Goal: Task Accomplishment & Management: Manage account settings

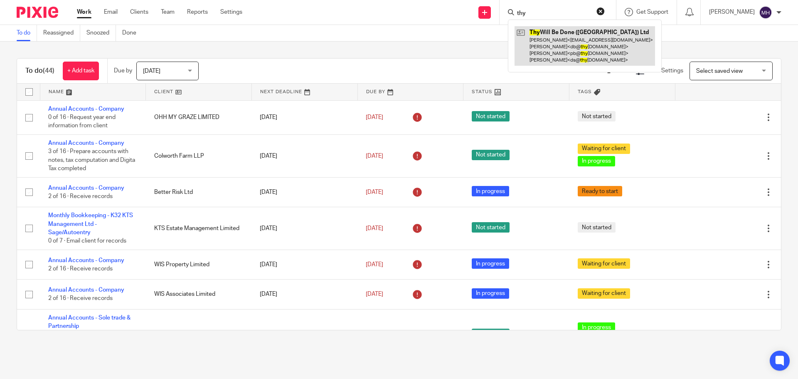
type input "thy"
click at [539, 35] on link at bounding box center [585, 45] width 140 height 39
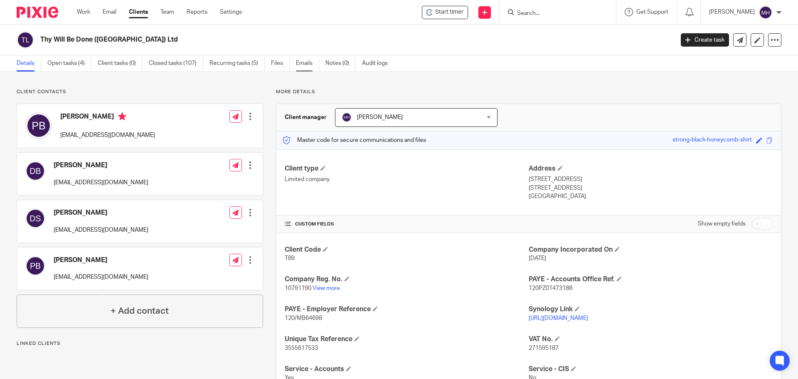
click at [304, 64] on link "Emails" at bounding box center [307, 63] width 23 height 16
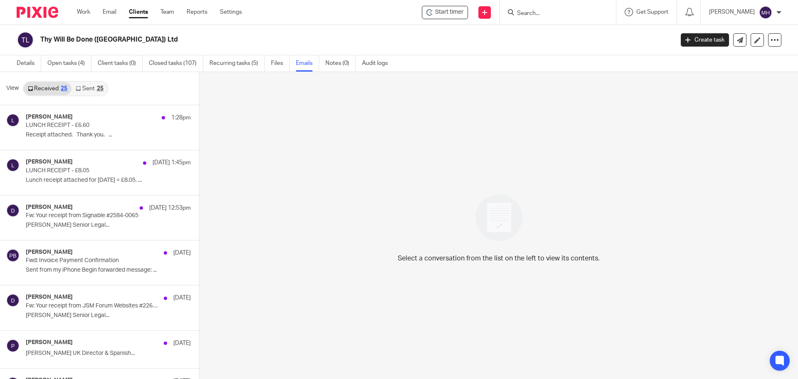
click at [89, 85] on link "Sent 25" at bounding box center [89, 88] width 36 height 13
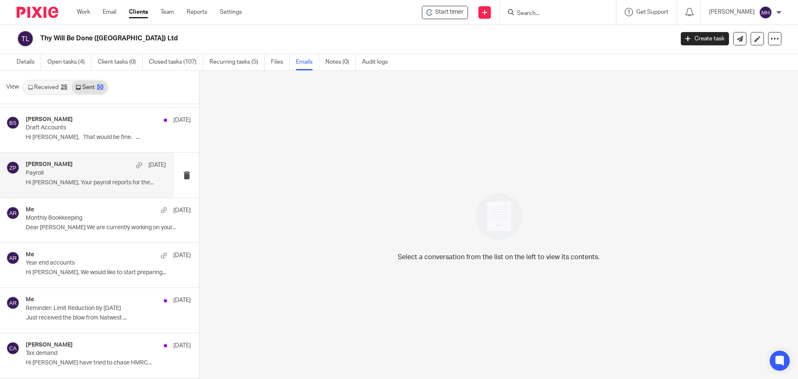
scroll to position [1164, 0]
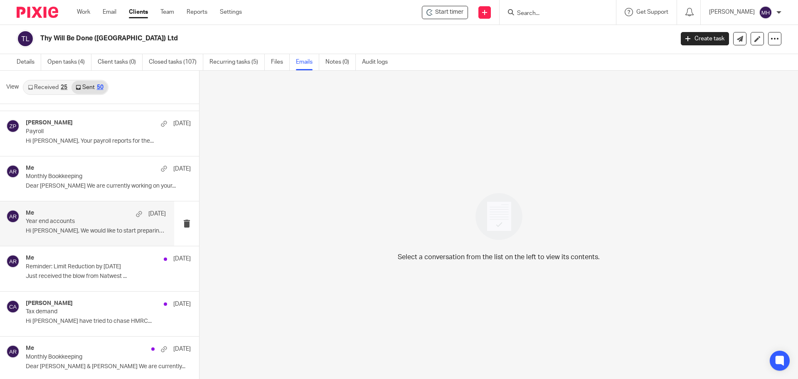
click at [94, 217] on div "Me 19 Feb" at bounding box center [96, 213] width 140 height 8
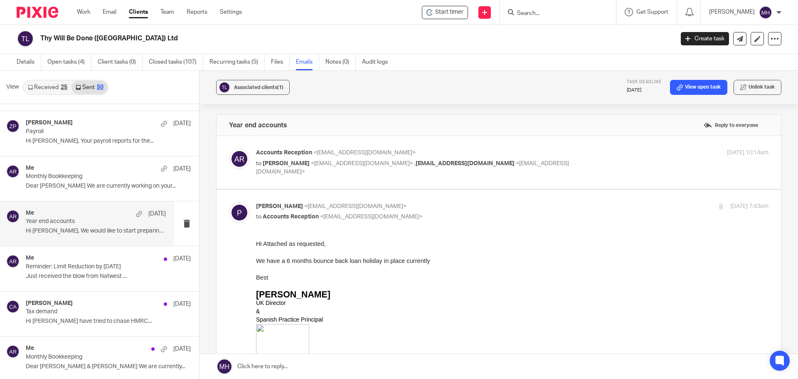
scroll to position [0, 0]
click at [525, 147] on label at bounding box center [499, 162] width 564 height 53
click at [229, 148] on input "checkbox" at bounding box center [229, 148] width 0 height 0
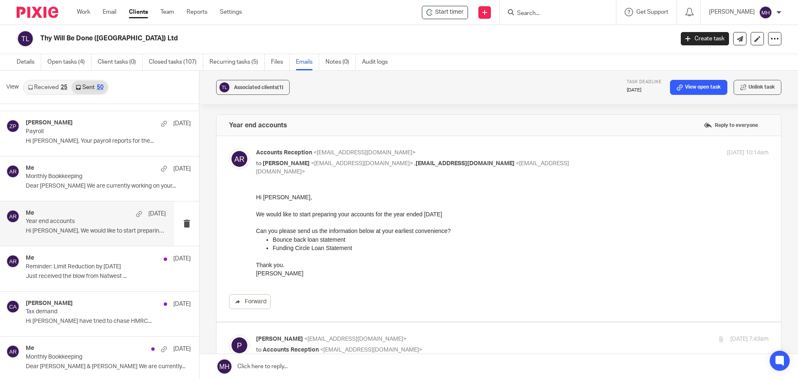
click at [526, 152] on p "Accounts Reception <accounts@boldenandlong.co.uk>" at bounding box center [427, 152] width 342 height 9
checkbox input "false"
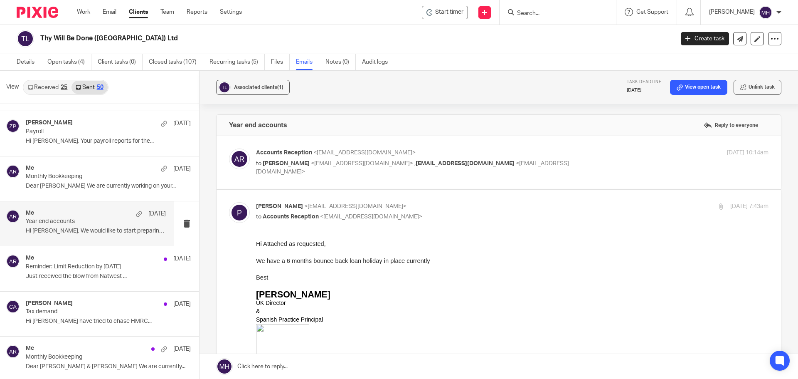
click at [503, 205] on p "Paul <pb@thywill.es>" at bounding box center [427, 206] width 342 height 9
checkbox input "false"
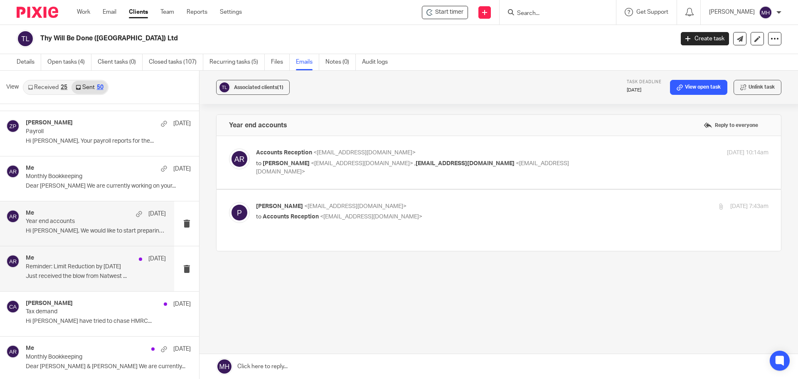
click at [39, 278] on p "Just received the blow from Natwest ..." at bounding box center [96, 276] width 140 height 7
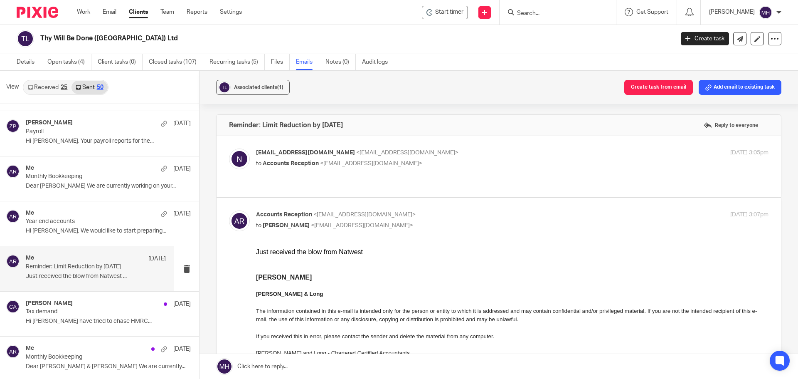
click at [464, 153] on p "noreply@ccs.natwest.com <noreply@ccs.natwest.com>" at bounding box center [427, 152] width 342 height 9
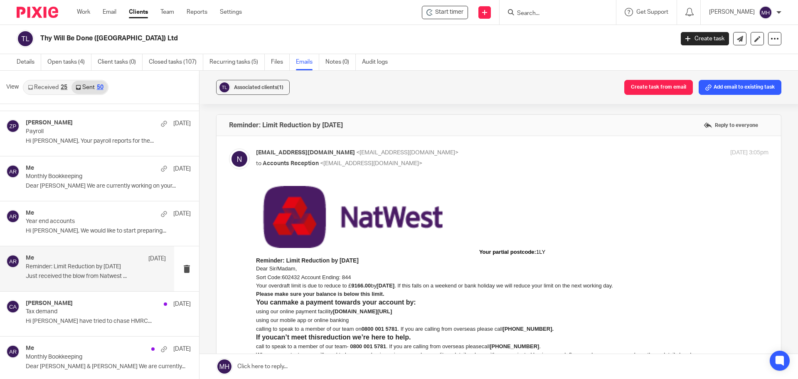
click at [464, 153] on p "noreply@ccs.natwest.com <noreply@ccs.natwest.com>" at bounding box center [427, 152] width 342 height 9
checkbox input "false"
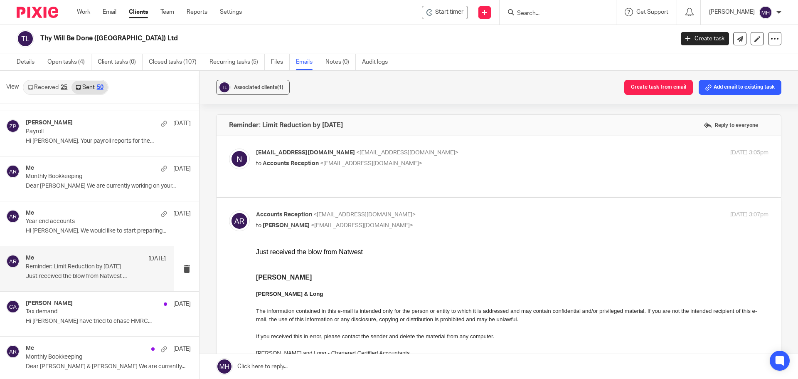
click at [453, 224] on p "to Paul Blackmoore <electrasavepaul@hotmail.com>" at bounding box center [427, 225] width 342 height 9
checkbox input "false"
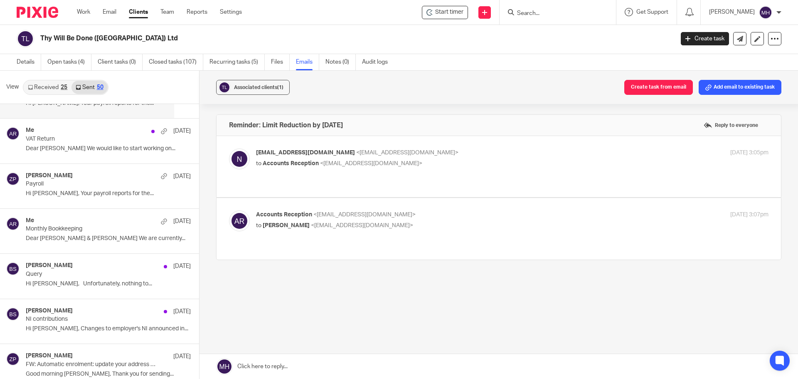
scroll to position [1787, 0]
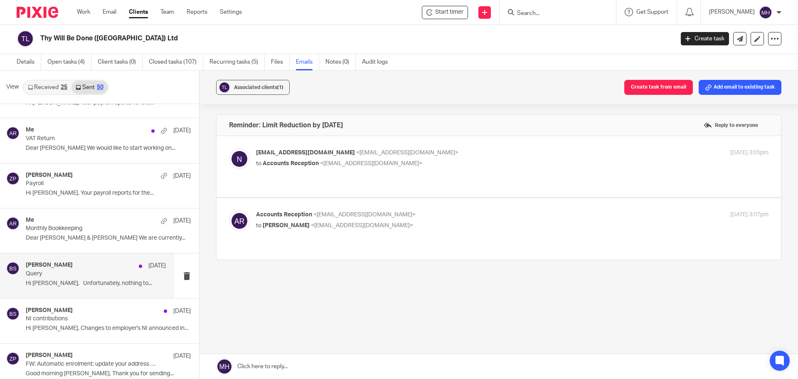
click at [97, 273] on p "Query" at bounding box center [82, 273] width 112 height 7
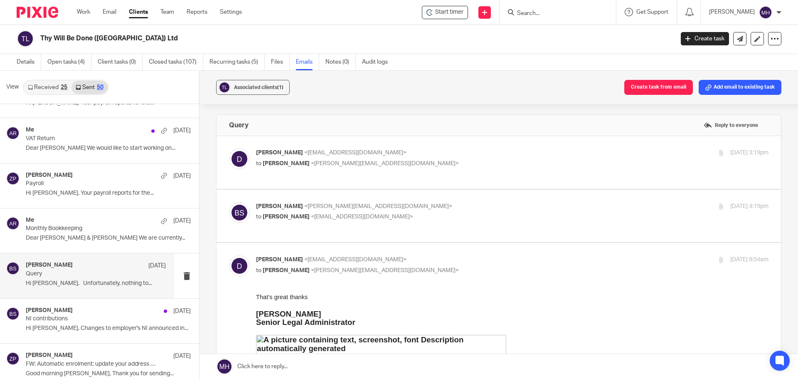
scroll to position [0, 0]
click at [487, 155] on p "Debbie <db@thywill.es>" at bounding box center [427, 152] width 342 height 9
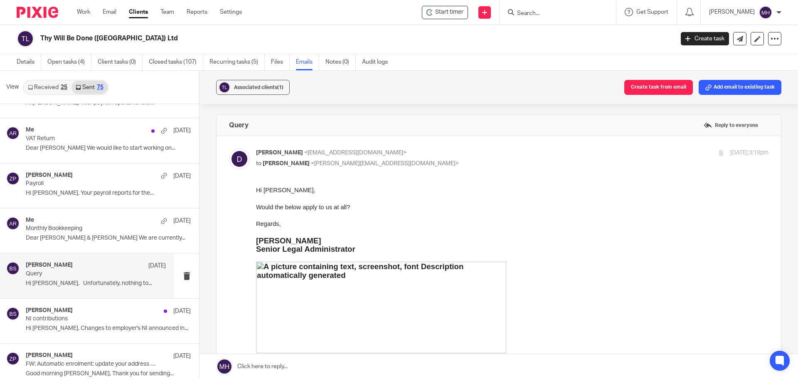
click at [487, 157] on p "Debbie <db@thywill.es>" at bounding box center [427, 152] width 342 height 9
checkbox input "false"
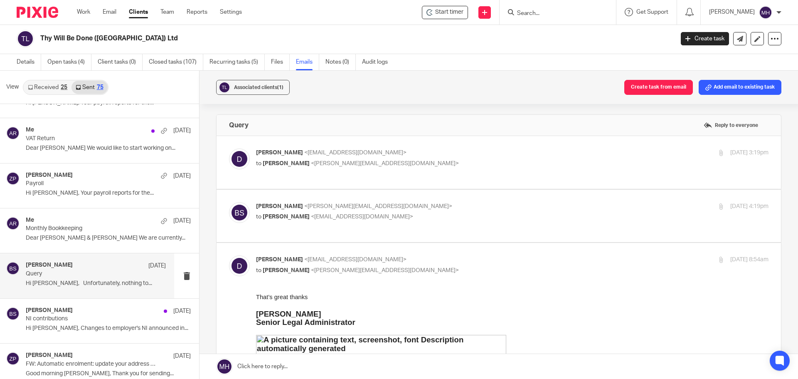
click at [499, 206] on p "Brian Surridge <brian@boldenandlong.co.uk>" at bounding box center [427, 206] width 342 height 9
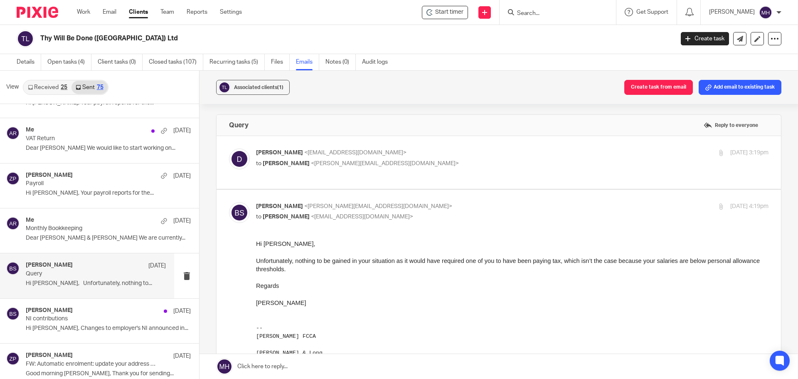
click at [490, 209] on p "Brian Surridge <brian@boldenandlong.co.uk>" at bounding box center [427, 206] width 342 height 9
checkbox input "false"
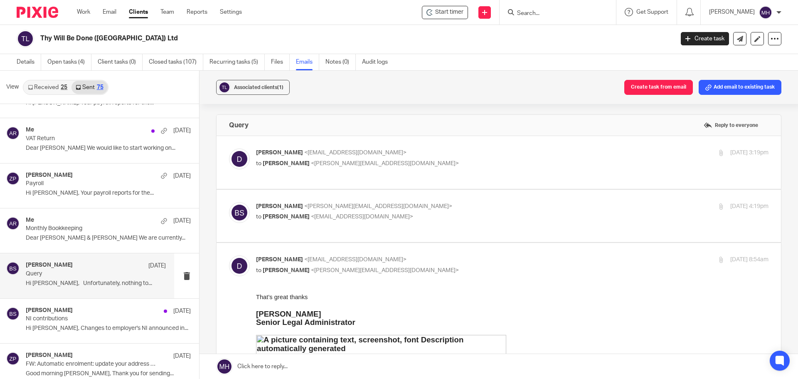
click at [489, 151] on p "Debbie <db@thywill.es>" at bounding box center [427, 152] width 342 height 9
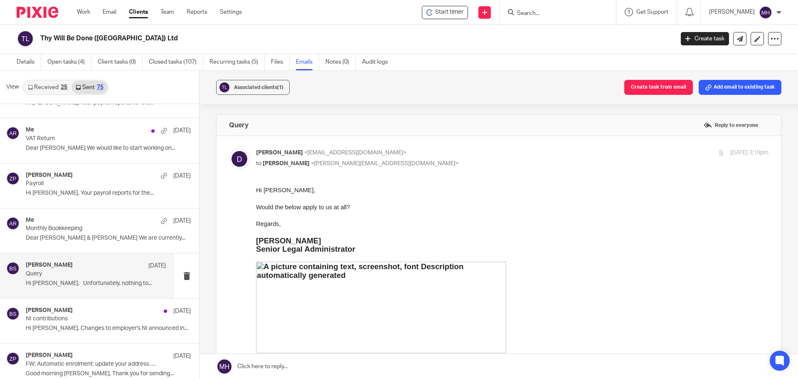
click at [480, 151] on p "Debbie <db@thywill.es>" at bounding box center [427, 152] width 342 height 9
checkbox input "false"
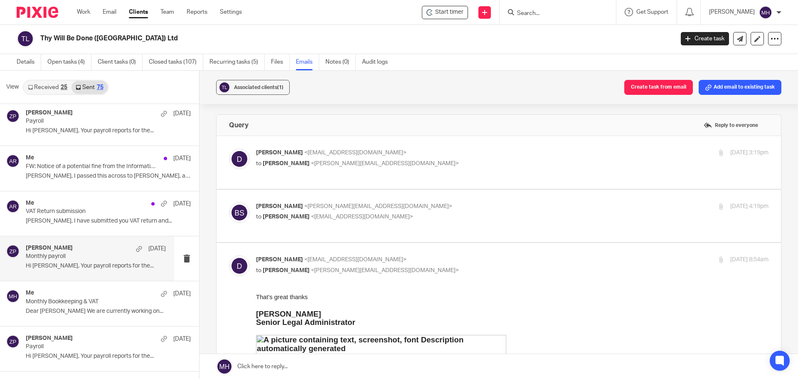
scroll to position [2161, 0]
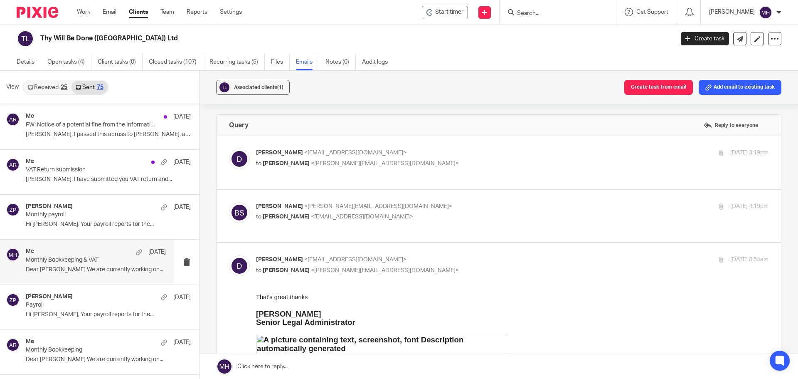
click at [113, 251] on div "Me 4 Sep" at bounding box center [96, 252] width 140 height 8
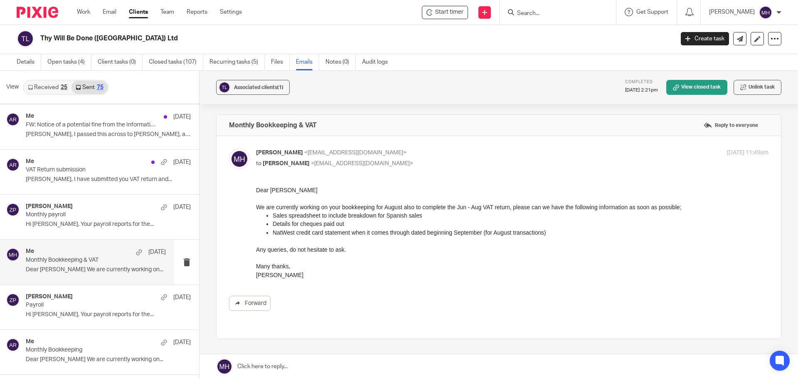
scroll to position [0, 0]
click at [462, 156] on p "Michaela Humphrey <accounts@boldenandlong.co.uk>" at bounding box center [427, 152] width 342 height 9
checkbox input "false"
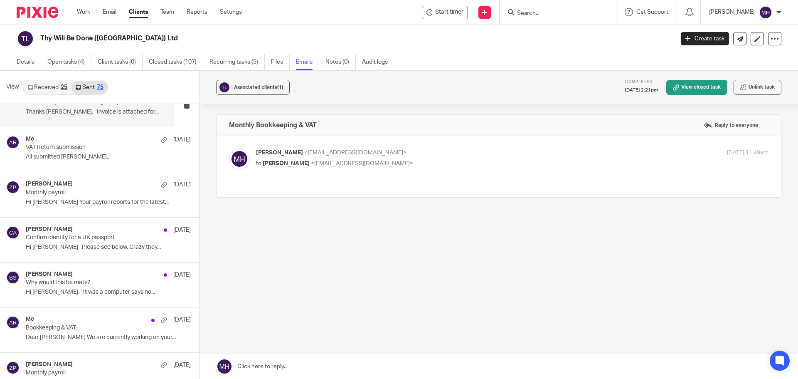
scroll to position [2868, 0]
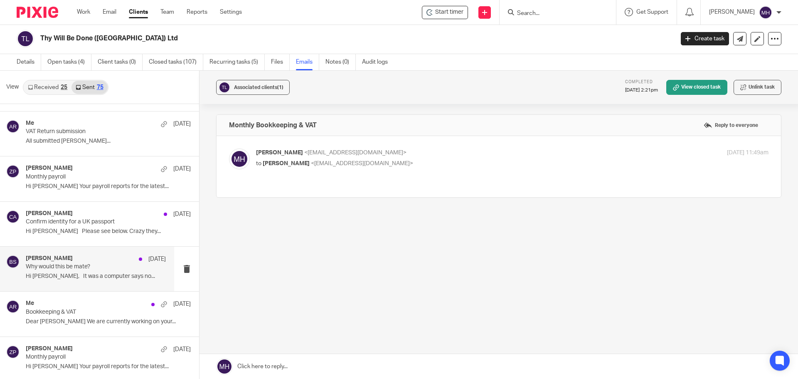
click at [97, 263] on p "Why would this be mate?" at bounding box center [82, 266] width 112 height 7
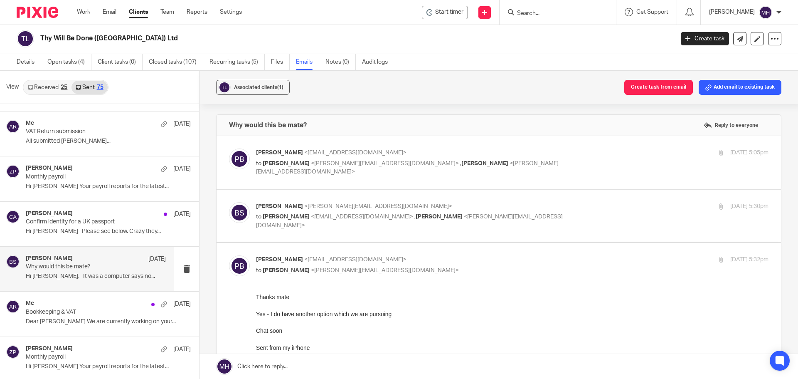
scroll to position [0, 0]
click at [547, 153] on p "Paul Blackmoore <electrasavepaul@hotmail.com>" at bounding box center [427, 152] width 342 height 9
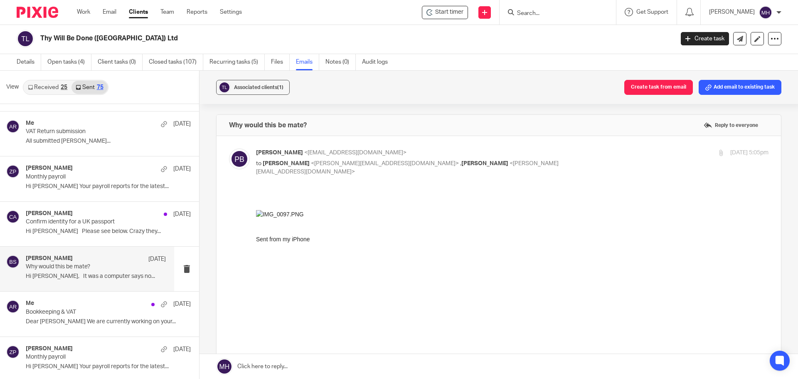
click at [538, 150] on p "Paul Blackmoore <electrasavepaul@hotmail.com>" at bounding box center [427, 152] width 342 height 9
checkbox input "false"
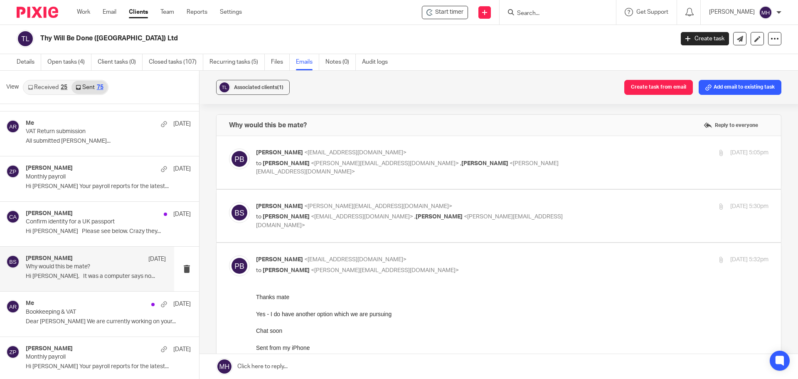
click at [525, 212] on p "to Paul Blackmoore <electrasavepaul@hotmail.com> , Chris Adams <chris@boldenand…" at bounding box center [427, 220] width 342 height 17
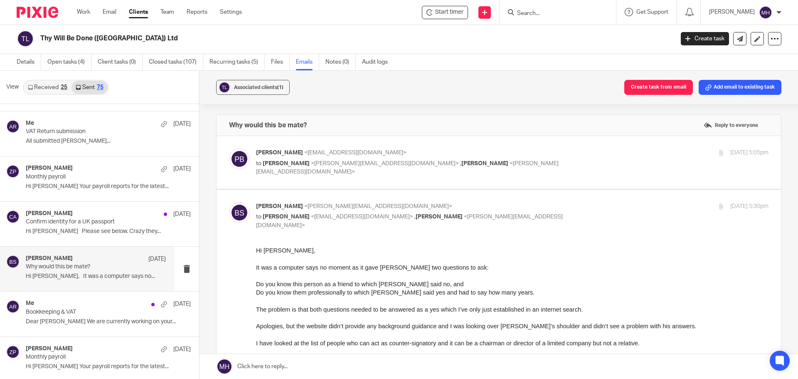
scroll to position [42, 0]
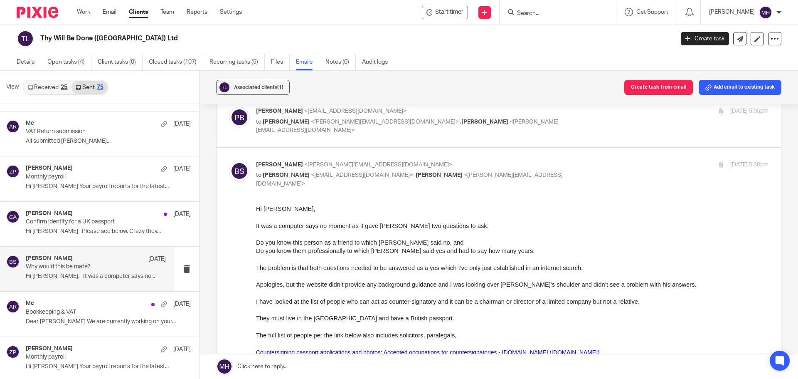
click at [556, 167] on p "Brian Surridge <brian@boldenandlong.co.uk>" at bounding box center [427, 164] width 342 height 9
checkbox input "false"
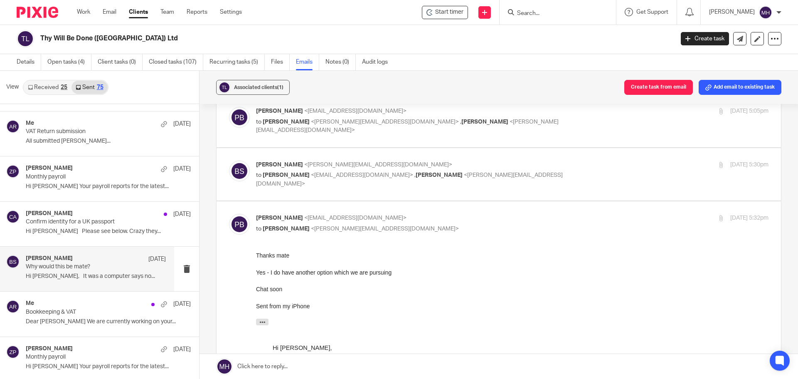
click at [517, 214] on p "Paul Blackmoore <electrasavepaul@hotmail.com>" at bounding box center [427, 218] width 342 height 9
checkbox input "false"
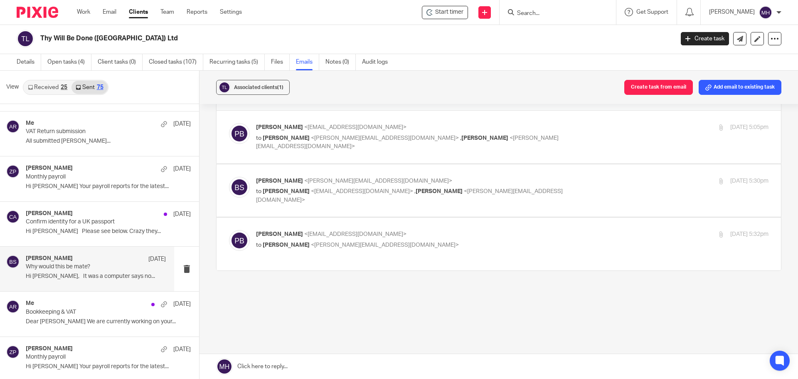
scroll to position [25, 0]
click at [84, 233] on p "Hi Paul Please see below. Crazy they..." at bounding box center [96, 231] width 140 height 7
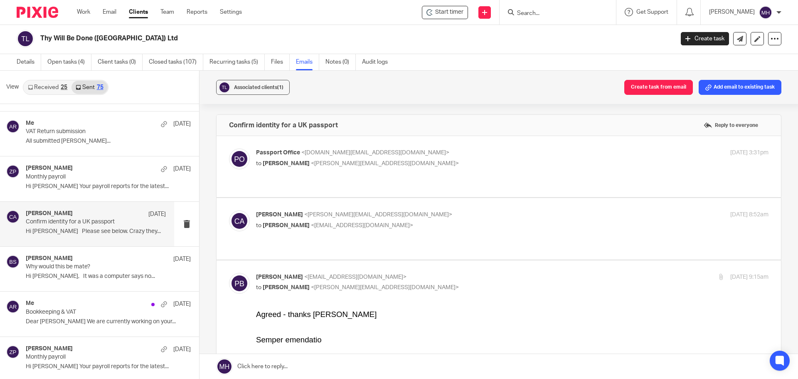
scroll to position [0, 0]
click at [488, 151] on p "Passport Office <passport.office@notifications.service.gov.uk>" at bounding box center [427, 152] width 342 height 9
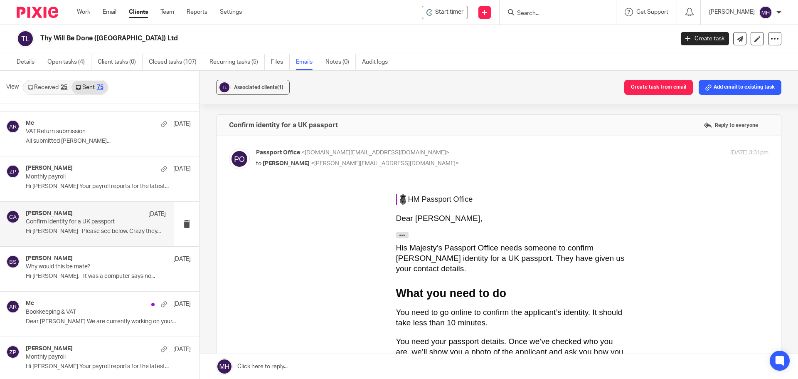
click at [488, 152] on p "Passport Office <passport.office@notifications.service.gov.uk>" at bounding box center [427, 152] width 342 height 9
checkbox input "false"
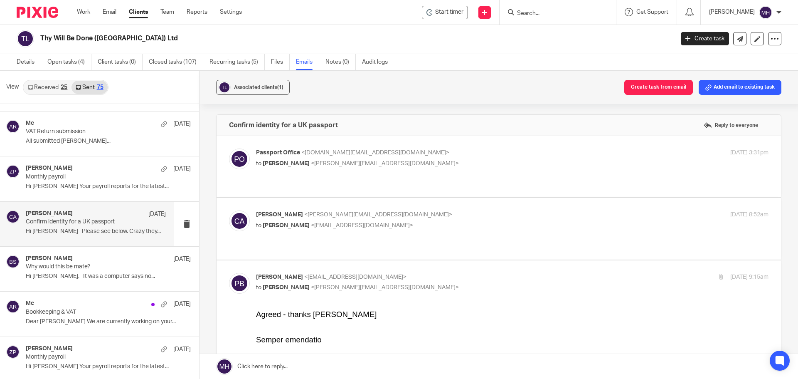
click at [499, 210] on p "Chris Adams <chris@boldenandlong.co.uk>" at bounding box center [427, 214] width 342 height 9
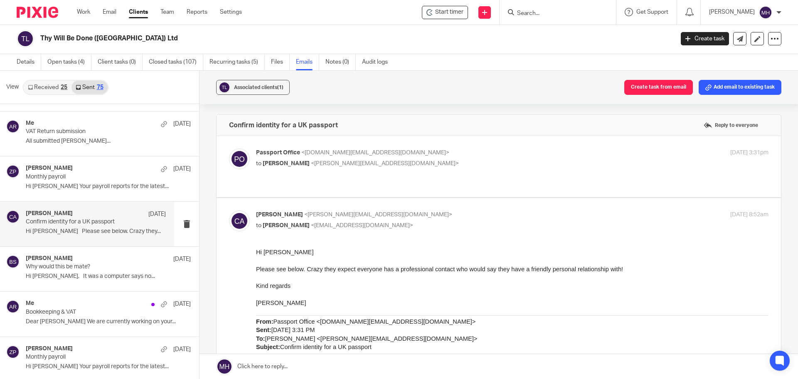
click at [505, 210] on p "Chris Adams <chris@boldenandlong.co.uk>" at bounding box center [427, 214] width 342 height 9
checkbox input "false"
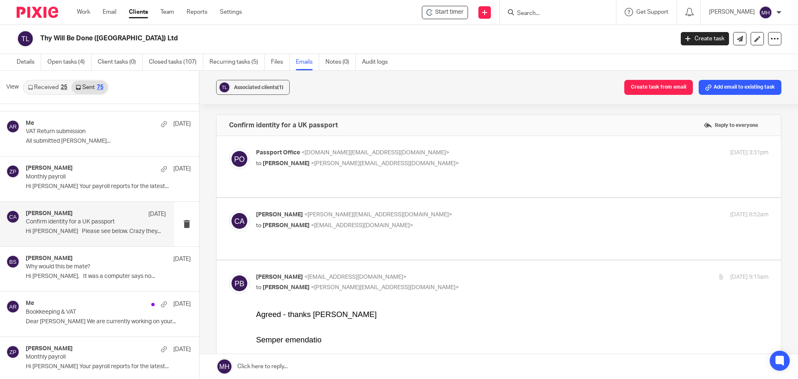
click at [490, 273] on p "Paul Blackmoore <electrasavepaul@hotmail.com>" at bounding box center [427, 277] width 342 height 9
checkbox input "false"
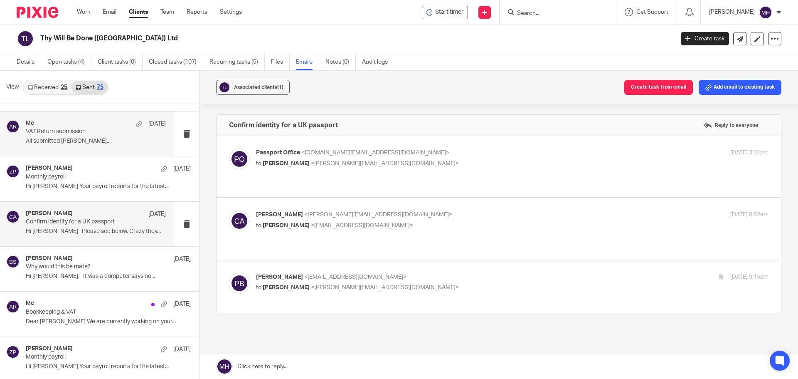
click at [89, 125] on div "Me 26 Jun 2024" at bounding box center [96, 124] width 140 height 8
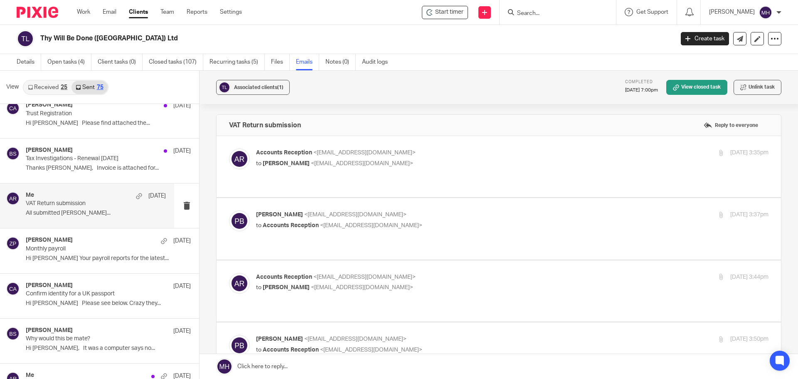
scroll to position [2785, 0]
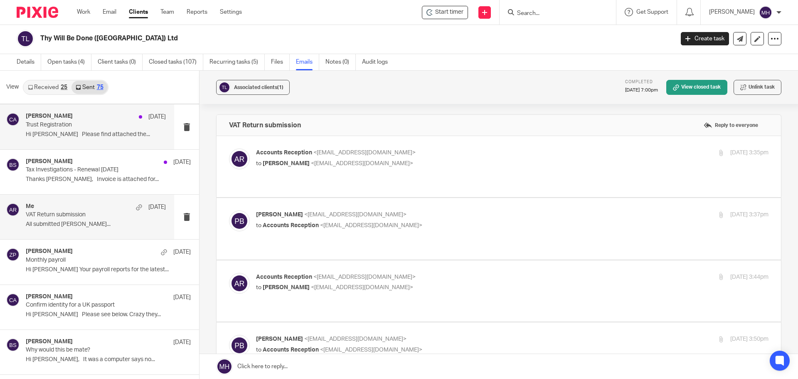
click at [89, 120] on div "Chris Adams 10 Jul 2024" at bounding box center [96, 117] width 140 height 8
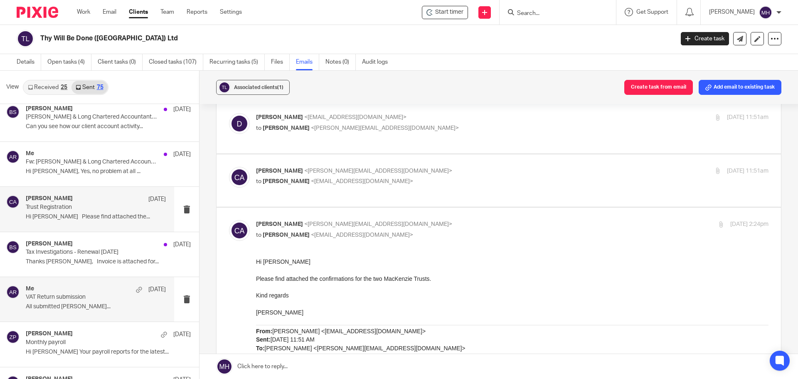
scroll to position [2701, 0]
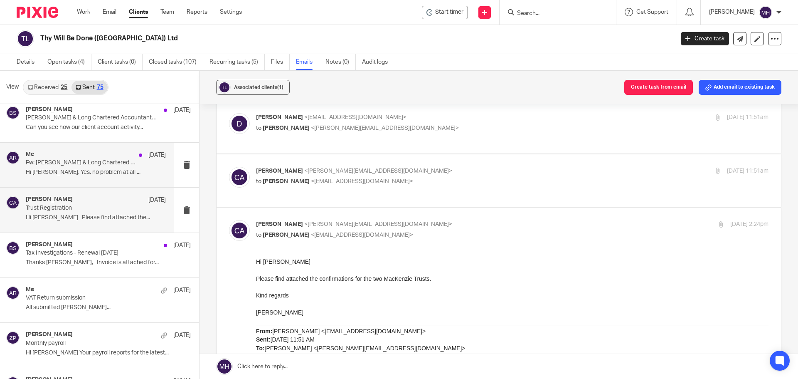
click at [56, 175] on p "Hi Paul, Yes, no problem at all ..." at bounding box center [96, 172] width 140 height 7
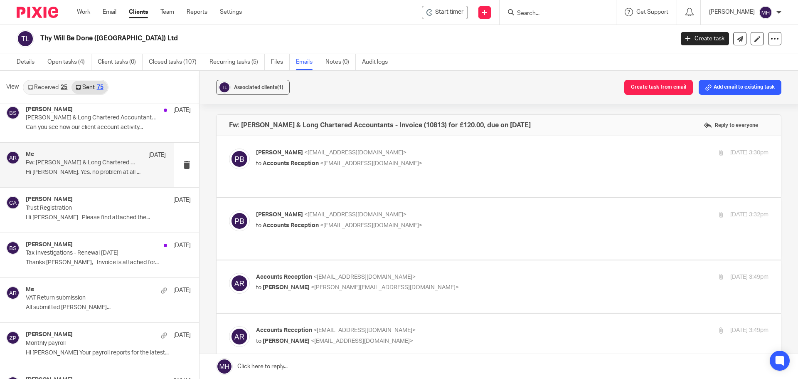
scroll to position [0, 0]
click at [473, 145] on label at bounding box center [499, 166] width 564 height 61
click at [229, 148] on input "checkbox" at bounding box center [229, 148] width 0 height 0
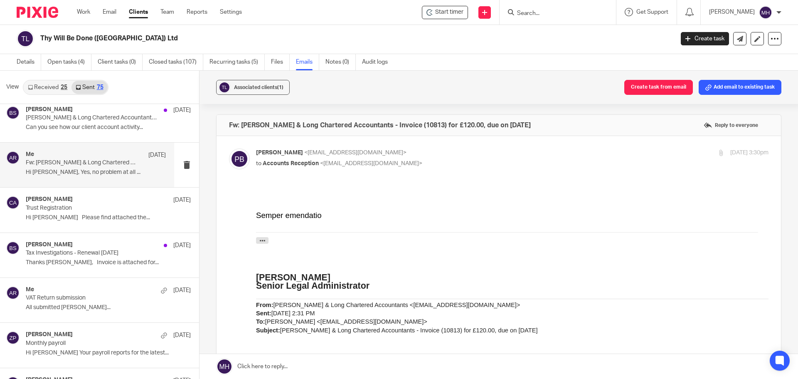
click at [229, 148] on input "checkbox" at bounding box center [229, 148] width 0 height 0
checkbox input "false"
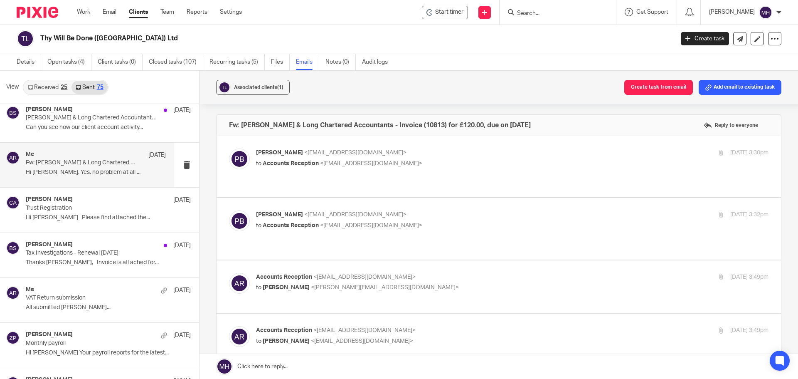
click at [477, 198] on label at bounding box center [499, 228] width 564 height 61
click at [229, 210] on input "checkbox" at bounding box center [229, 210] width 0 height 0
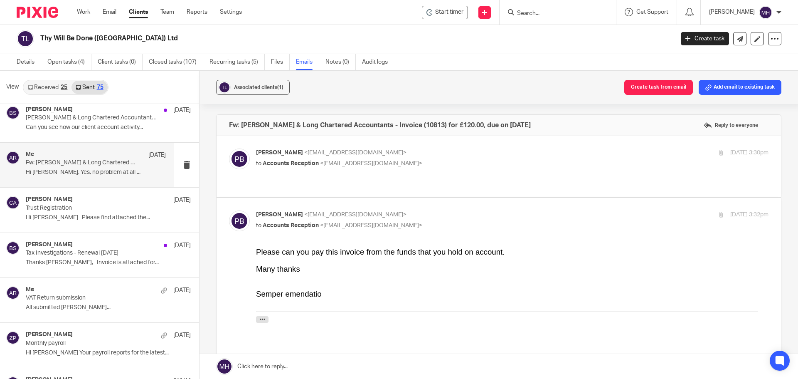
click at [229, 210] on input "checkbox" at bounding box center [229, 210] width 0 height 0
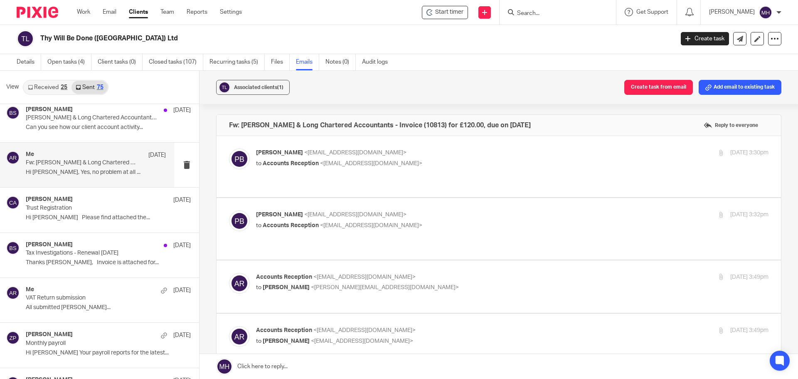
click at [478, 200] on label at bounding box center [499, 228] width 564 height 61
click at [229, 210] on input "checkbox" at bounding box center [229, 210] width 0 height 0
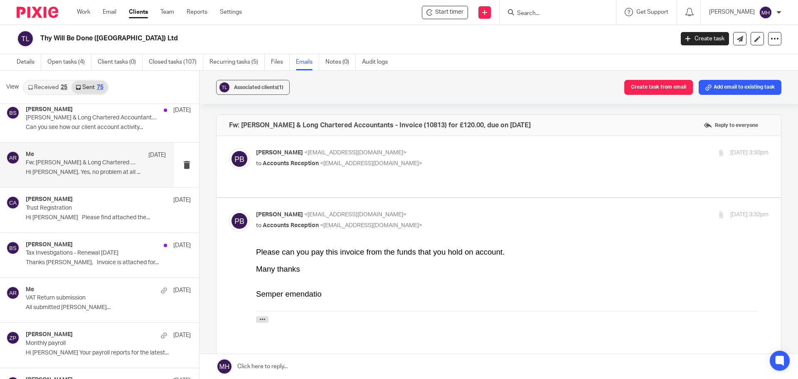
click at [229, 210] on input "checkbox" at bounding box center [229, 210] width 0 height 0
checkbox input "false"
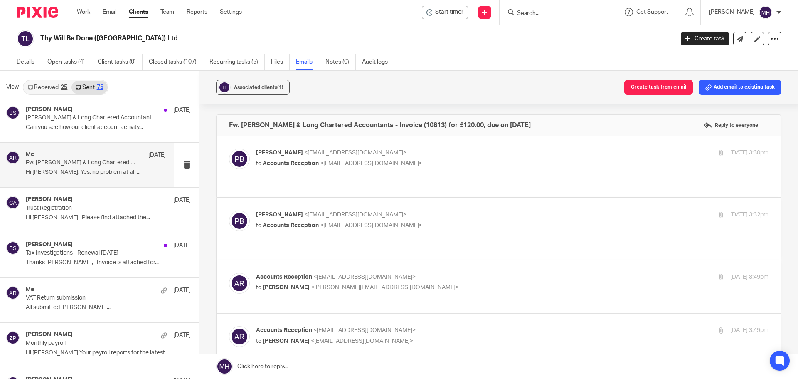
click at [478, 260] on label at bounding box center [499, 286] width 564 height 53
click at [229, 272] on input "checkbox" at bounding box center [229, 272] width 0 height 0
checkbox input "false"
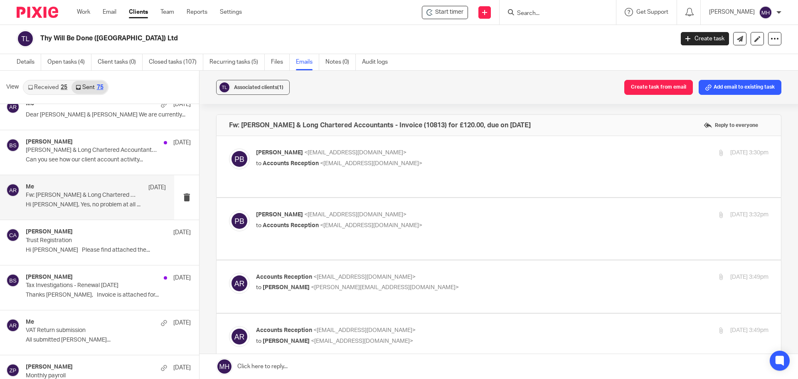
scroll to position [2618, 0]
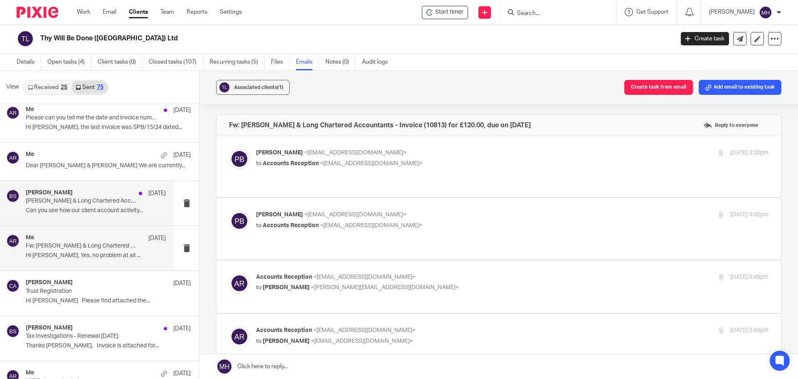
click at [72, 217] on div "Brian Surridge 12 Jul 2024 Bolden & Long Chartered Accountants - Invoice (10813…" at bounding box center [87, 203] width 174 height 44
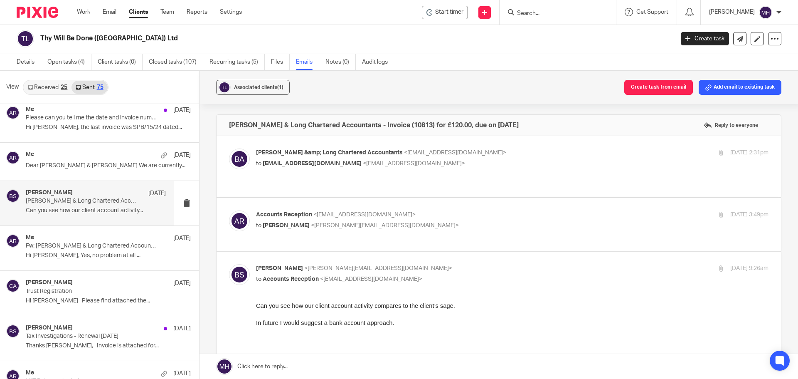
scroll to position [0, 0]
click at [530, 151] on p "Bolden &amp; Long Chartered Accountants <donotreply@sbc.sage.com>" at bounding box center [427, 152] width 342 height 9
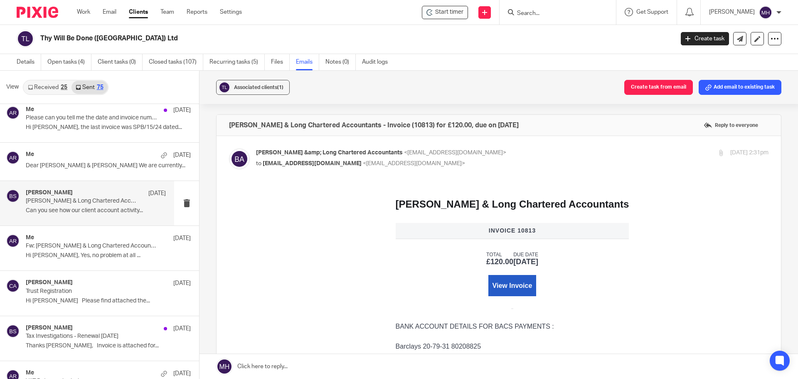
click at [531, 151] on p "Bolden &amp; Long Chartered Accountants <donotreply@sbc.sage.com>" at bounding box center [427, 152] width 342 height 9
checkbox input "false"
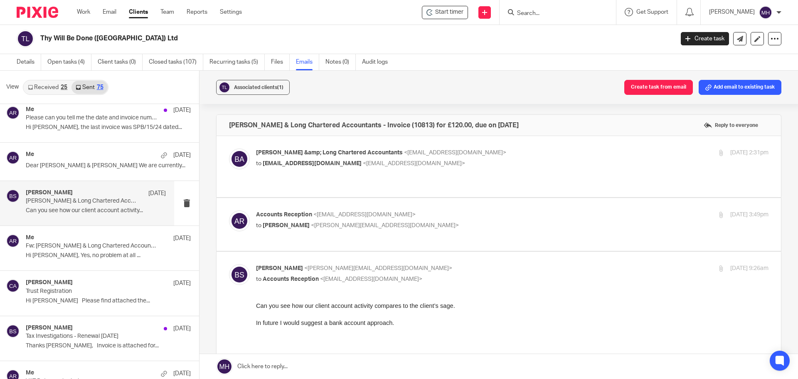
click at [534, 210] on p "Accounts Reception <accounts@boldenandlong.co.uk>" at bounding box center [427, 214] width 342 height 9
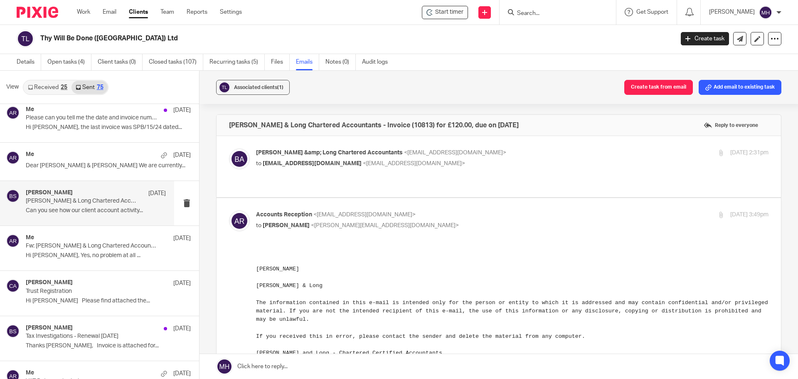
click at [534, 210] on p "Accounts Reception <accounts@boldenandlong.co.uk>" at bounding box center [427, 214] width 342 height 9
checkbox input "false"
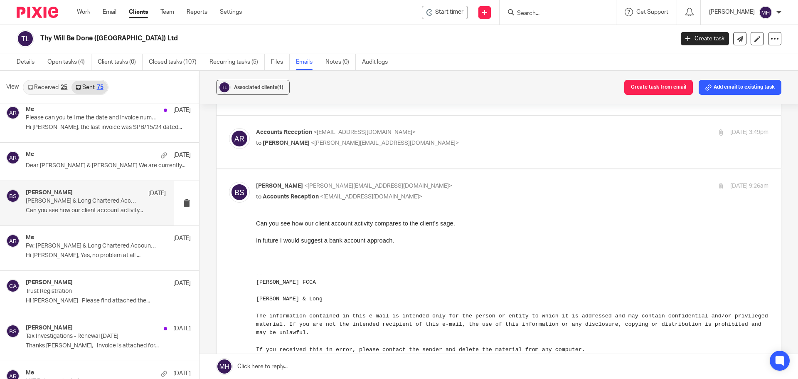
scroll to position [83, 0]
click at [72, 153] on div "Me 16 Jul 2024" at bounding box center [96, 155] width 140 height 8
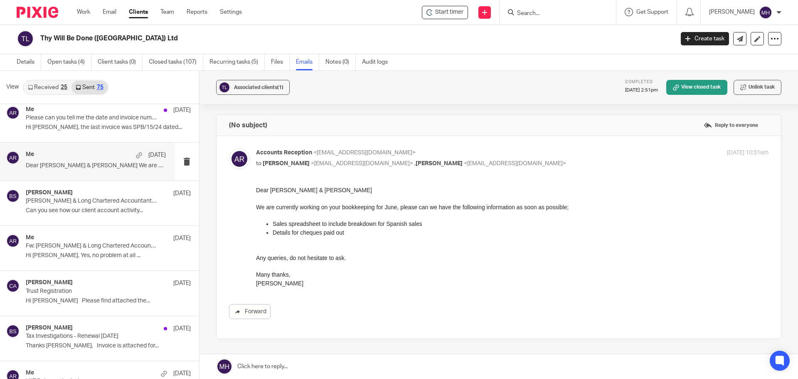
scroll to position [0, 0]
click at [94, 126] on p "Hi Paul, the last invoice was SPB/15/24 dated..." at bounding box center [96, 127] width 140 height 7
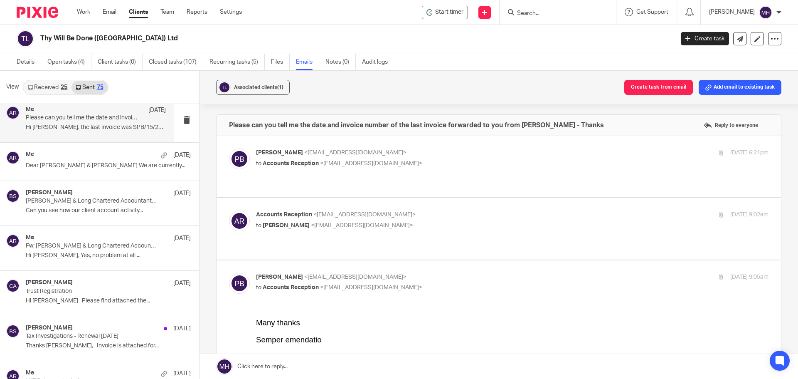
click at [538, 154] on p "Paul Blackmoore <electrasavepaul@hotmail.com>" at bounding box center [427, 152] width 342 height 9
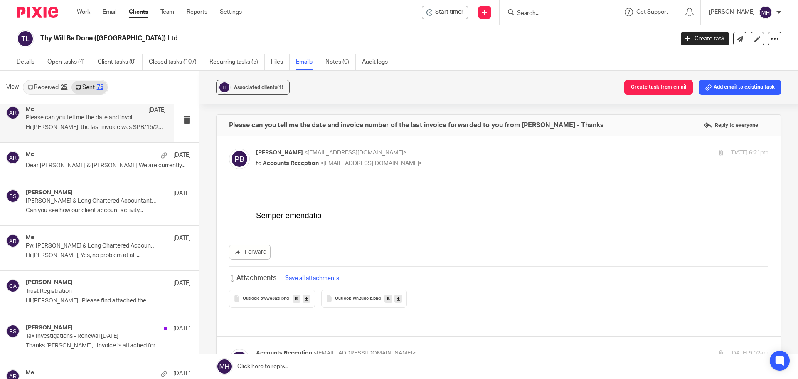
click at [539, 154] on p "Paul Blackmoore <electrasavepaul@hotmail.com>" at bounding box center [427, 152] width 342 height 9
checkbox input "false"
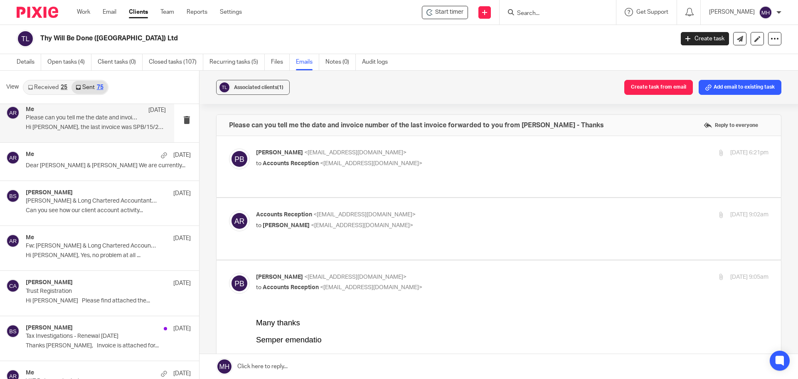
click at [506, 211] on div "Accounts Reception <accounts@boldenandlong.co.uk> to Paul Blackmoore <electrasa…" at bounding box center [427, 219] width 342 height 19
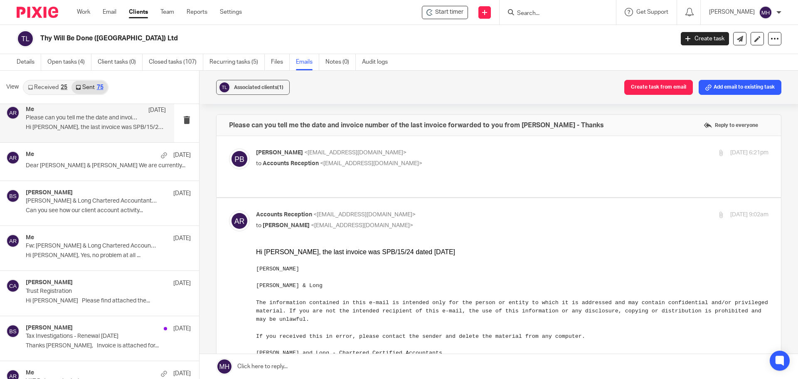
click at [503, 210] on p "Accounts Reception <accounts@boldenandlong.co.uk>" at bounding box center [427, 214] width 342 height 9
checkbox input "false"
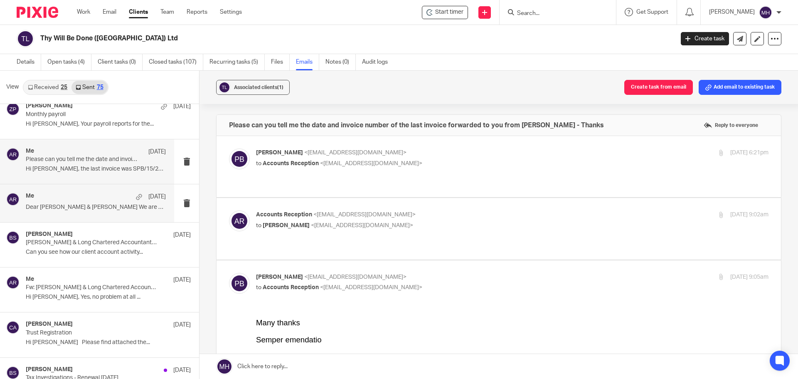
scroll to position [2535, 0]
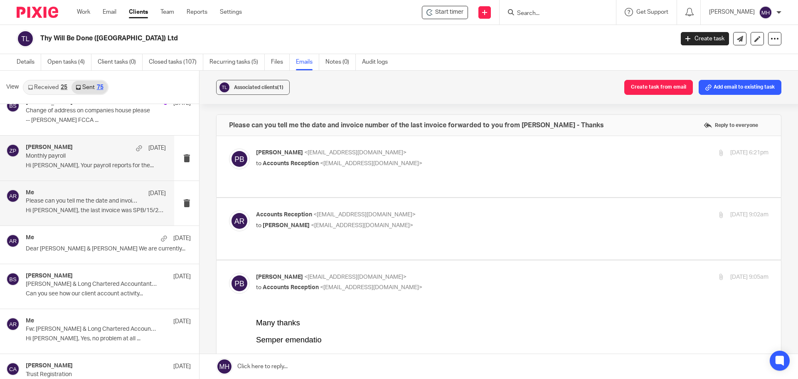
click at [85, 157] on p "Monthly payroll" at bounding box center [82, 156] width 112 height 7
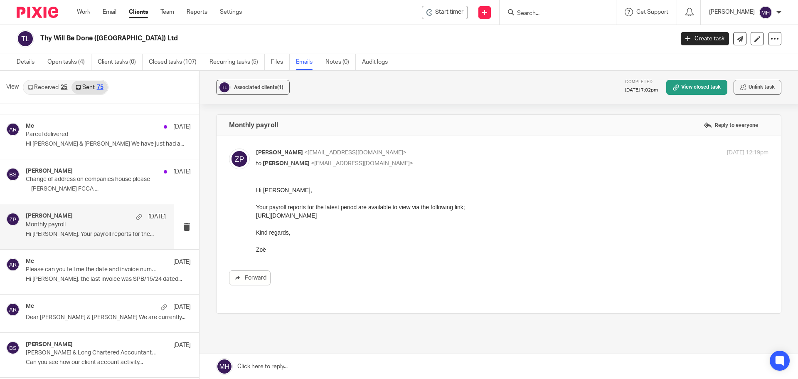
scroll to position [2452, 0]
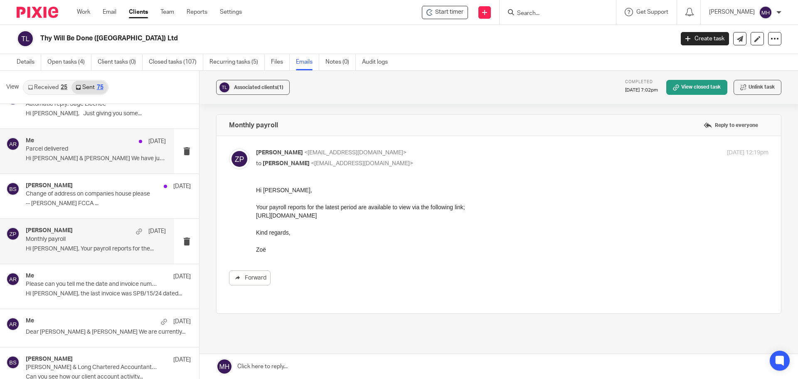
click at [81, 143] on div "Me 7 Aug 2024" at bounding box center [96, 141] width 140 height 8
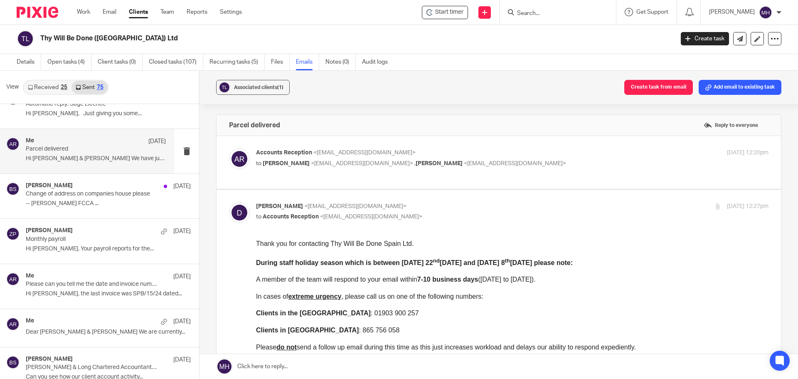
scroll to position [0, 0]
click at [511, 152] on p "Accounts Reception <accounts@boldenandlong.co.uk>" at bounding box center [427, 152] width 342 height 9
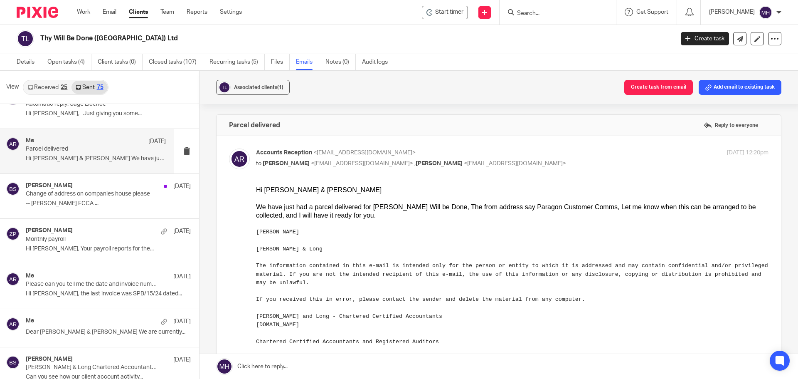
click at [511, 152] on p "Accounts Reception <accounts@boldenandlong.co.uk>" at bounding box center [427, 152] width 342 height 9
checkbox input "false"
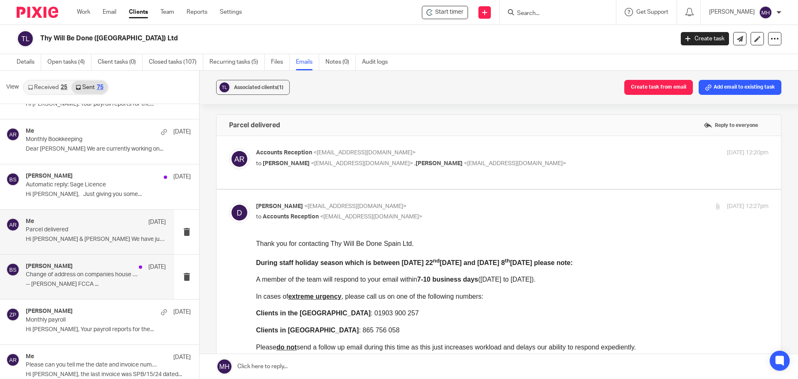
scroll to position [2369, 0]
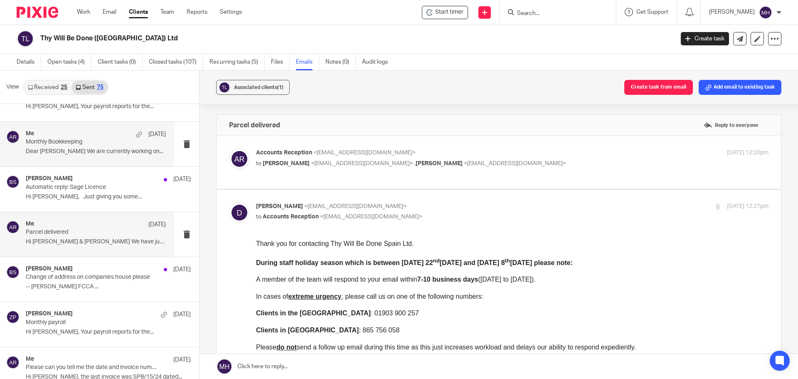
click at [100, 140] on p "Monthly Bookkeeping" at bounding box center [82, 141] width 112 height 7
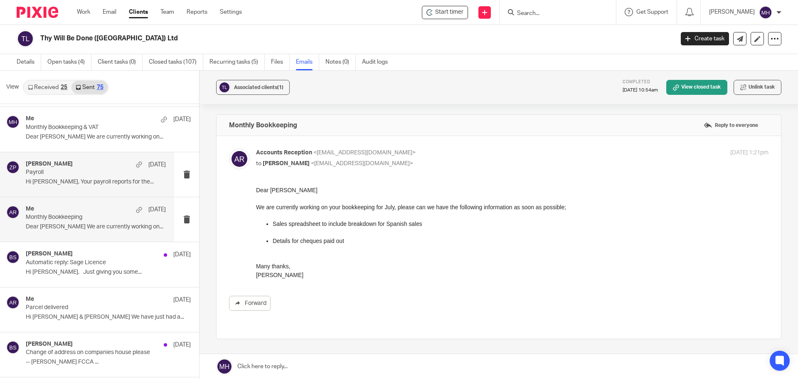
scroll to position [0, 0]
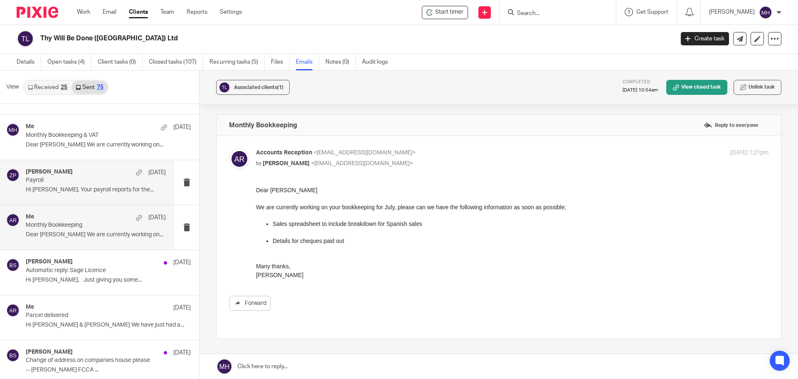
click at [74, 174] on div "Zoe Payne 20 Aug 2024" at bounding box center [96, 172] width 140 height 8
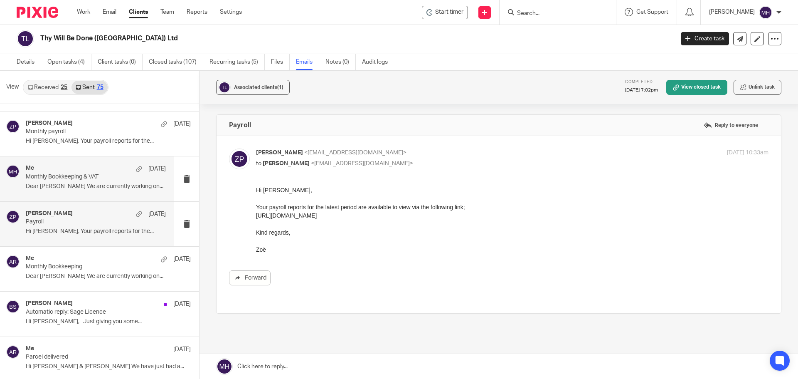
click at [113, 173] on p "Monthly Bookkeeping & VAT" at bounding box center [82, 176] width 112 height 7
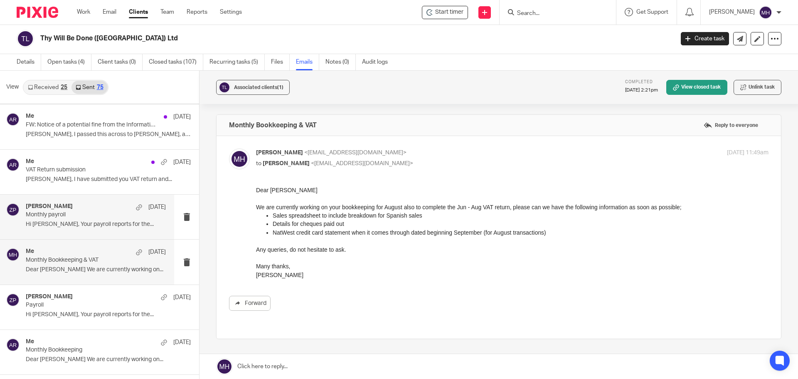
click at [93, 204] on div "Zoe Payne 13 Sep" at bounding box center [96, 207] width 140 height 8
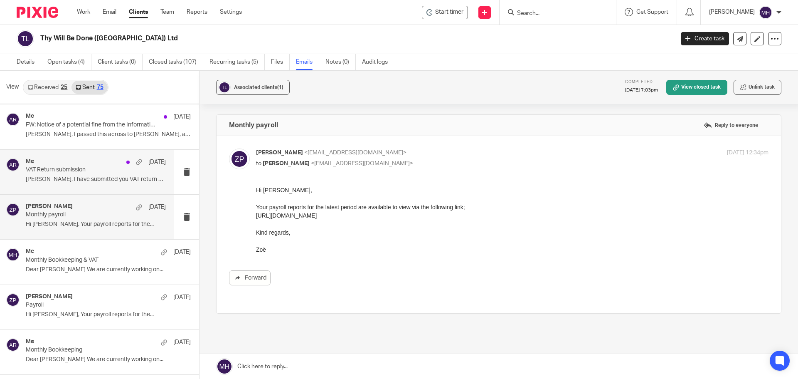
click at [98, 162] on div "Me 2 Oct" at bounding box center [96, 162] width 140 height 8
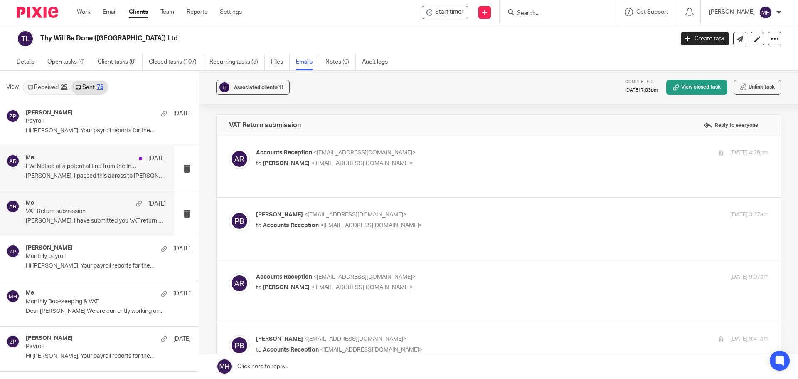
click at [89, 154] on div "Me 10 Oct FW: Notice of a potential fine from the Information Commissioner's Of…" at bounding box center [87, 168] width 174 height 44
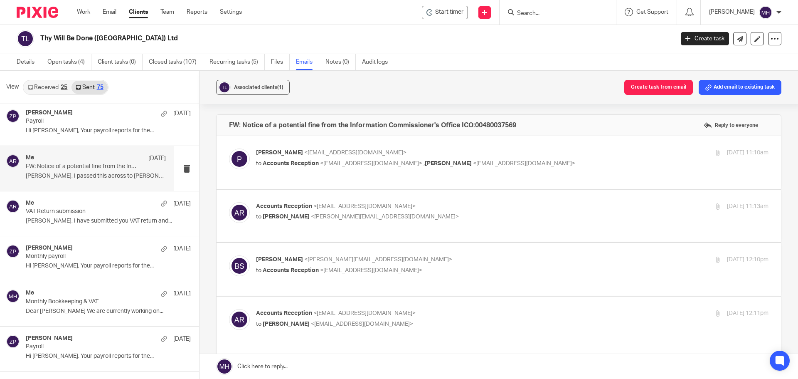
click at [544, 149] on p "Paul <pb@thywill.es>" at bounding box center [427, 152] width 342 height 9
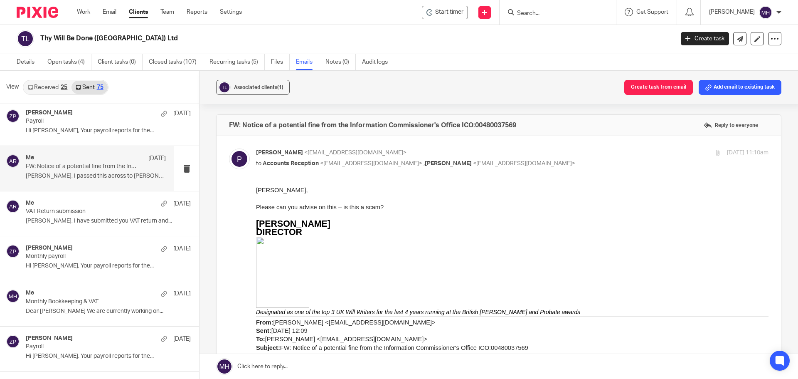
click at [543, 153] on p "Paul <pb@thywill.es>" at bounding box center [427, 152] width 342 height 9
checkbox input "false"
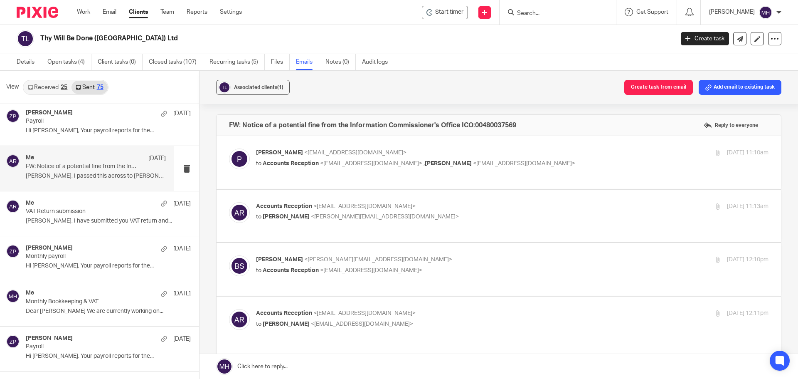
click at [551, 205] on p "Accounts Reception <accounts@boldenandlong.co.uk>" at bounding box center [427, 206] width 342 height 9
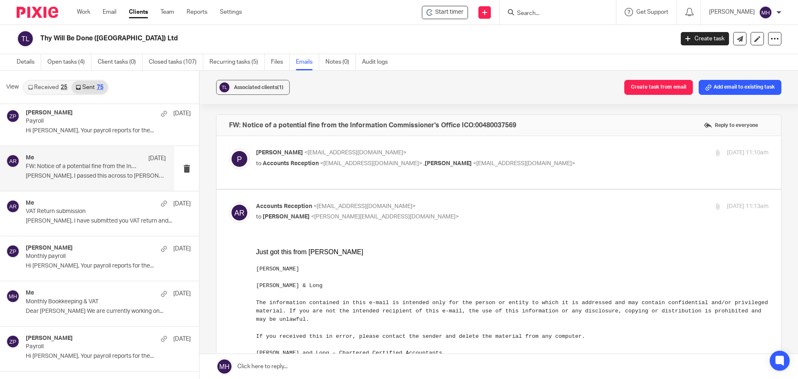
click at [551, 205] on p "Accounts Reception <accounts@boldenandlong.co.uk>" at bounding box center [427, 206] width 342 height 9
checkbox input "false"
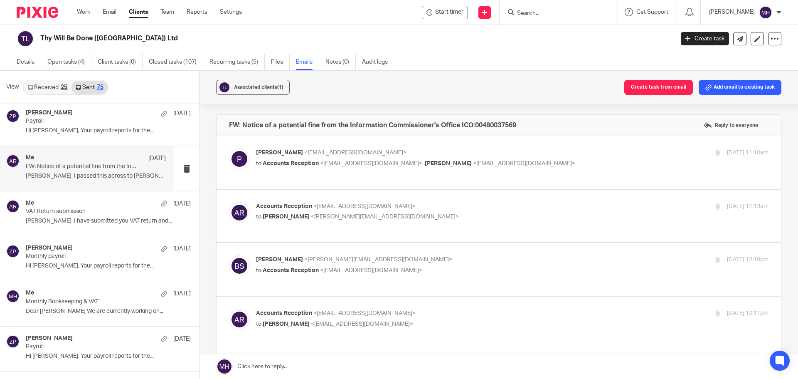
click at [541, 261] on p "Brian Surridge <brian@boldenandlong.co.uk>" at bounding box center [427, 259] width 342 height 9
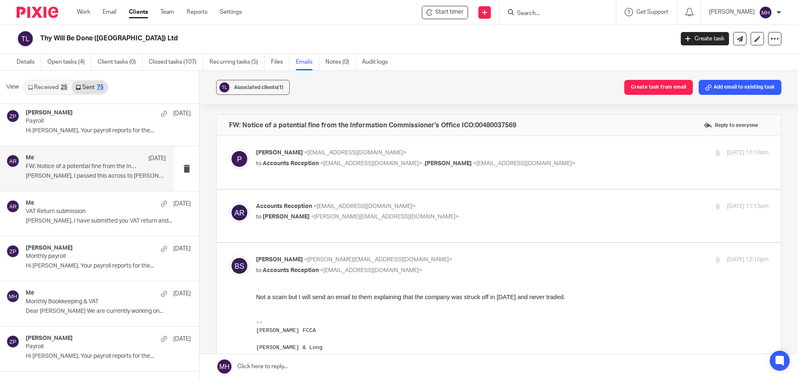
click at [542, 261] on p "Brian Surridge <brian@boldenandlong.co.uk>" at bounding box center [427, 259] width 342 height 9
checkbox input "false"
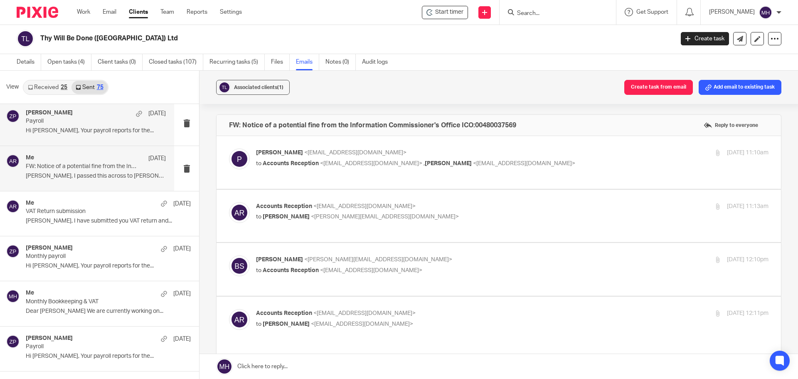
click at [67, 118] on p "Payroll" at bounding box center [82, 121] width 112 height 7
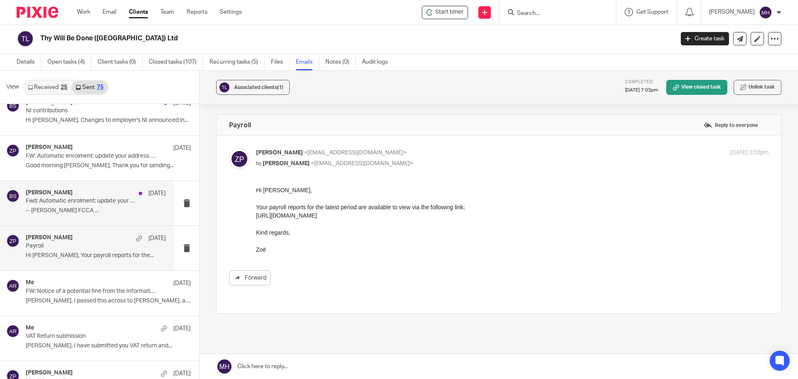
click at [94, 210] on p "-- Brian Surridge FCCA ..." at bounding box center [96, 210] width 140 height 7
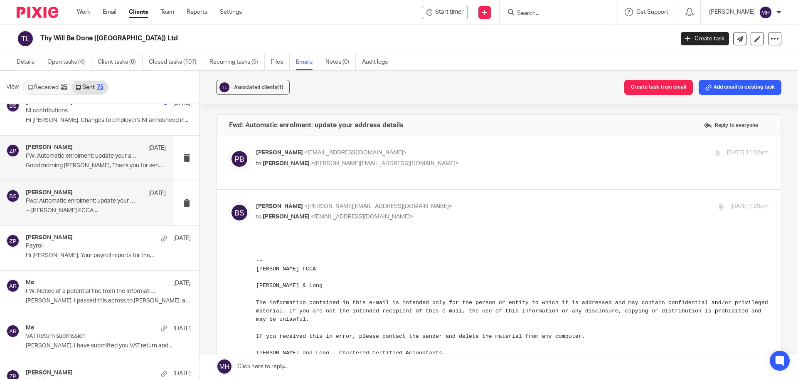
click at [100, 146] on div "Zoe Payne 28 Oct" at bounding box center [96, 148] width 140 height 8
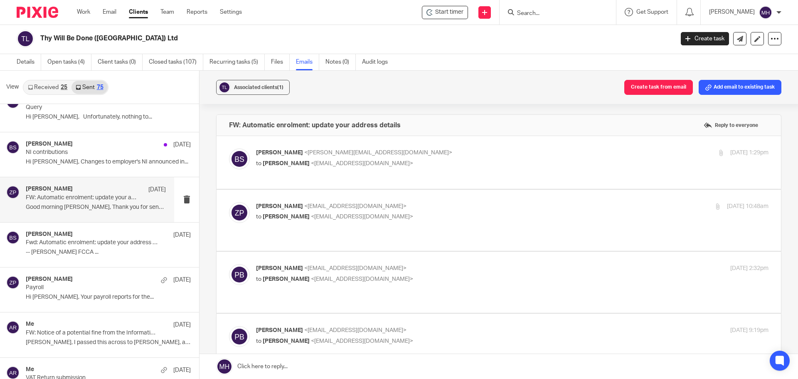
click at [100, 146] on div "Brian Surridge 31 Oct" at bounding box center [108, 144] width 165 height 8
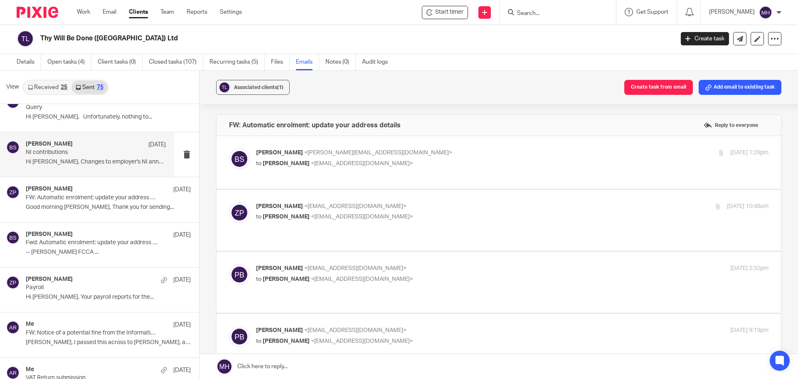
click at [482, 162] on p "to Zoe Payne <zoe@boldenandlong.co.uk>" at bounding box center [427, 163] width 342 height 9
checkbox input "true"
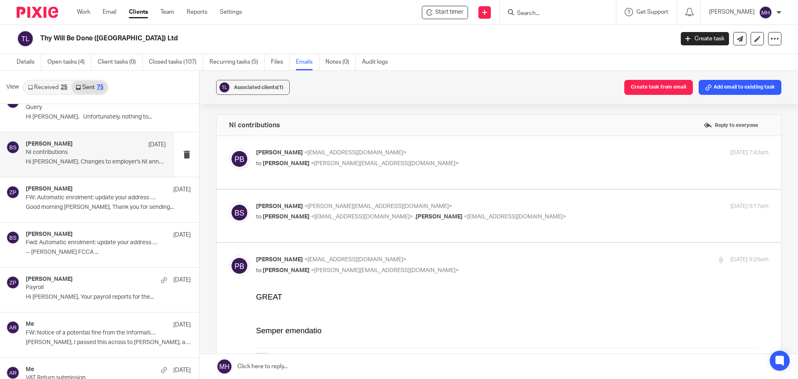
click at [482, 155] on p "Paul Blackmoore <electrasavepaul@hotmail.com>" at bounding box center [427, 152] width 342 height 9
checkbox input "true"
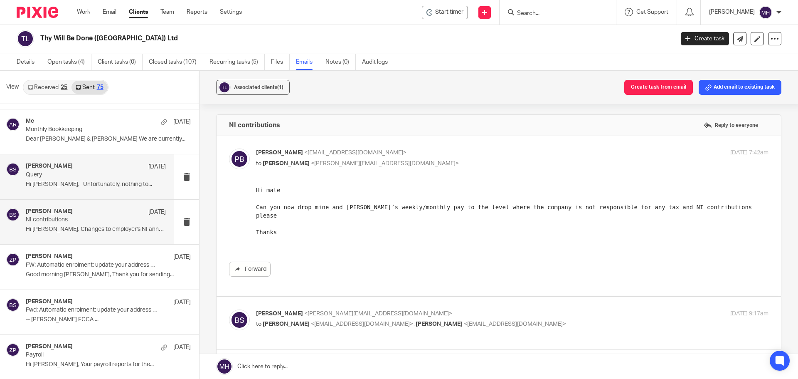
scroll to position [1870, 0]
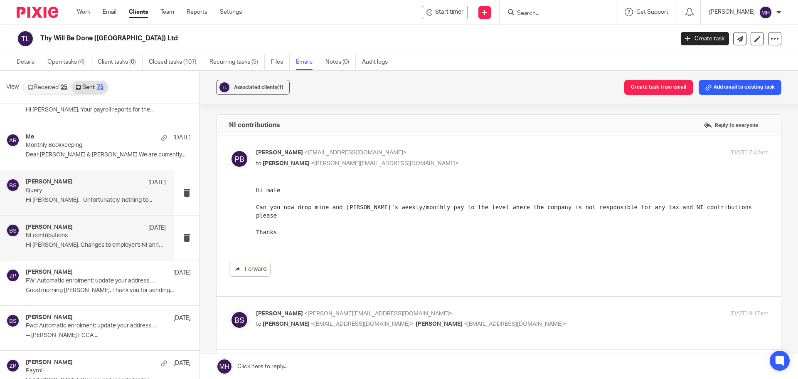
click at [101, 185] on div "Brian Surridge 5 Nov" at bounding box center [96, 182] width 140 height 8
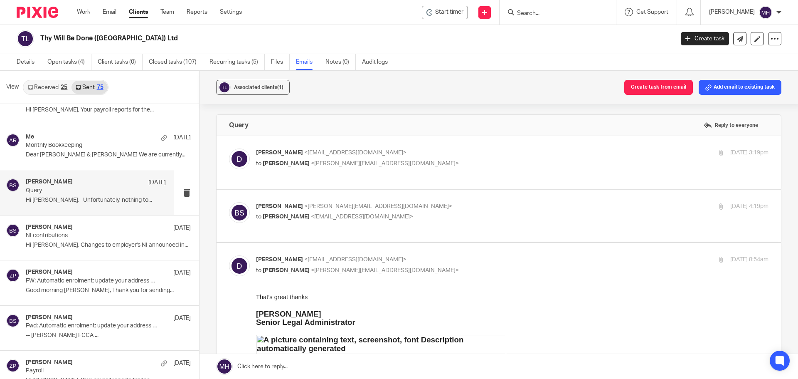
click at [477, 142] on label at bounding box center [499, 162] width 564 height 53
click at [229, 148] on input "checkbox" at bounding box center [229, 148] width 0 height 0
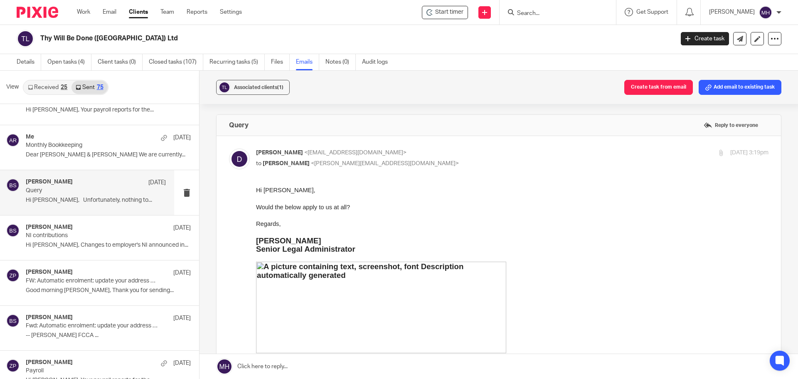
click at [478, 151] on p "Debbie <db@thywill.es>" at bounding box center [427, 152] width 342 height 9
checkbox input "false"
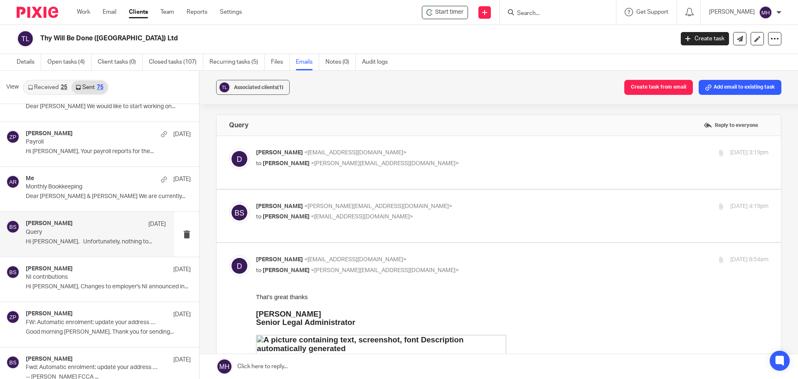
click at [450, 209] on p "Brian Surridge <brian@boldenandlong.co.uk>" at bounding box center [427, 206] width 342 height 9
checkbox input "true"
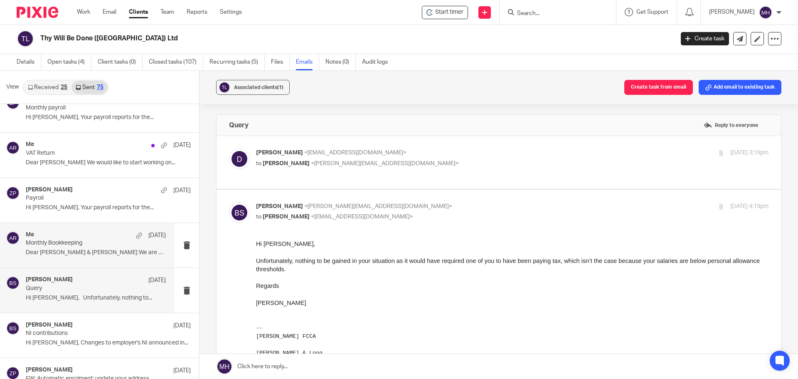
scroll to position [1746, 0]
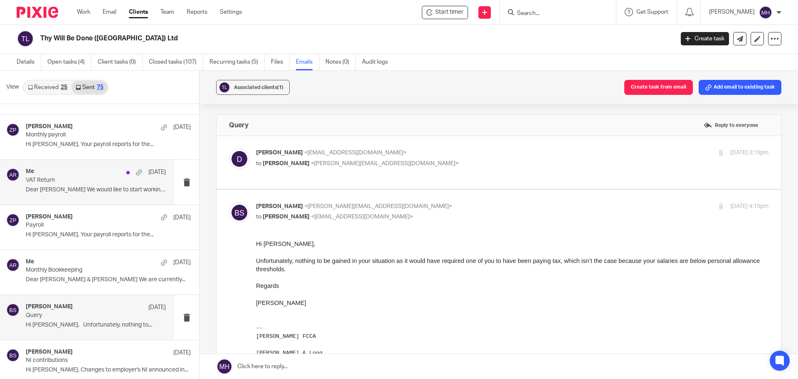
click at [91, 177] on p "VAT Return" at bounding box center [82, 180] width 112 height 7
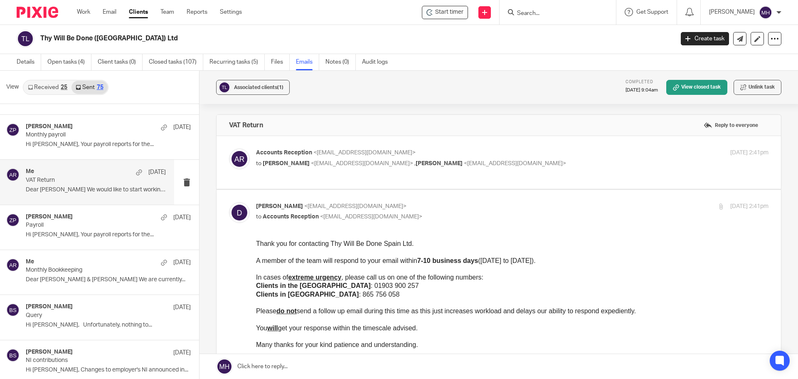
scroll to position [0, 0]
click at [497, 209] on p "Debbie <db@thywill.es>" at bounding box center [427, 206] width 342 height 9
checkbox input "false"
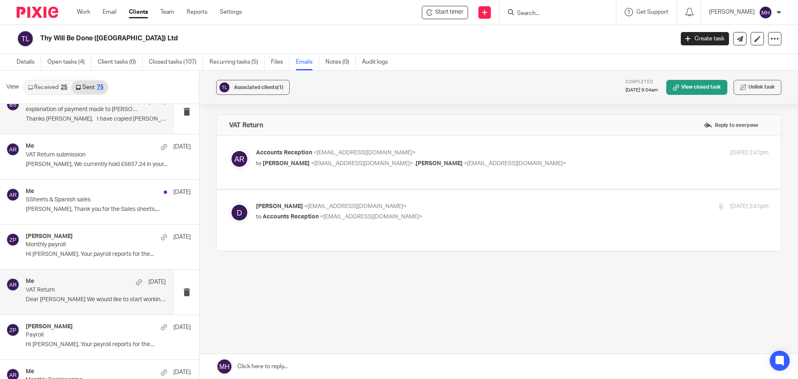
scroll to position [1621, 0]
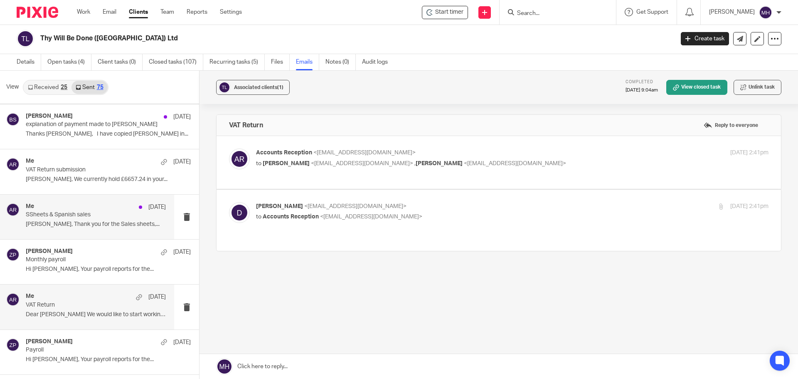
click at [103, 209] on div "Me 9 Dec" at bounding box center [96, 207] width 140 height 8
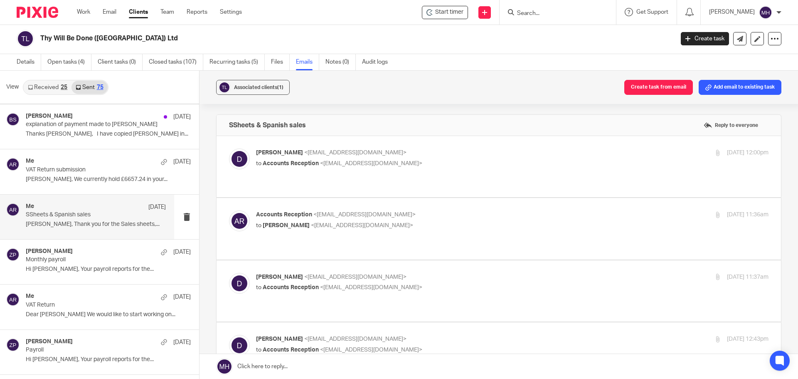
scroll to position [0, 0]
click at [447, 157] on p "Debbie <db@thywill.es>" at bounding box center [427, 152] width 342 height 9
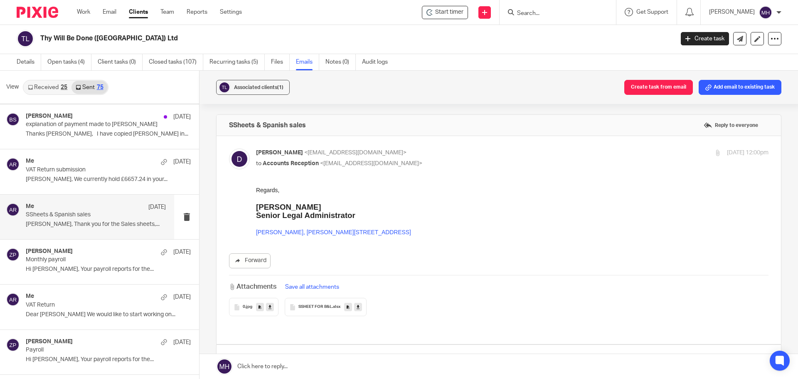
click at [448, 156] on p "Debbie <db@thywill.es>" at bounding box center [427, 152] width 342 height 9
checkbox input "false"
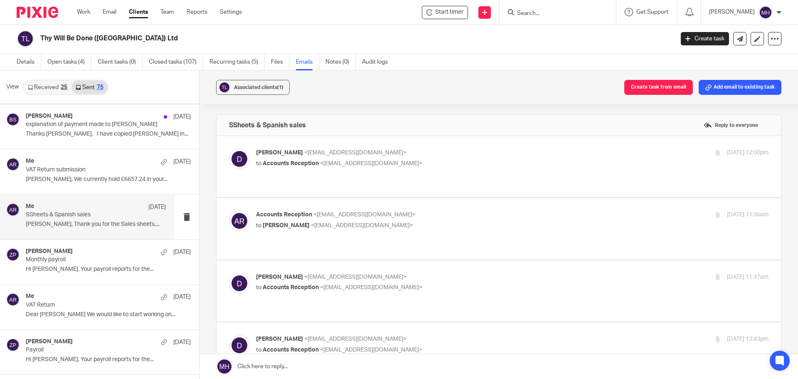
click at [451, 210] on p "Accounts Reception <accounts@boldenandlong.co.uk>" at bounding box center [427, 214] width 342 height 9
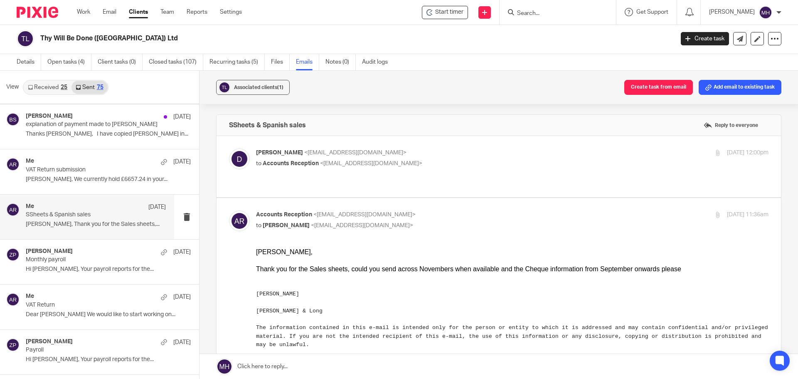
click at [451, 210] on p "Accounts Reception <accounts@boldenandlong.co.uk>" at bounding box center [427, 214] width 342 height 9
checkbox input "false"
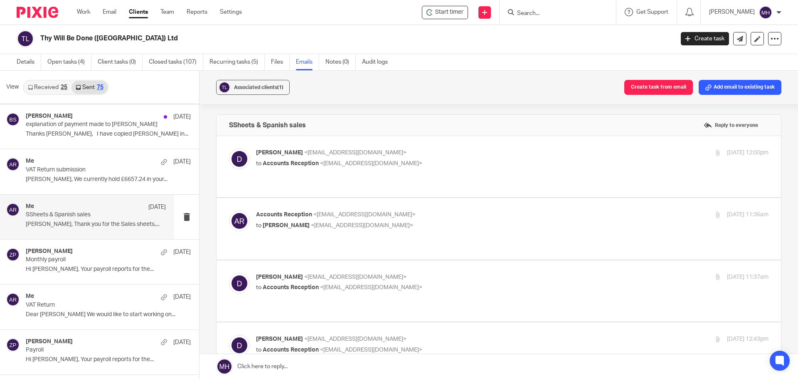
click at [462, 273] on p "Debbie <db@thywill.es>" at bounding box center [427, 277] width 342 height 9
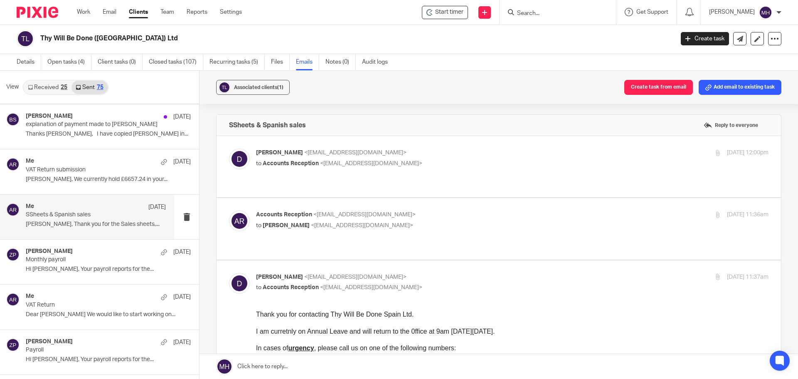
click at [463, 273] on p "Debbie <db@thywill.es>" at bounding box center [427, 277] width 342 height 9
checkbox input "false"
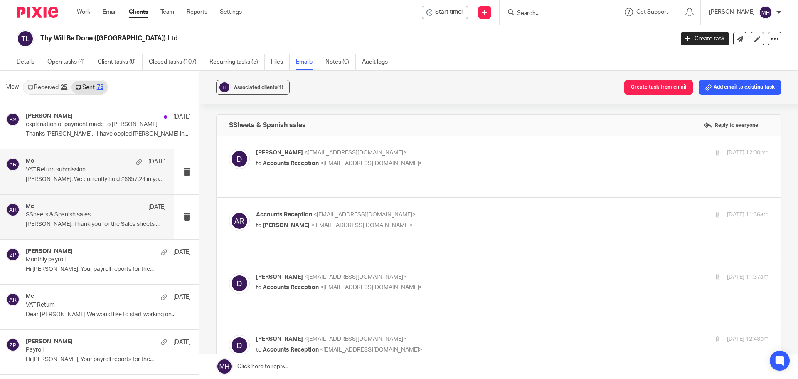
click at [92, 159] on div "Me 11 Dec" at bounding box center [96, 162] width 140 height 8
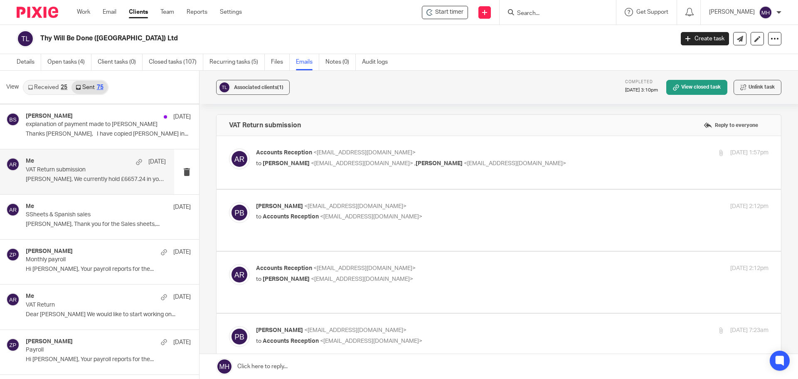
click at [564, 150] on p "Accounts Reception <accounts@boldenandlong.co.uk>" at bounding box center [427, 152] width 342 height 9
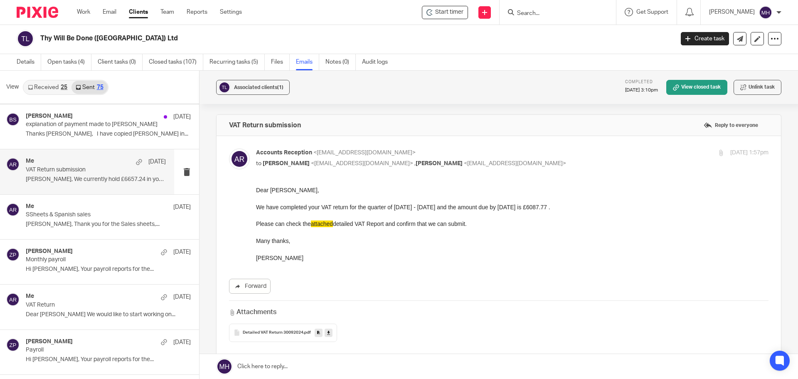
click at [564, 151] on p "Accounts Reception <accounts@boldenandlong.co.uk>" at bounding box center [427, 152] width 342 height 9
checkbox input "false"
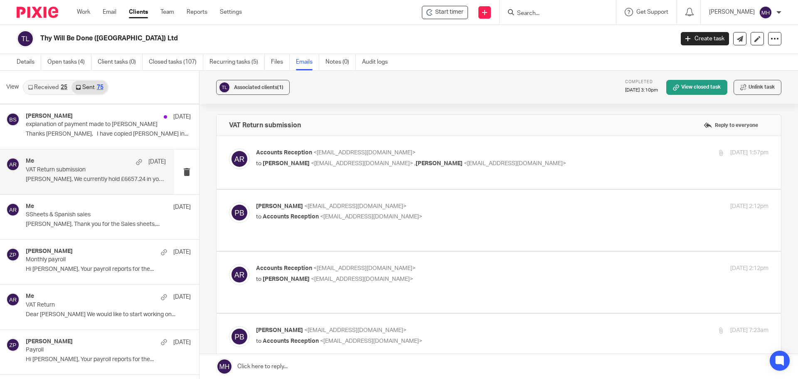
click at [559, 192] on label at bounding box center [499, 220] width 564 height 61
click at [229, 202] on input "checkbox" at bounding box center [229, 202] width 0 height 0
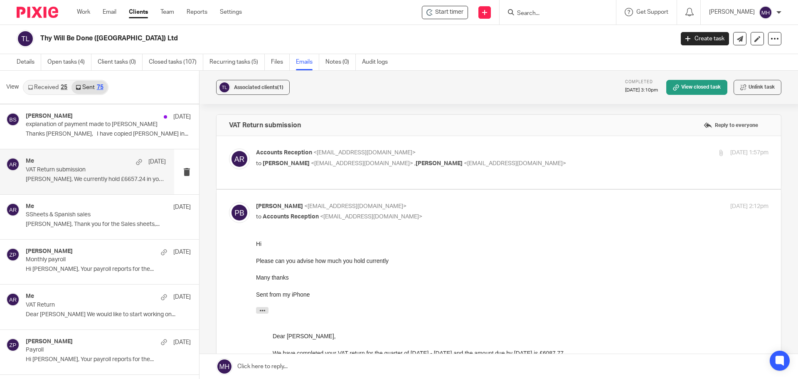
click at [552, 212] on div "Paul Blackmoore <electrasavepaul@hotmail.com> to Accounts Reception <accounts@b…" at bounding box center [427, 211] width 342 height 19
checkbox input "false"
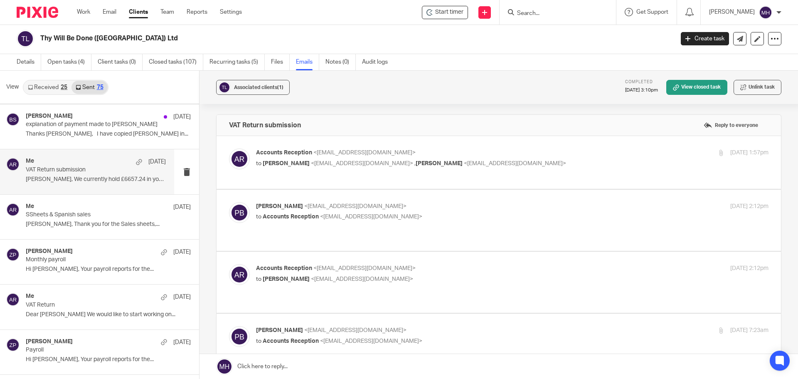
scroll to position [83, 0]
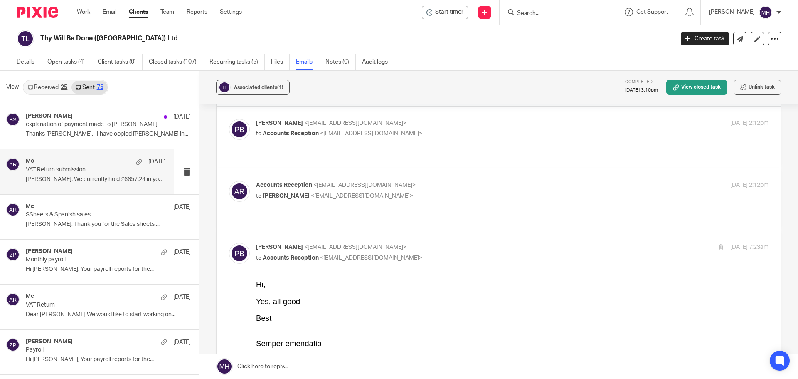
click at [534, 192] on p "to Paul Blackmoore <electrasavepaul@hotmail.com>" at bounding box center [427, 196] width 342 height 9
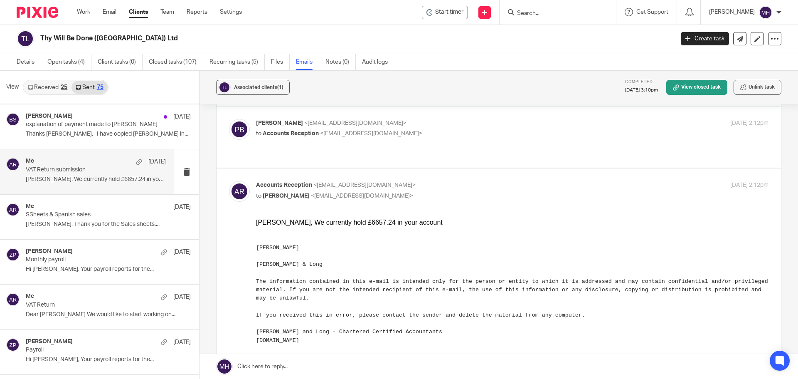
scroll to position [0, 0]
click at [536, 181] on p "Accounts Reception <accounts@boldenandlong.co.uk>" at bounding box center [427, 185] width 342 height 9
checkbox input "false"
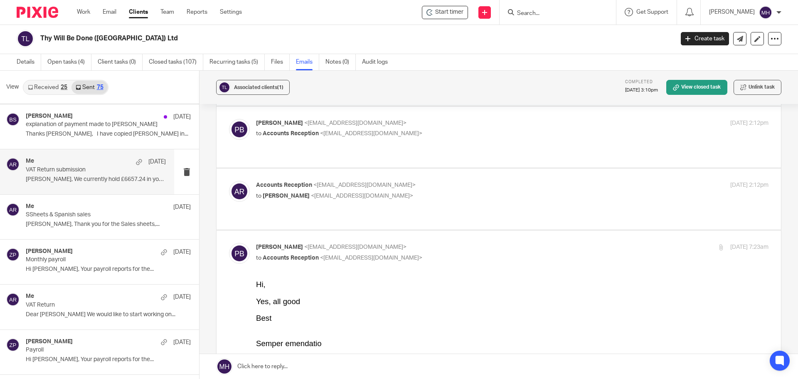
scroll to position [1579, 0]
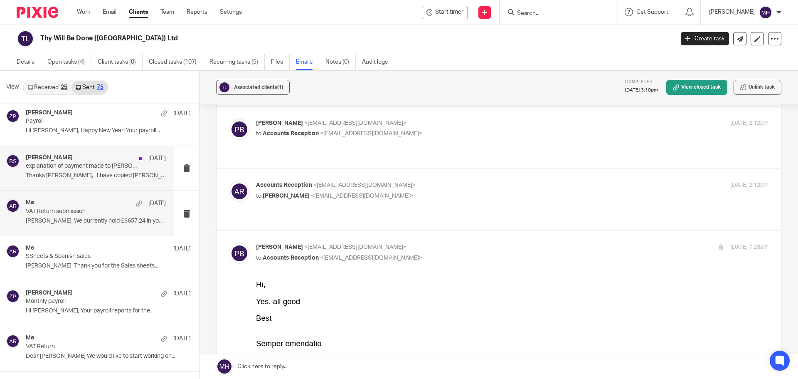
click at [91, 154] on div "Brian Surridge 11 Dec" at bounding box center [96, 158] width 140 height 8
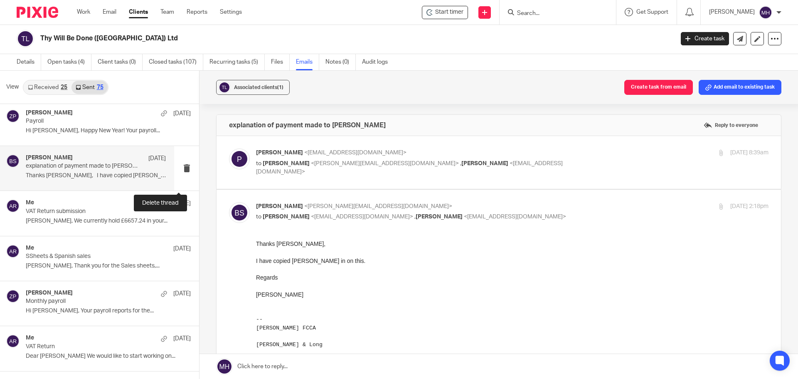
scroll to position [0, 0]
click at [472, 145] on label at bounding box center [499, 162] width 564 height 53
click at [229, 148] on input "checkbox" at bounding box center [229, 148] width 0 height 0
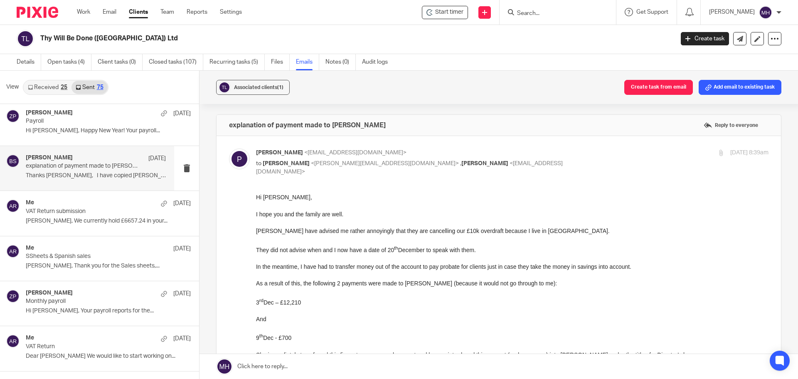
click at [497, 160] on p "to Brian Surridge <brian@boldenandlong.co.uk> , Debbie <db@thywill.es>" at bounding box center [427, 167] width 342 height 17
checkbox input "false"
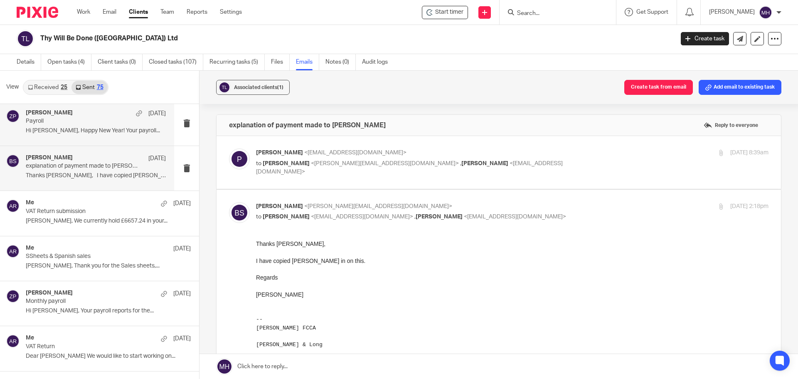
click at [91, 116] on div "Zoe Payne 3 Jan" at bounding box center [96, 113] width 140 height 8
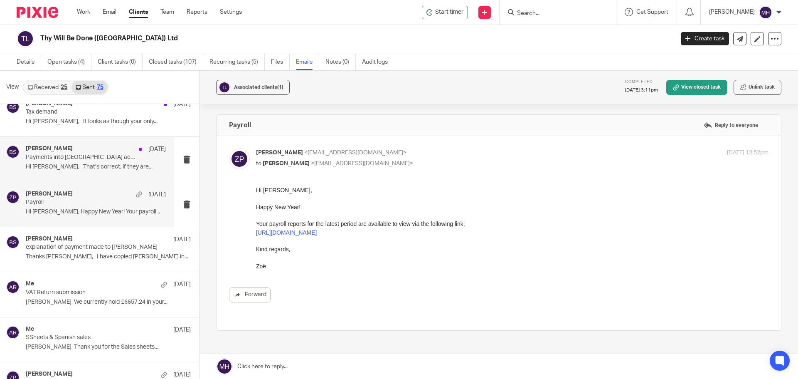
scroll to position [1496, 0]
click at [97, 147] on div "Brian Surridge 9 Jan Payments into UK account by card and bank transfer Hi Paul…" at bounding box center [87, 161] width 174 height 44
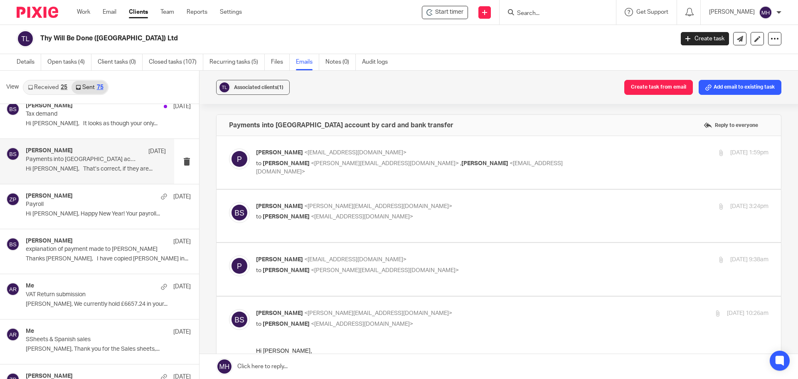
scroll to position [0, 0]
click at [515, 153] on p "Paul <pb@thywill.es>" at bounding box center [427, 152] width 342 height 9
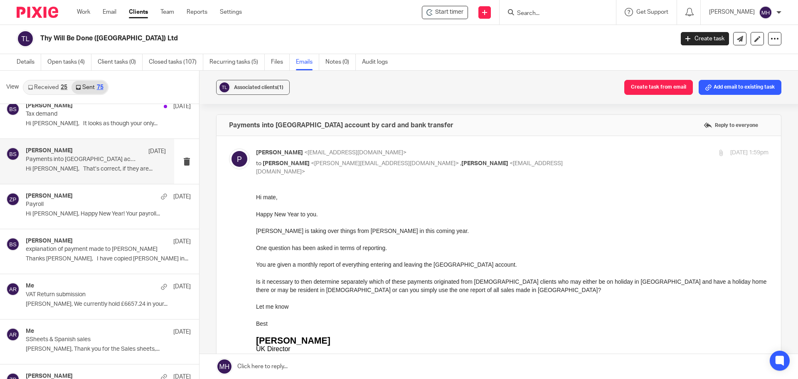
click at [510, 158] on div "Paul <pb@thywill.es> to Brian Surridge <brian@boldenandlong.co.uk> , Debbie <db…" at bounding box center [427, 162] width 342 height 28
checkbox input "false"
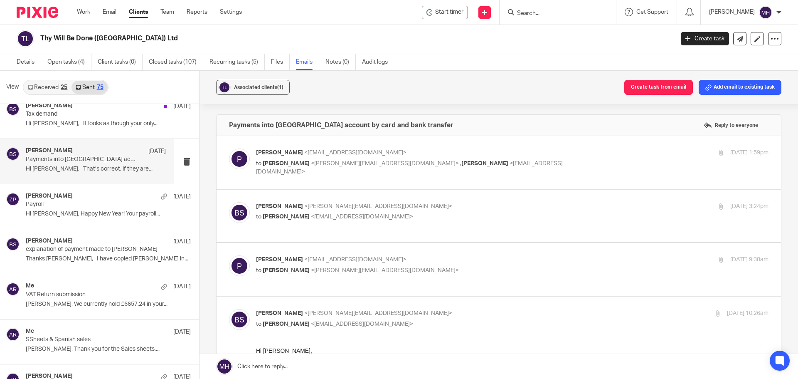
click at [514, 195] on label at bounding box center [499, 216] width 564 height 53
click at [229, 202] on input "checkbox" at bounding box center [229, 202] width 0 height 0
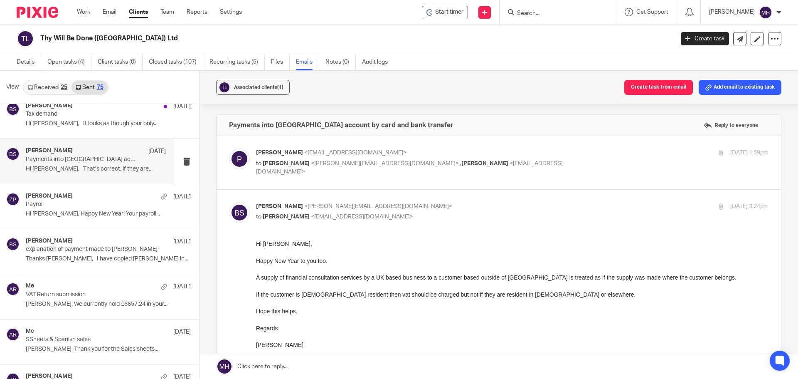
click at [497, 205] on p "Brian Surridge <brian@boldenandlong.co.uk>" at bounding box center [427, 206] width 342 height 9
checkbox input "false"
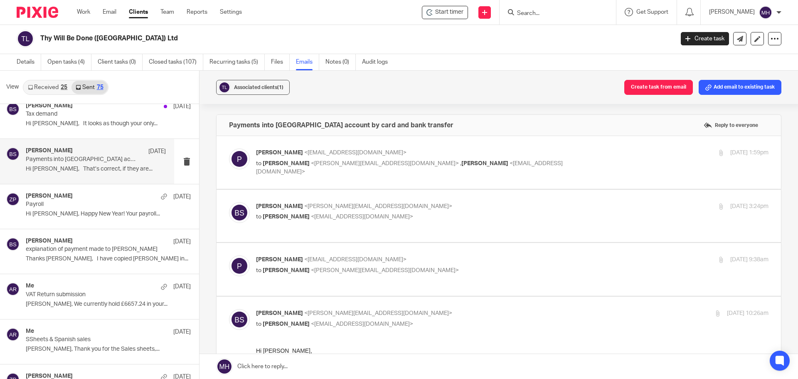
click at [491, 257] on p "Paul <pb@thywill.es>" at bounding box center [427, 259] width 342 height 9
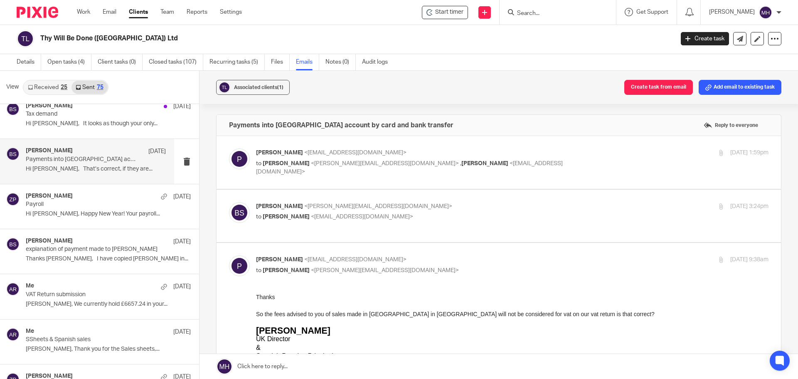
scroll to position [42, 0]
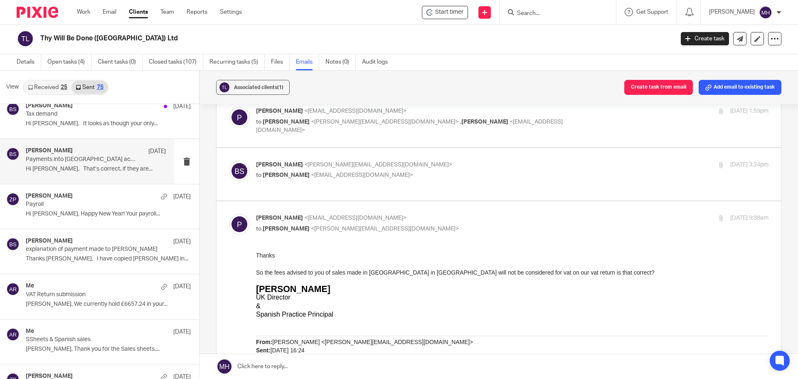
click at [500, 217] on div "Paul <pb@thywill.es> to Brian Surridge <brian@boldenandlong.co.uk>" at bounding box center [427, 223] width 342 height 19
checkbox input "false"
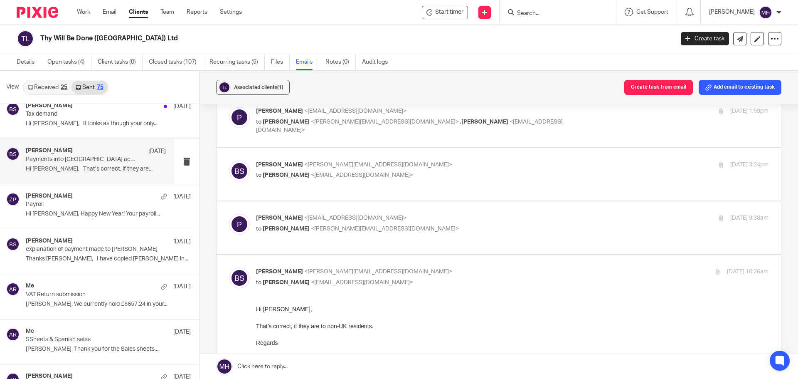
click at [504, 278] on p "to Paul <pb@thywill.es>" at bounding box center [427, 282] width 342 height 9
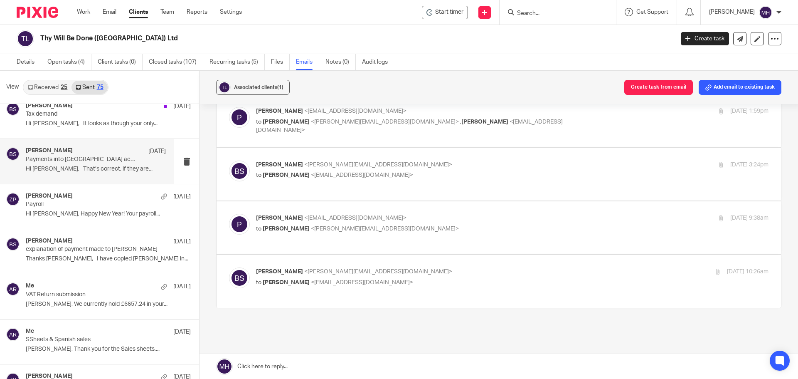
click at [500, 267] on p "Brian Surridge <brian@boldenandlong.co.uk>" at bounding box center [427, 271] width 342 height 9
checkbox input "true"
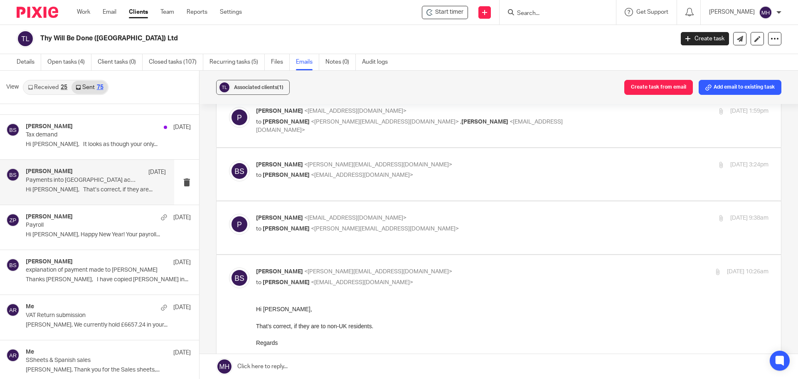
scroll to position [1455, 0]
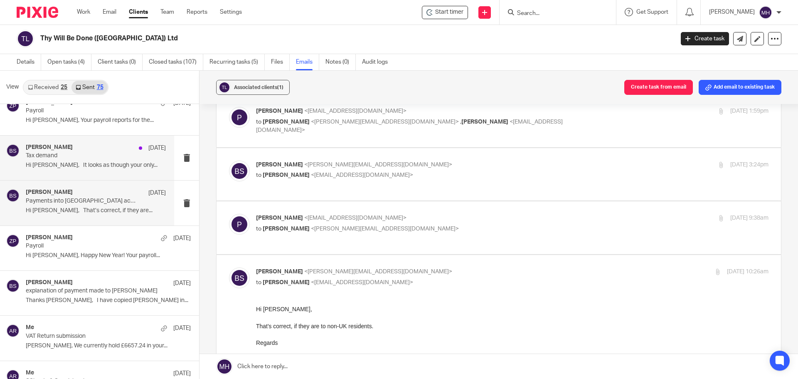
click at [87, 149] on div "Brian Surridge 13 Jan" at bounding box center [96, 148] width 140 height 8
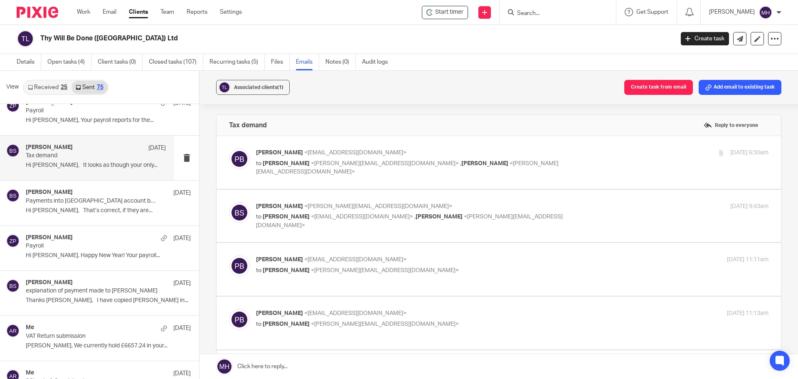
scroll to position [0, 0]
click at [552, 150] on p "Paul Blackmoore <electrasavepaul@hotmail.com>" at bounding box center [427, 152] width 342 height 9
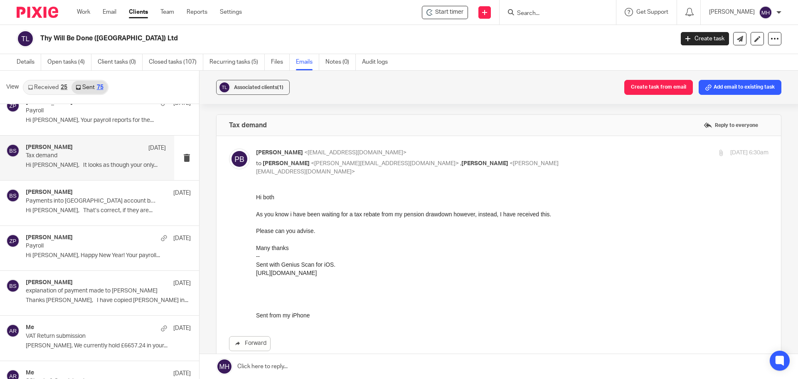
click at [561, 150] on p "Paul Blackmoore <electrasavepaul@hotmail.com>" at bounding box center [427, 152] width 342 height 9
checkbox input "false"
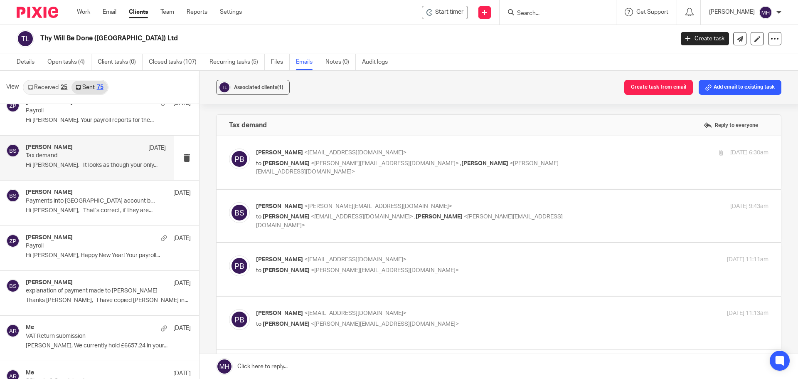
click at [554, 199] on label at bounding box center [499, 216] width 564 height 53
click at [229, 202] on input "checkbox" at bounding box center [229, 202] width 0 height 0
checkbox input "true"
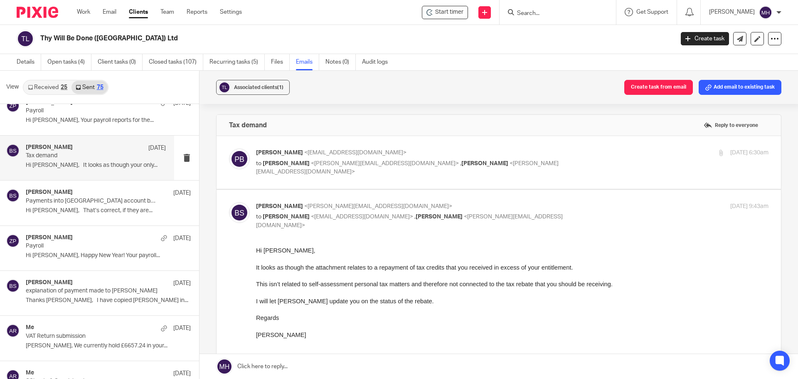
click at [523, 155] on p "Paul Blackmoore <electrasavepaul@hotmail.com>" at bounding box center [427, 152] width 342 height 9
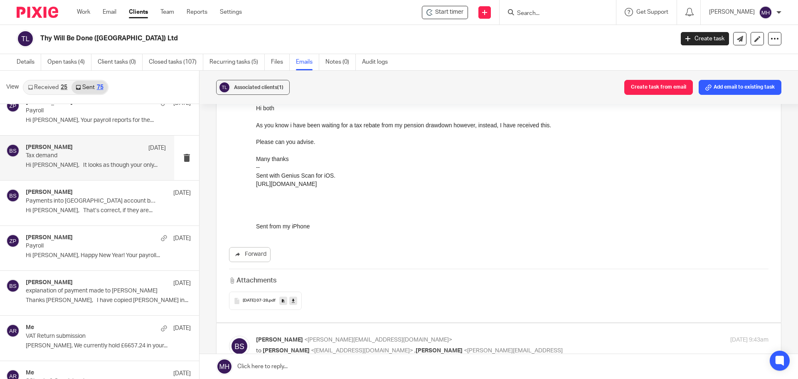
scroll to position [125, 0]
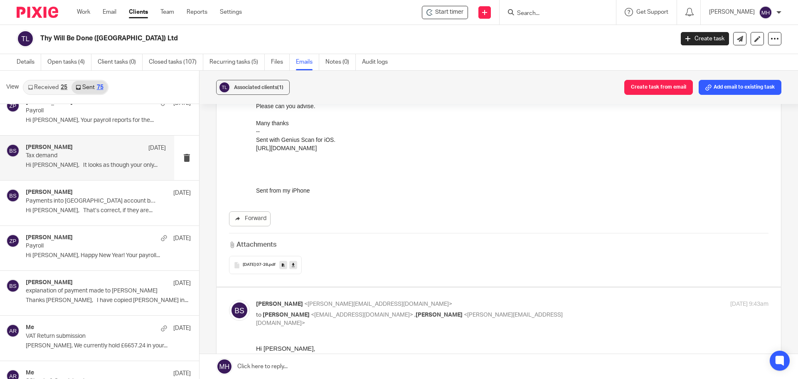
click at [272, 256] on div "2025-01-12 07-28 .pdf" at bounding box center [265, 265] width 73 height 18
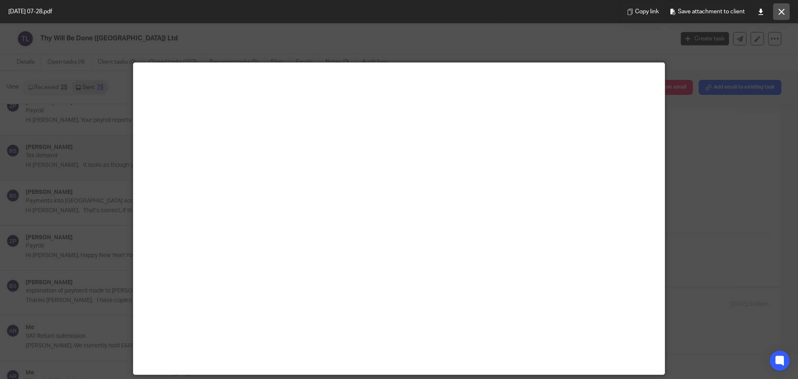
click at [782, 9] on icon at bounding box center [781, 12] width 6 height 6
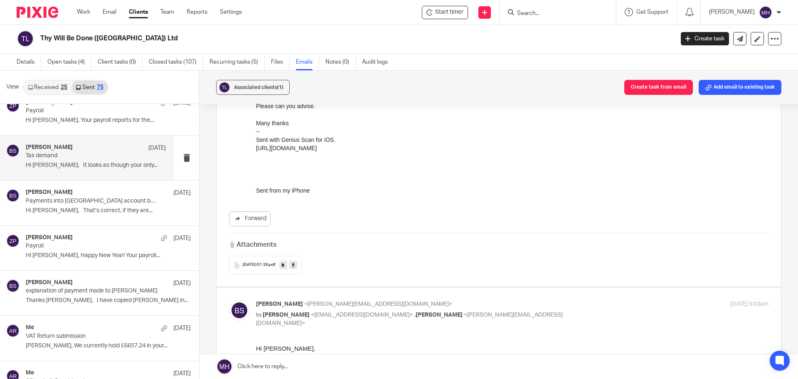
scroll to position [0, 0]
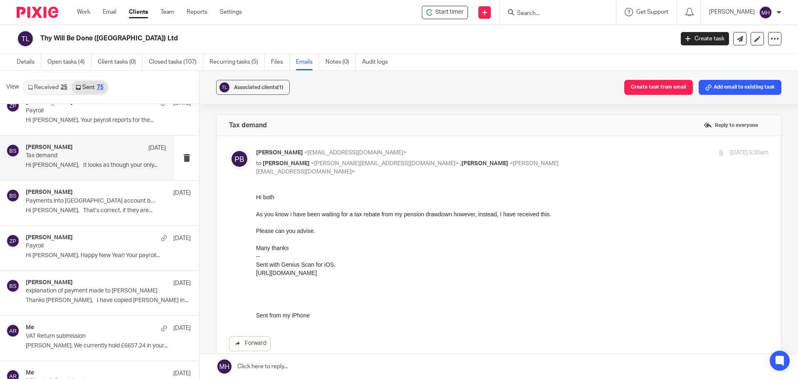
click at [560, 149] on p "Paul Blackmoore <electrasavepaul@hotmail.com>" at bounding box center [427, 152] width 342 height 9
checkbox input "false"
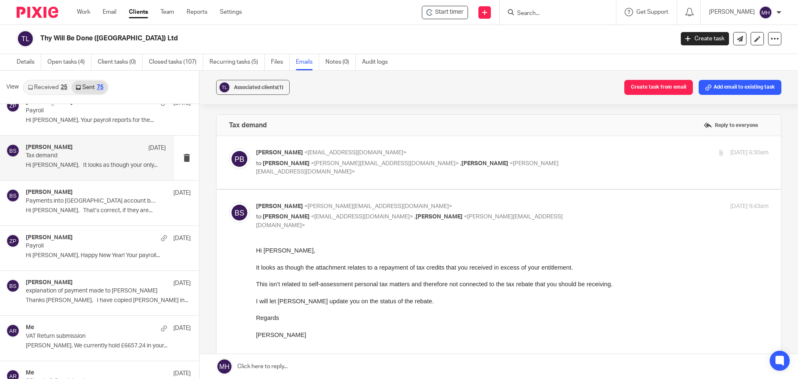
click at [575, 208] on p "Brian Surridge <brian@boldenandlong.co.uk>" at bounding box center [427, 206] width 342 height 9
checkbox input "false"
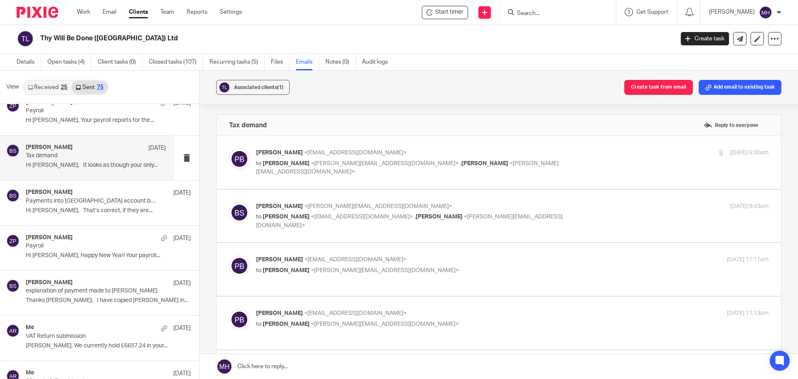
click at [562, 258] on p "Paul Blackmoore <electrasavepaul@hotmail.com>" at bounding box center [427, 259] width 342 height 9
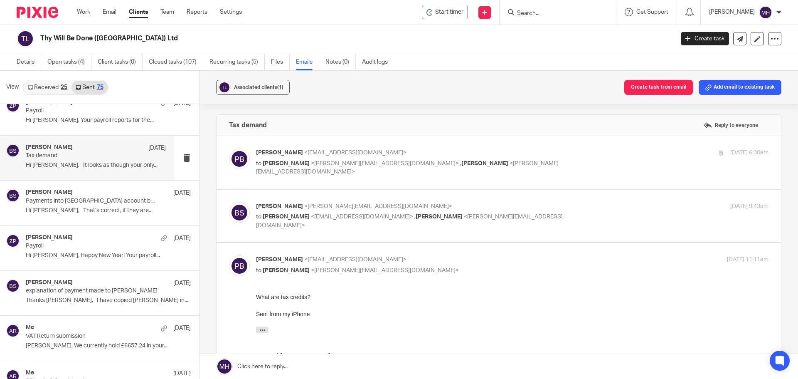
scroll to position [42, 0]
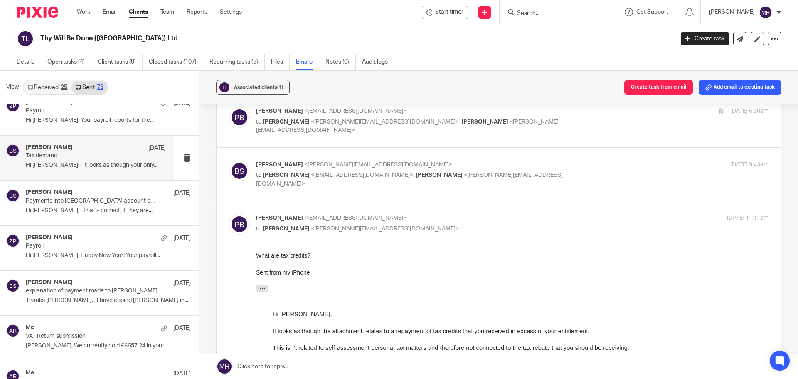
click at [455, 214] on p "Paul Blackmoore <electrasavepaul@hotmail.com>" at bounding box center [427, 218] width 342 height 9
checkbox input "false"
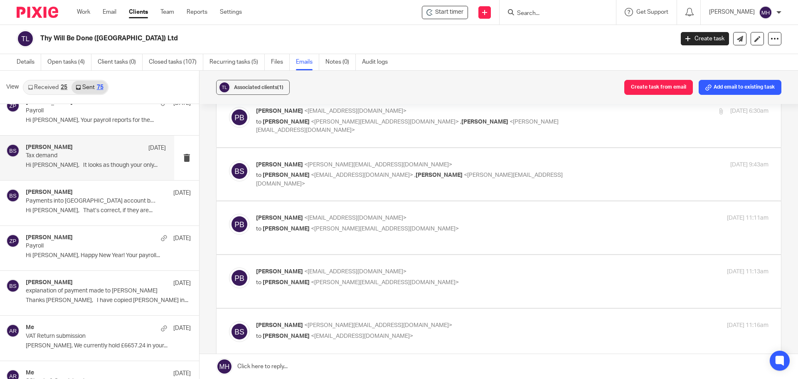
click at [470, 276] on p "Paul Blackmoore <electrasavepaul@hotmail.com>" at bounding box center [427, 271] width 342 height 9
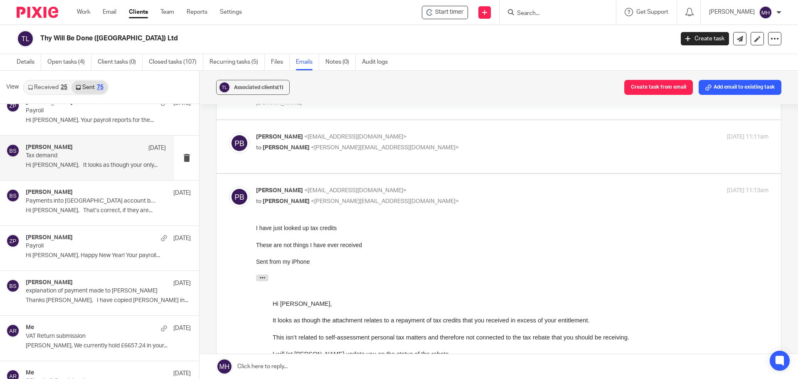
scroll to position [125, 0]
click at [444, 193] on p "Paul Blackmoore <electrasavepaul@hotmail.com>" at bounding box center [427, 188] width 342 height 9
checkbox input "false"
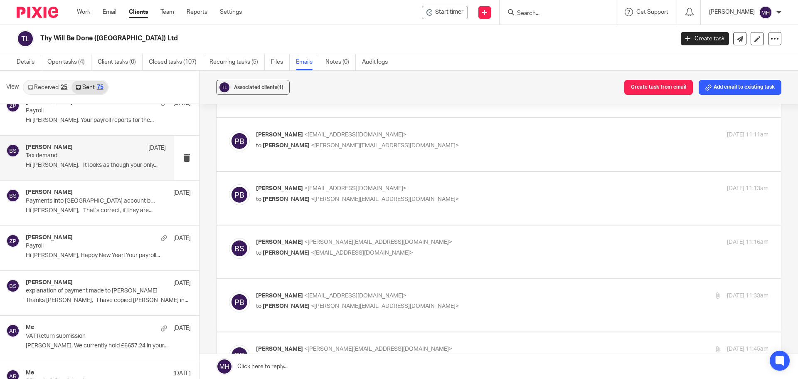
click at [451, 254] on label at bounding box center [499, 251] width 564 height 53
click at [229, 238] on input "checkbox" at bounding box center [229, 237] width 0 height 0
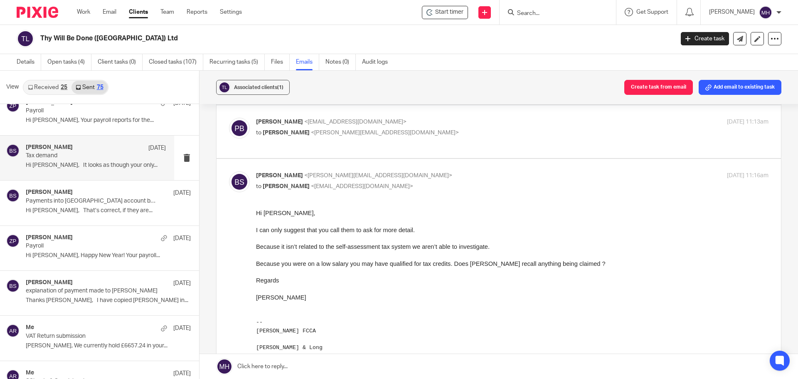
scroll to position [208, 0]
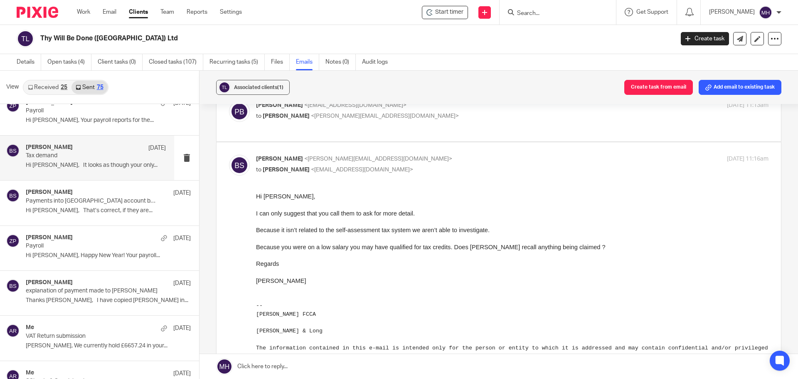
click at [491, 163] on p "Brian Surridge <brian@boldenandlong.co.uk>" at bounding box center [427, 159] width 342 height 9
checkbox input "false"
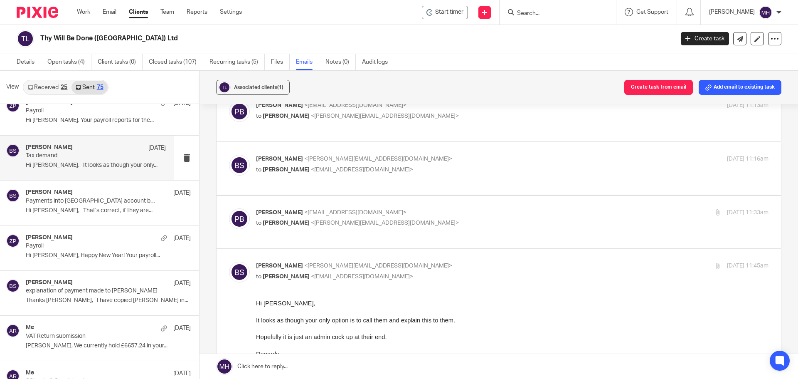
click at [493, 217] on p "Paul Blackmoore <electrasavepaul@hotmail.com>" at bounding box center [427, 212] width 342 height 9
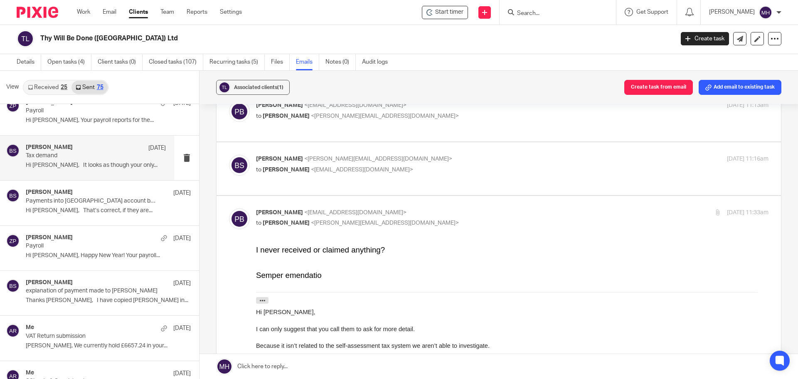
scroll to position [0, 0]
click at [480, 217] on p "Paul Blackmoore <electrasavepaul@hotmail.com>" at bounding box center [427, 212] width 342 height 9
checkbox input "false"
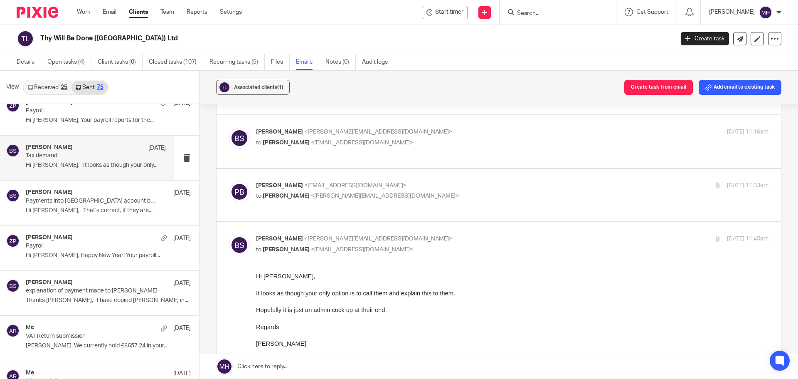
scroll to position [249, 0]
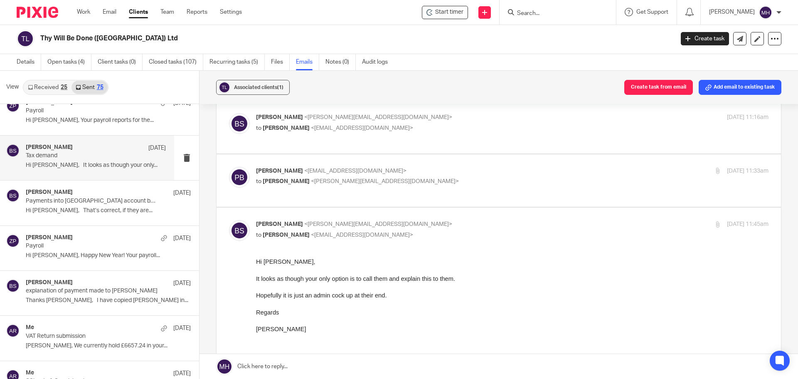
click at [488, 229] on p "Brian Surridge <brian@boldenandlong.co.uk>" at bounding box center [427, 224] width 342 height 9
checkbox input "false"
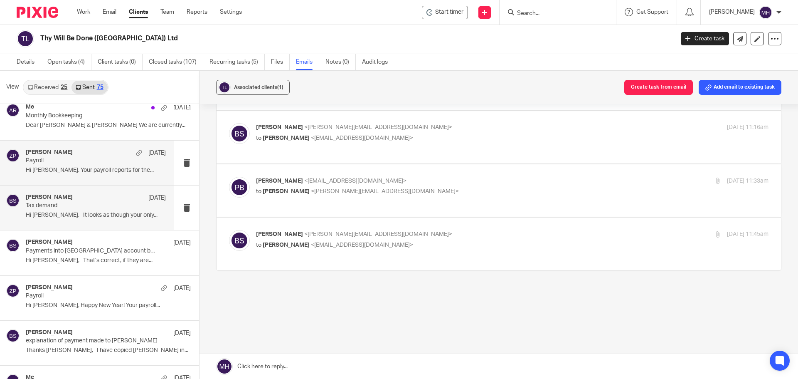
scroll to position [1371, 0]
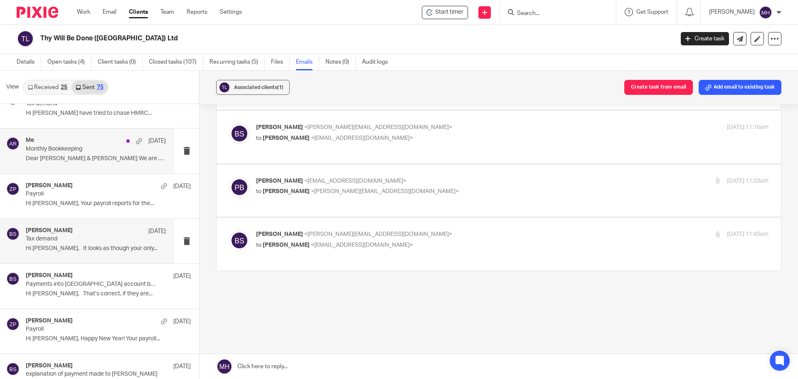
click at [96, 148] on p "Monthly Bookkeeping" at bounding box center [82, 148] width 112 height 7
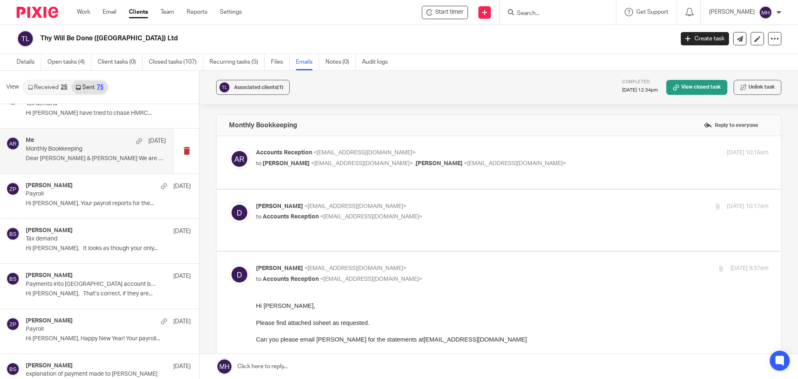
scroll to position [0, 0]
click at [517, 142] on label at bounding box center [499, 162] width 564 height 53
click at [229, 148] on input "checkbox" at bounding box center [229, 148] width 0 height 0
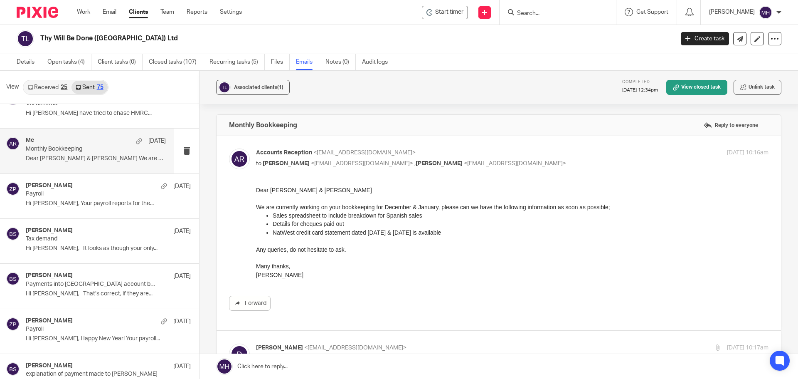
click at [517, 143] on label at bounding box center [499, 233] width 564 height 194
click at [229, 148] on input "checkbox" at bounding box center [229, 148] width 0 height 0
checkbox input "false"
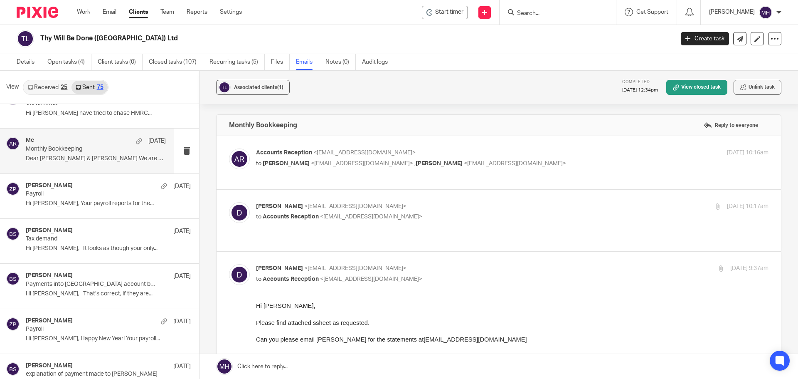
click at [494, 202] on p "Debbie <db@thywill.es>" at bounding box center [427, 206] width 342 height 9
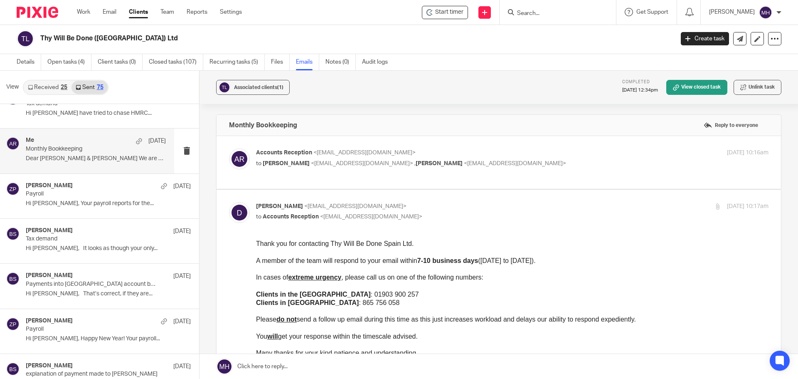
click at [494, 202] on p "Debbie <db@thywill.es>" at bounding box center [427, 206] width 342 height 9
checkbox input "false"
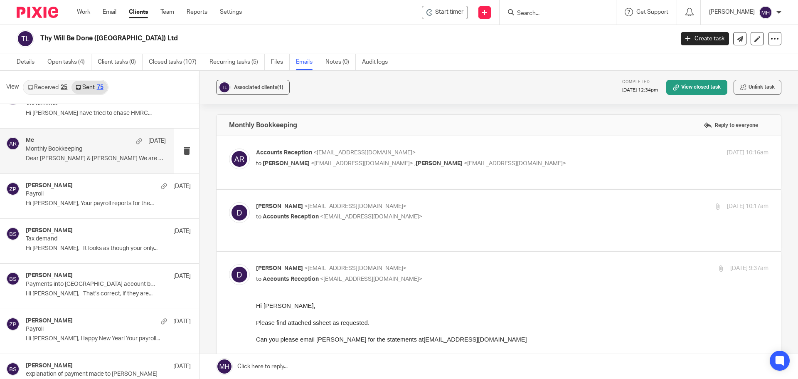
click at [44, 91] on link "Received 25" at bounding box center [48, 87] width 48 height 13
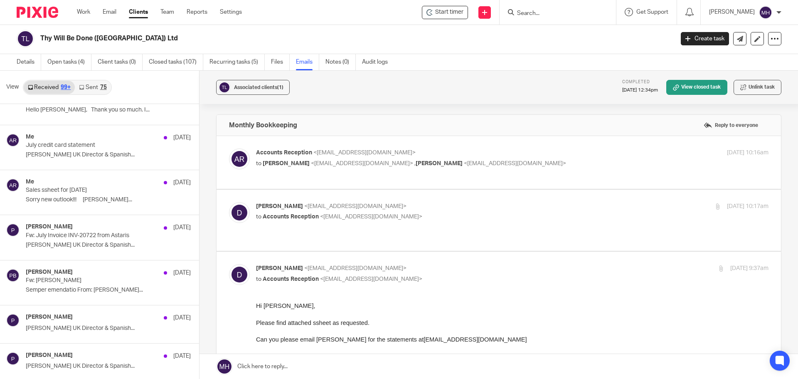
scroll to position [2909, 0]
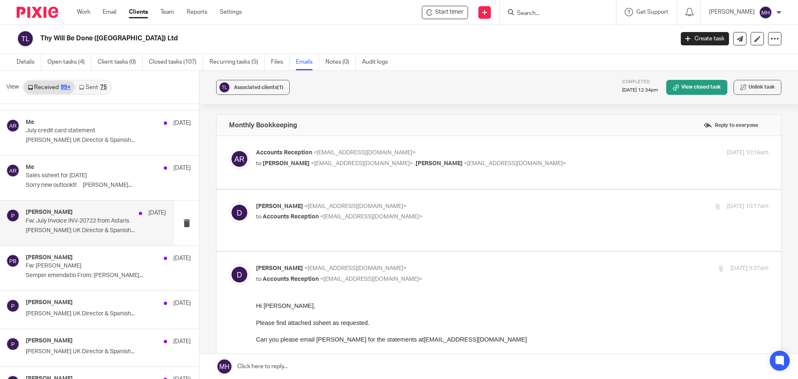
click at [82, 227] on p "PAUL BLACKMOORE UK Director & Spanish..." at bounding box center [96, 230] width 140 height 7
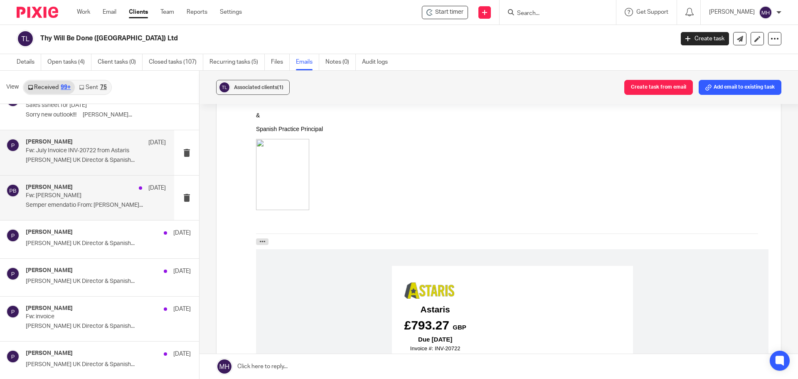
scroll to position [2992, 0]
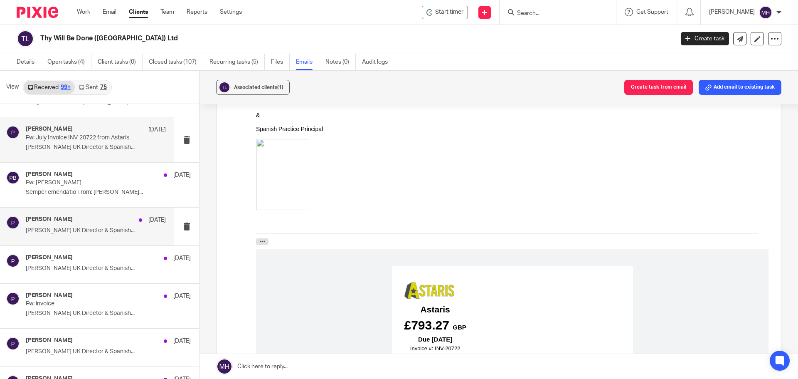
click at [63, 220] on div "Paul 4 Jul" at bounding box center [96, 220] width 140 height 8
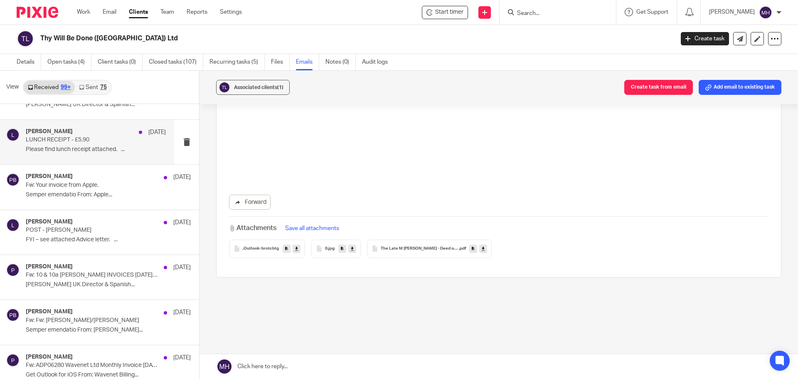
scroll to position [5153, 0]
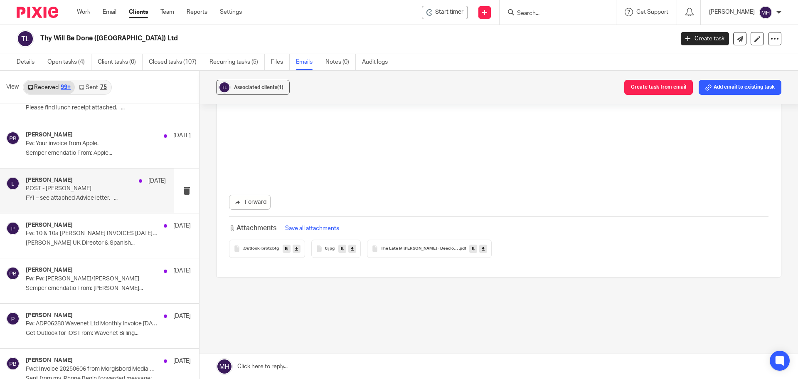
click at [100, 191] on p "POST - NAT WEST" at bounding box center [82, 188] width 112 height 7
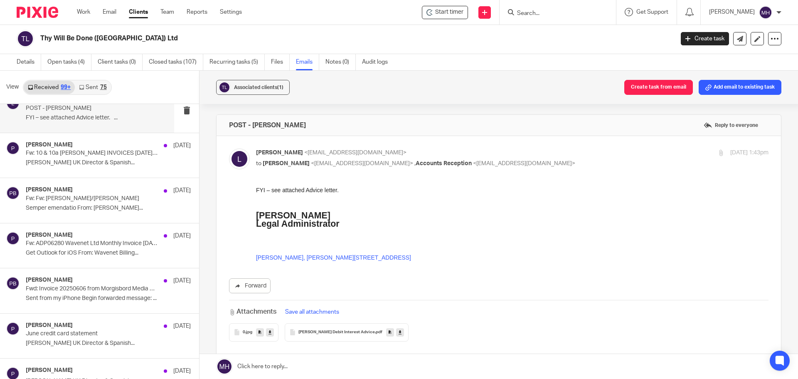
scroll to position [5237, 0]
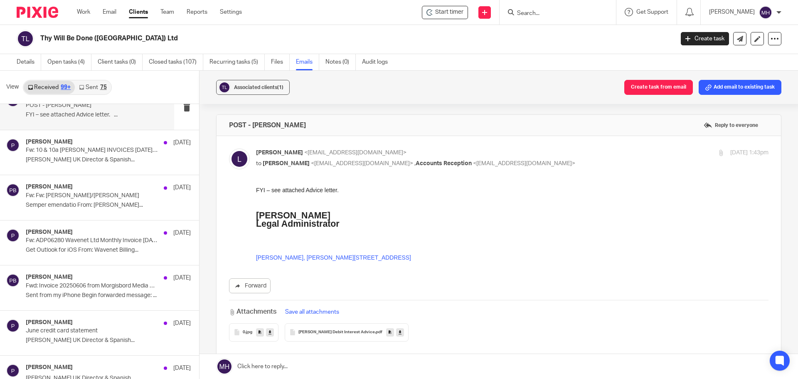
click at [319, 330] on span "Nat West Debit Interest Advice" at bounding box center [336, 332] width 76 height 5
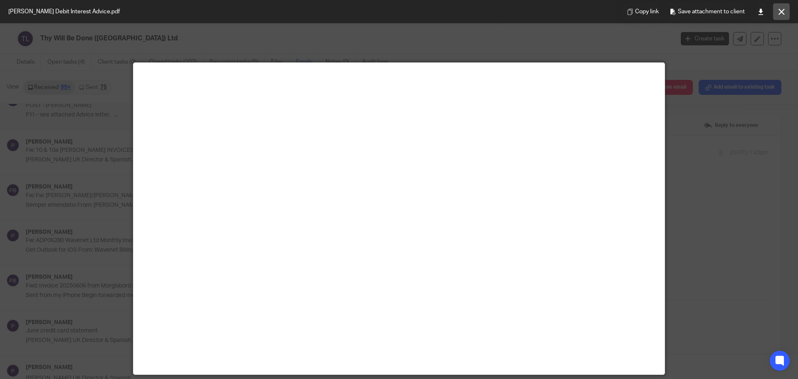
click at [782, 10] on icon at bounding box center [781, 12] width 6 height 6
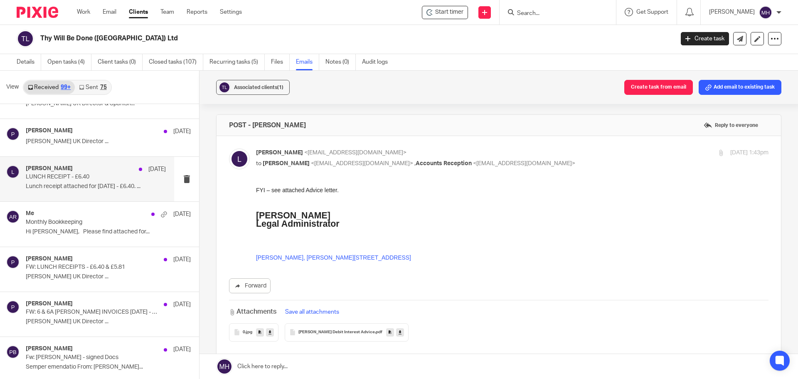
scroll to position [7148, 0]
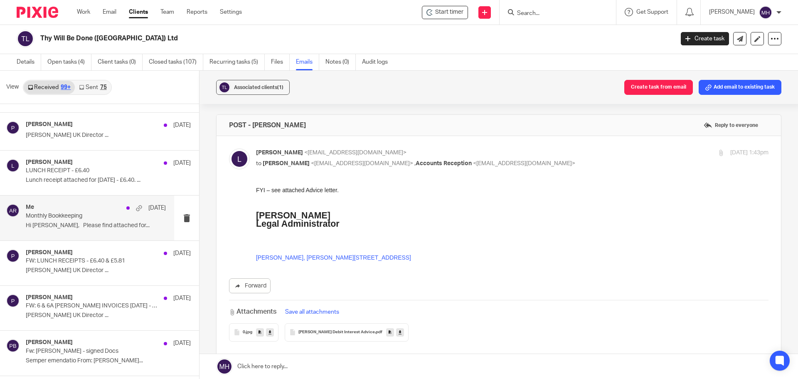
click at [109, 236] on div "Me 14 May Monthly Bookkeeping Hi Michaela, Please find attached for..." at bounding box center [87, 217] width 174 height 44
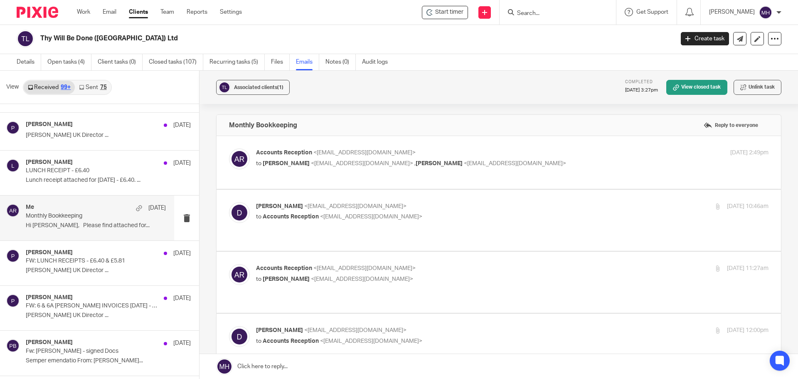
scroll to position [0, 0]
click at [525, 146] on label at bounding box center [499, 162] width 564 height 53
click at [229, 148] on input "checkbox" at bounding box center [229, 148] width 0 height 0
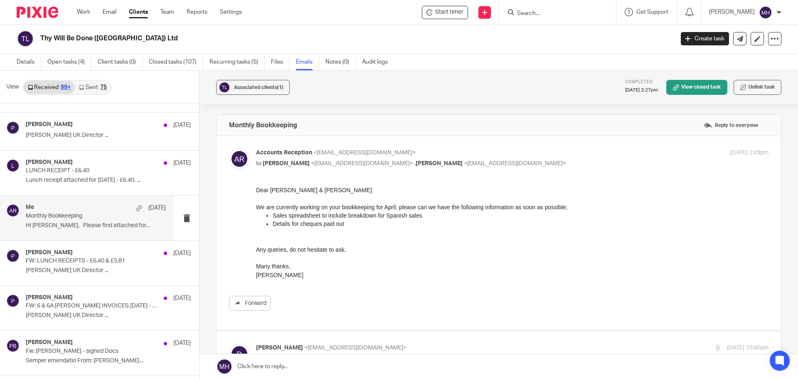
click at [526, 150] on p "Accounts Reception <accounts@boldenandlong.co.uk>" at bounding box center [427, 152] width 342 height 9
checkbox input "false"
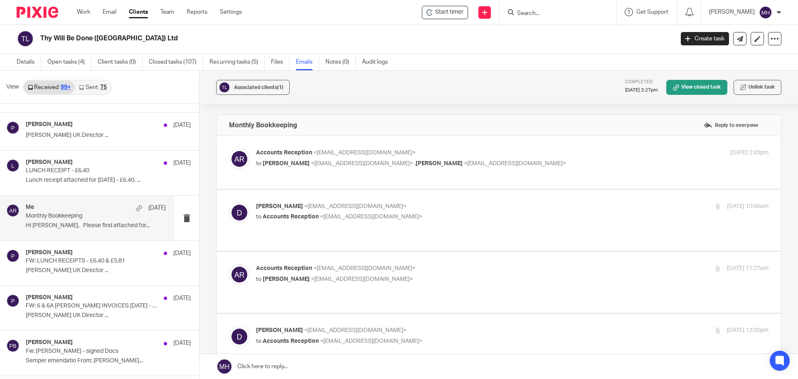
click at [517, 212] on p "to Accounts Reception <accounts@boldenandlong.co.uk>" at bounding box center [427, 216] width 342 height 9
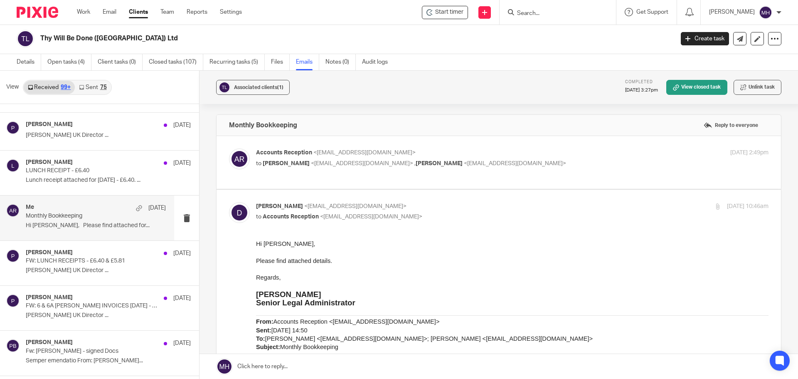
click at [517, 212] on p "to Accounts Reception <accounts@boldenandlong.co.uk>" at bounding box center [427, 216] width 342 height 9
checkbox input "false"
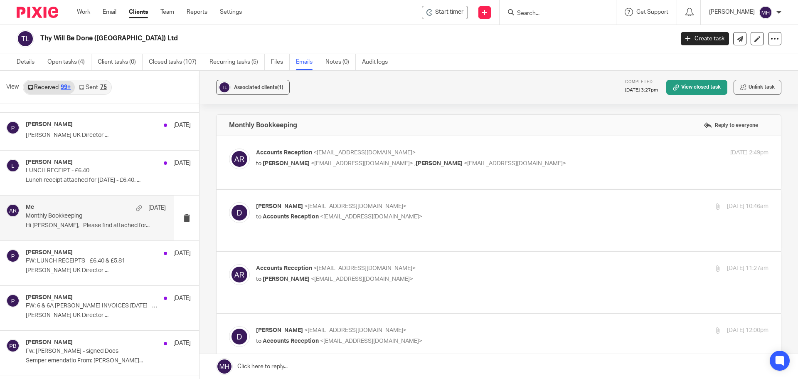
click at [503, 265] on div "Accounts Reception <accounts@boldenandlong.co.uk> to Debbie <db@thywill.es>" at bounding box center [427, 273] width 342 height 19
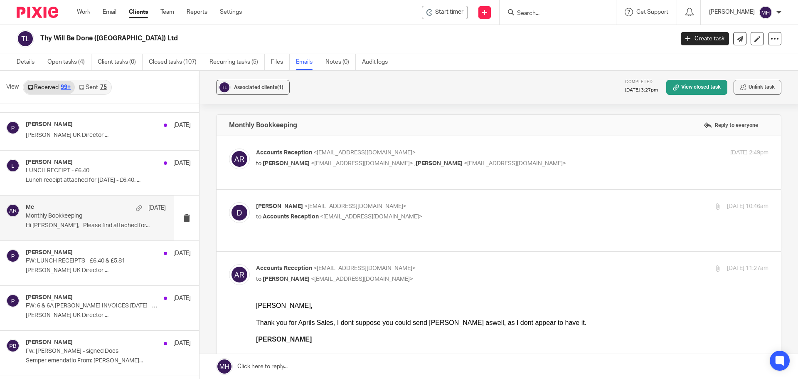
click at [503, 265] on div "Accounts Reception <accounts@boldenandlong.co.uk> to Debbie <db@thywill.es>" at bounding box center [427, 273] width 342 height 19
checkbox input "false"
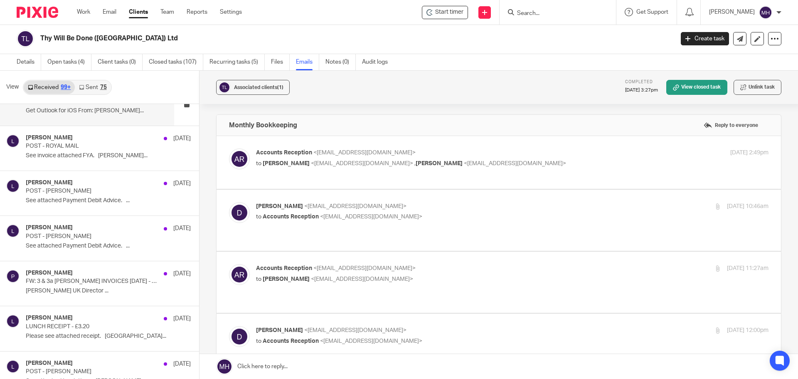
scroll to position [9642, 0]
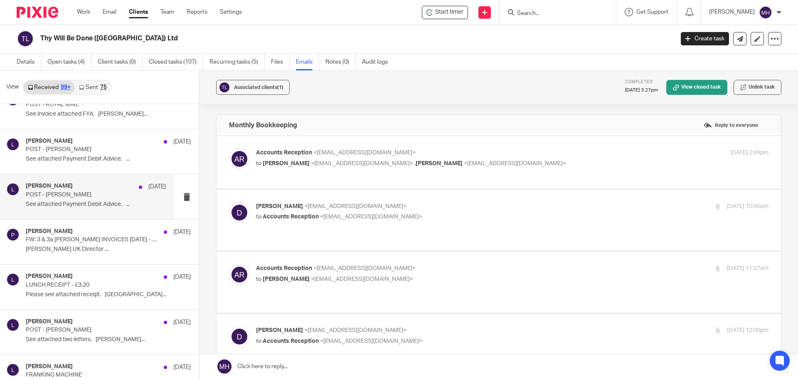
click at [102, 183] on div "Lorraine 24 Apr" at bounding box center [96, 186] width 140 height 8
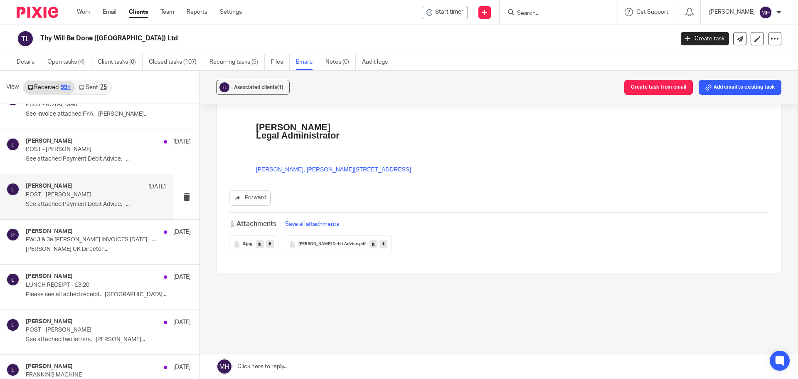
scroll to position [99, 0]
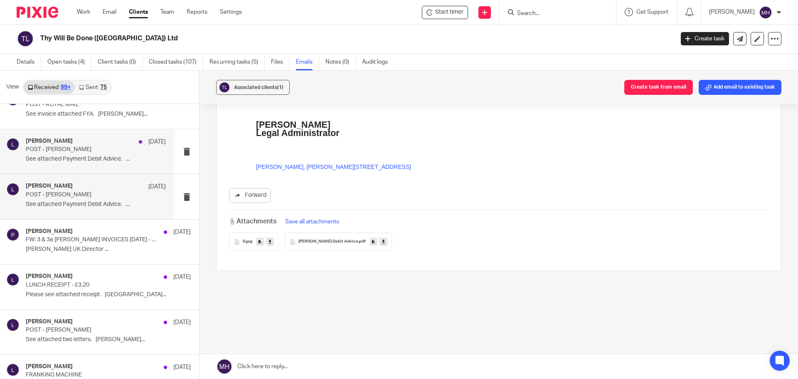
click at [94, 142] on div "Lorraine 24 Apr" at bounding box center [96, 142] width 140 height 8
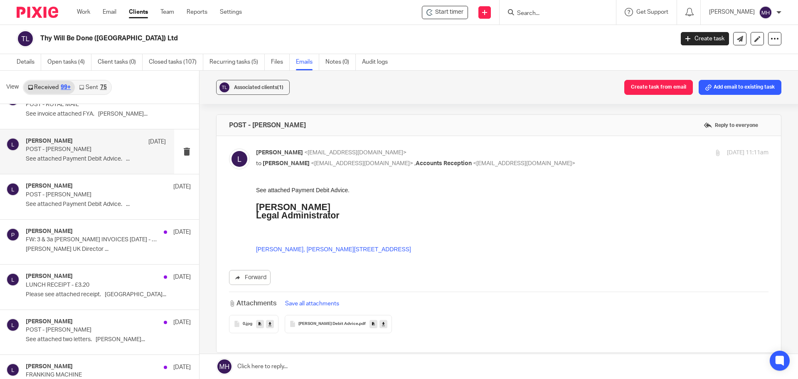
scroll to position [0, 0]
click at [313, 324] on span "Nat West Debit Advice" at bounding box center [328, 323] width 60 height 5
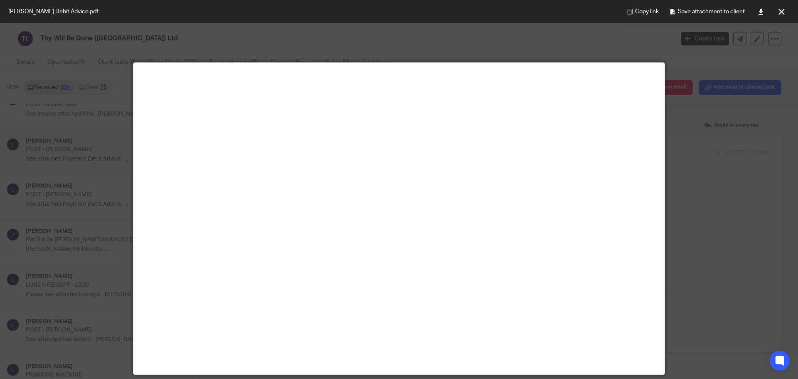
click at [781, 12] on icon at bounding box center [781, 12] width 6 height 6
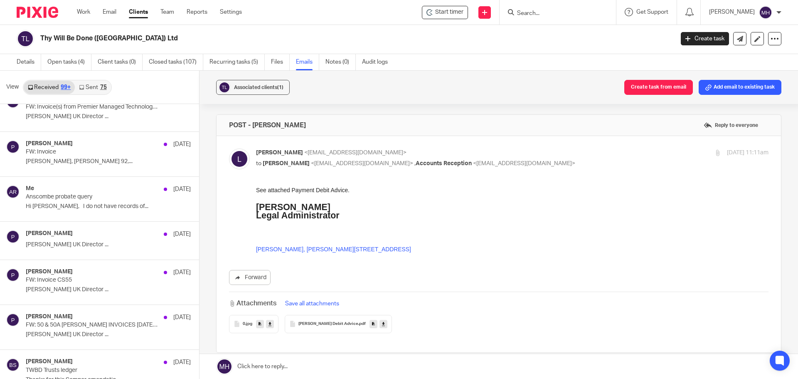
scroll to position [12654, 0]
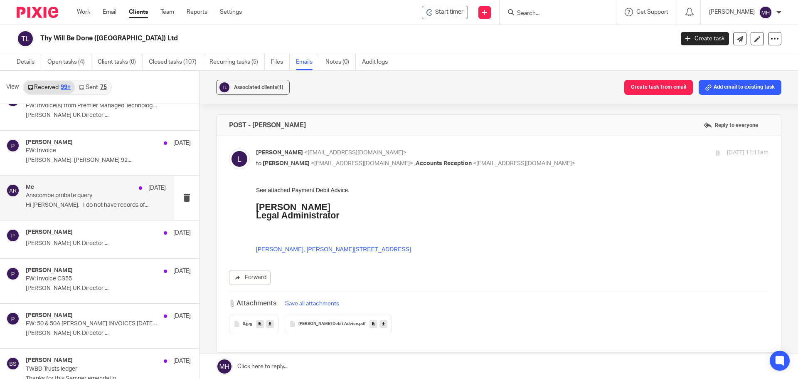
click at [122, 187] on div "Me 21 Mar" at bounding box center [96, 188] width 140 height 8
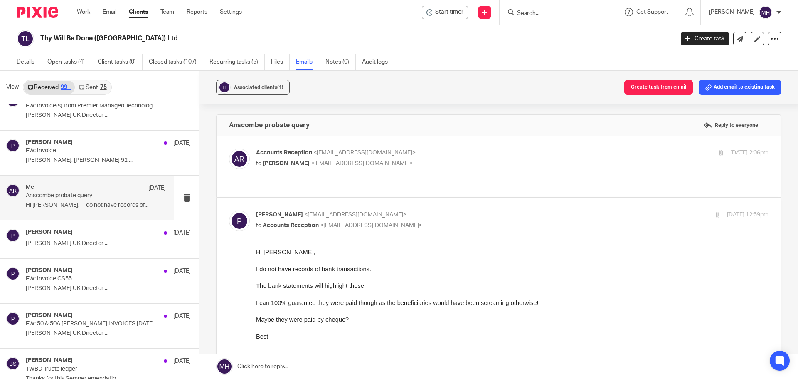
scroll to position [0, 0]
click at [535, 142] on label at bounding box center [499, 166] width 564 height 61
click at [229, 148] on input "checkbox" at bounding box center [229, 148] width 0 height 0
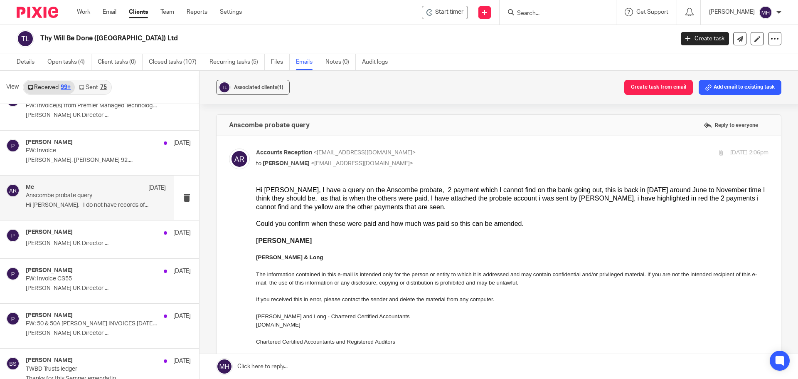
click at [510, 156] on p "Accounts Reception <accounts@boldenandlong.co.uk>" at bounding box center [427, 152] width 342 height 9
checkbox input "false"
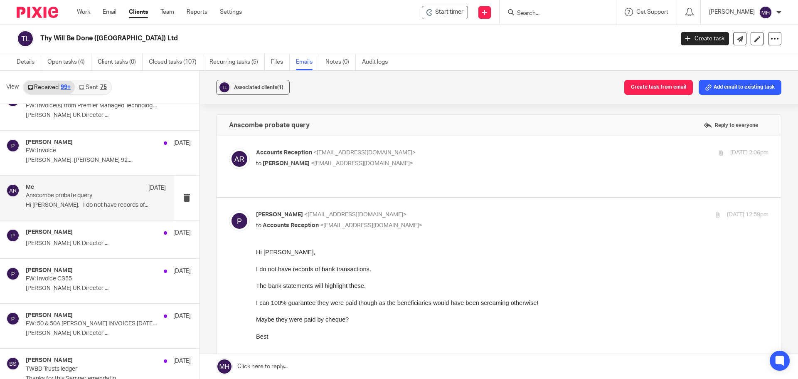
click at [460, 221] on p "to Accounts Reception <accounts@boldenandlong.co.uk>" at bounding box center [427, 225] width 342 height 9
checkbox input "false"
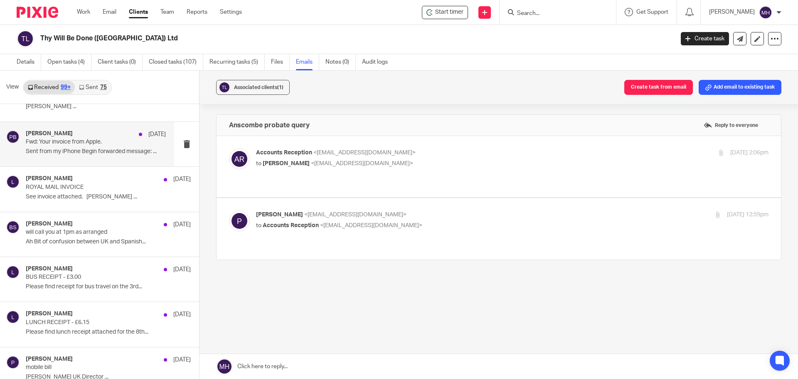
scroll to position [13485, 0]
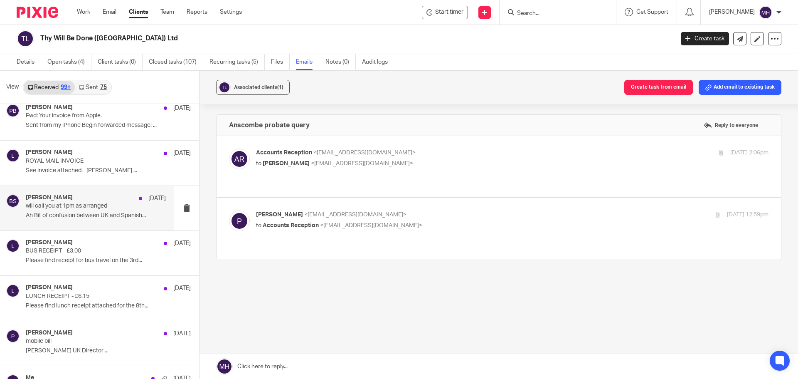
click at [117, 197] on div "Brian Surridge 11 Mar" at bounding box center [96, 198] width 140 height 8
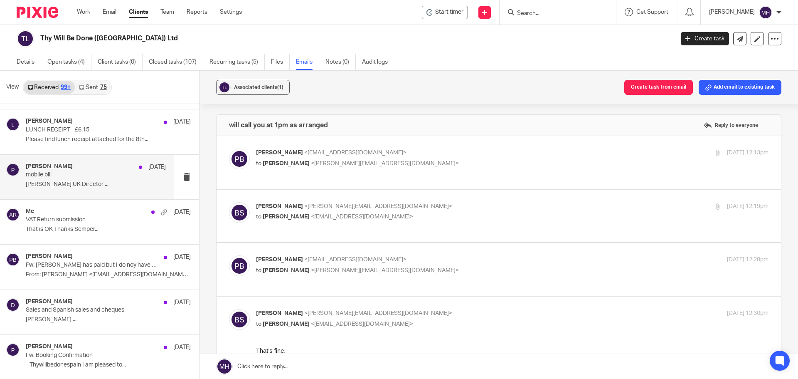
scroll to position [13693, 0]
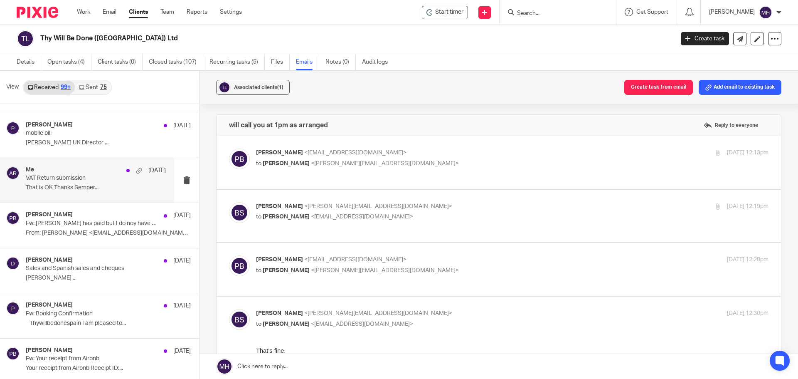
click at [91, 172] on div "Me 10 Mar" at bounding box center [96, 170] width 140 height 8
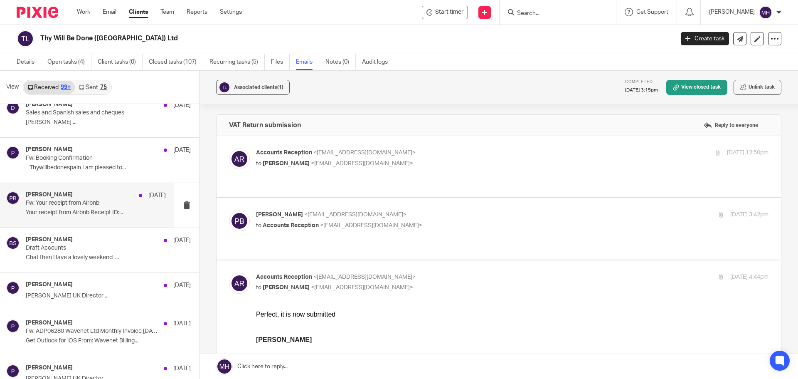
scroll to position [13901, 0]
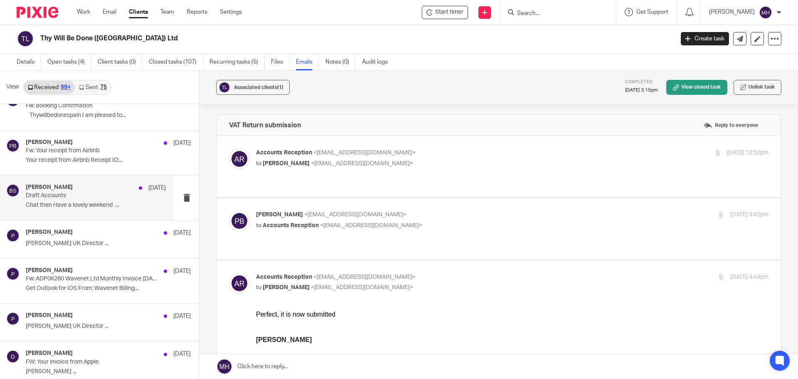
click at [92, 192] on p "Draft Accounts" at bounding box center [82, 195] width 112 height 7
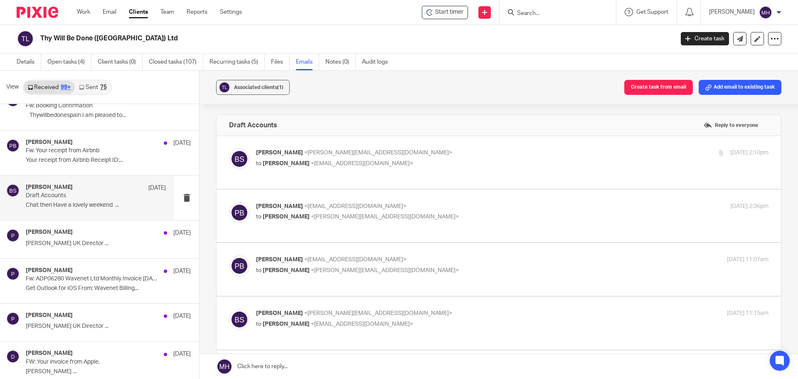
scroll to position [0, 0]
click at [475, 149] on p "Brian Surridge <brian@boldenandlong.co.uk>" at bounding box center [427, 152] width 342 height 9
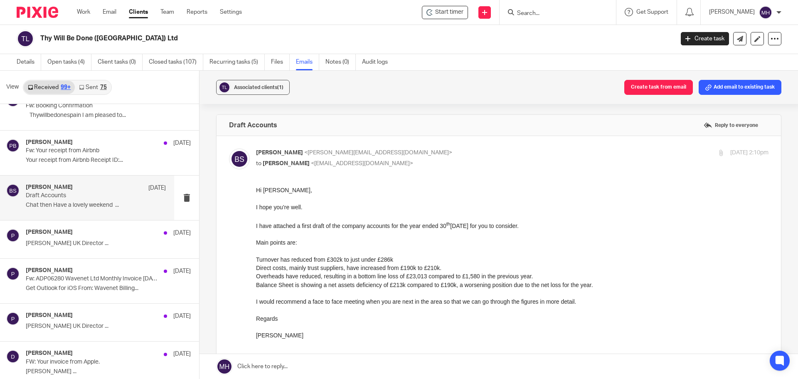
click at [472, 156] on p "Brian Surridge <brian@boldenandlong.co.uk>" at bounding box center [427, 152] width 342 height 9
checkbox input "false"
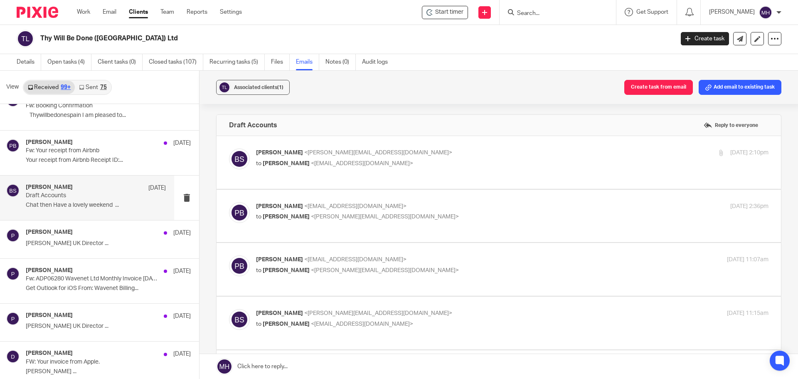
click at [480, 208] on p "Paul Blackmoore <electrasavepaul@hotmail.com>" at bounding box center [427, 206] width 342 height 9
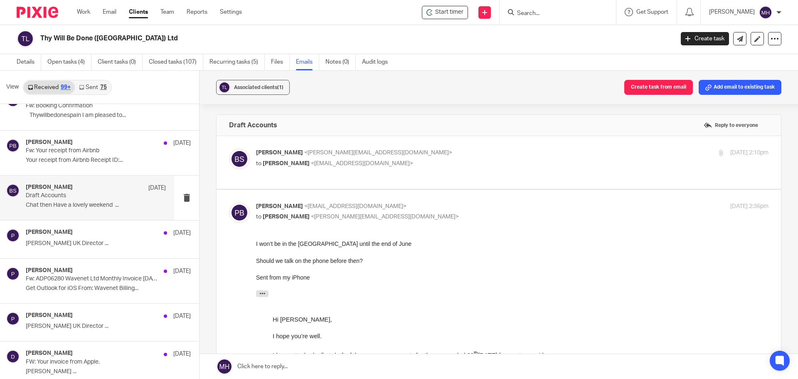
click at [480, 209] on p "Paul Blackmoore <electrasavepaul@hotmail.com>" at bounding box center [427, 206] width 342 height 9
checkbox input "false"
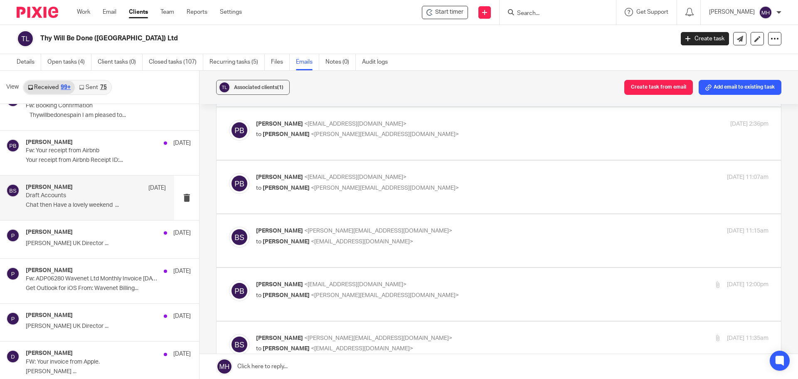
scroll to position [83, 0]
click at [481, 181] on p "Paul Blackmoore <electrasavepaul@hotmail.com>" at bounding box center [427, 176] width 342 height 9
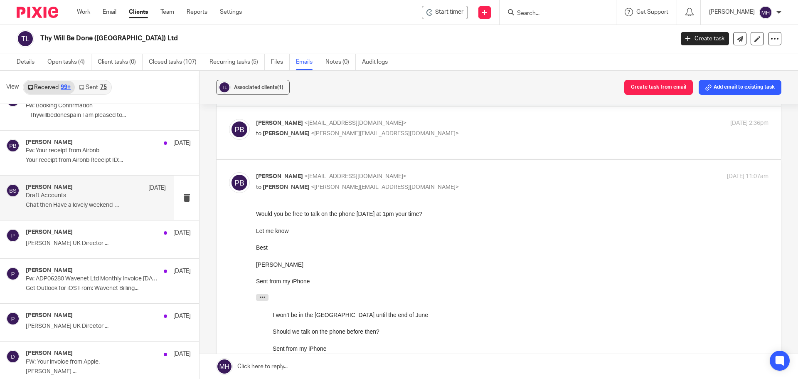
scroll to position [0, 0]
click at [481, 181] on p "Paul Blackmoore <electrasavepaul@hotmail.com>" at bounding box center [427, 176] width 342 height 9
checkbox input "false"
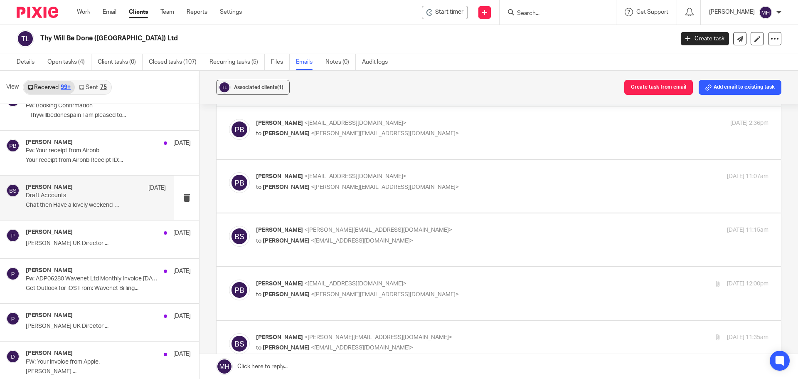
click at [481, 234] on p "Brian Surridge <brian@boldenandlong.co.uk>" at bounding box center [427, 230] width 342 height 9
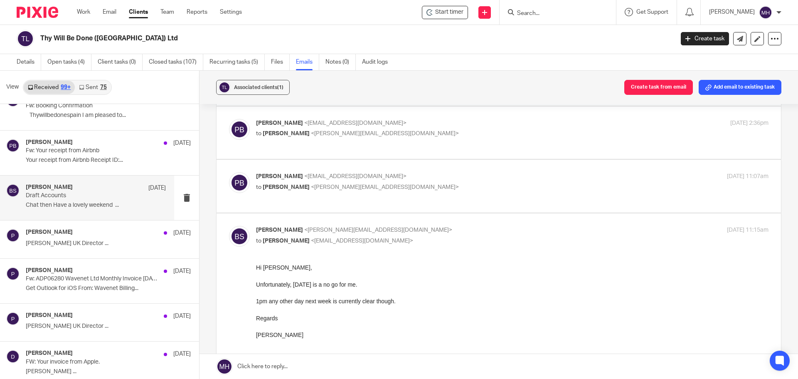
click at [481, 234] on p "Brian Surridge <brian@boldenandlong.co.uk>" at bounding box center [427, 230] width 342 height 9
checkbox input "false"
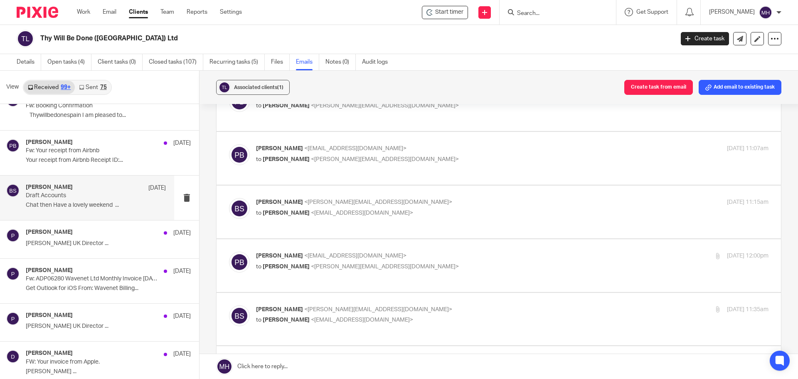
scroll to position [166, 0]
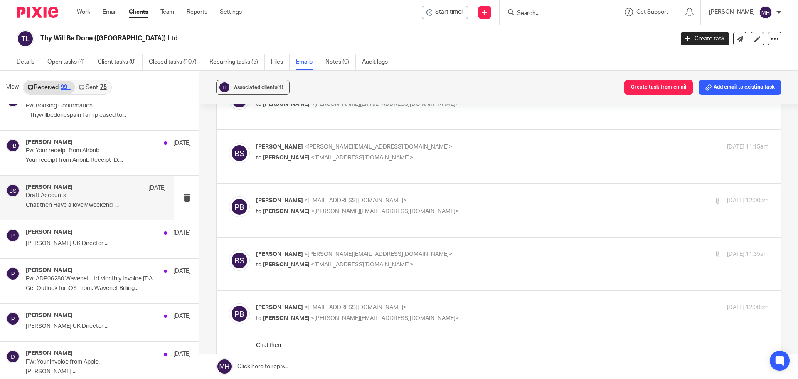
click at [482, 205] on p "Paul Blackmoore <electrasavepaul@hotmail.com>" at bounding box center [427, 200] width 342 height 9
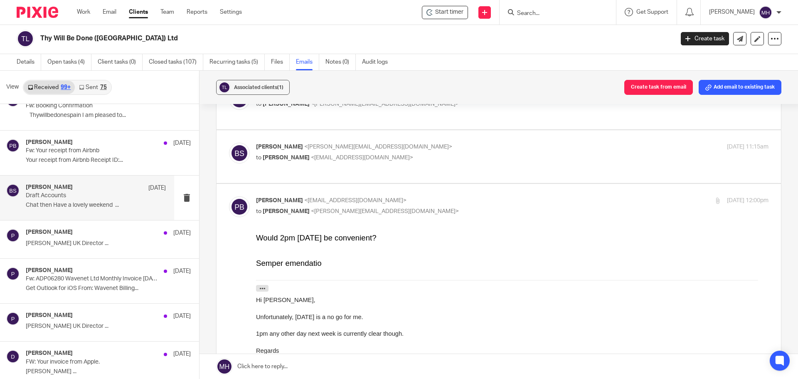
scroll to position [0, 0]
click at [483, 205] on p "Paul Blackmoore <electrasavepaul@hotmail.com>" at bounding box center [427, 200] width 342 height 9
checkbox input "false"
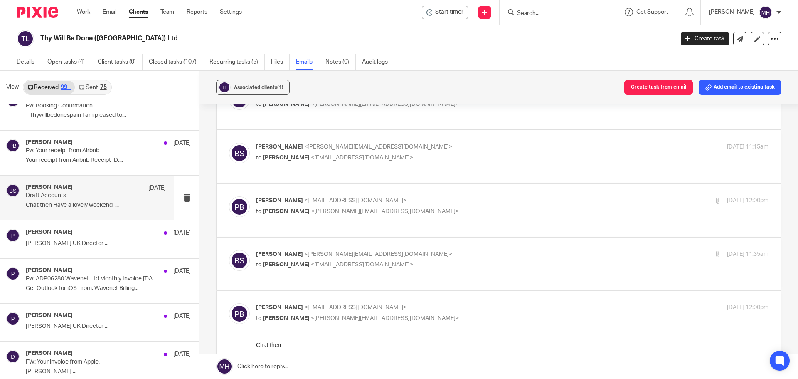
click at [489, 259] on p "Brian Surridge <brian@boldenandlong.co.uk>" at bounding box center [427, 254] width 342 height 9
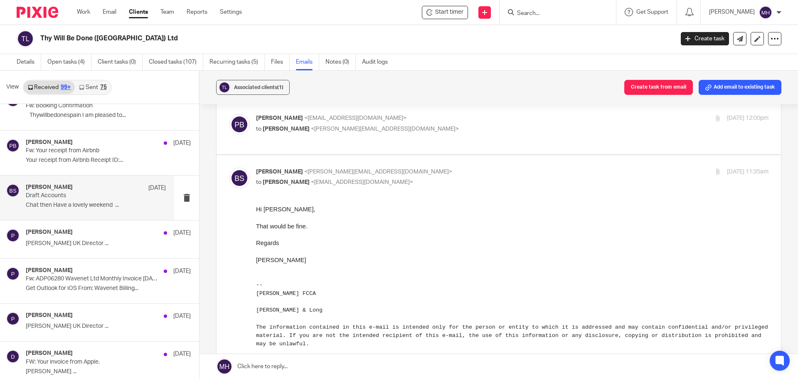
scroll to position [249, 0]
click at [481, 186] on p "to Paul Blackmoore <electrasavepaul@hotmail.com>" at bounding box center [427, 181] width 342 height 9
checkbox input "false"
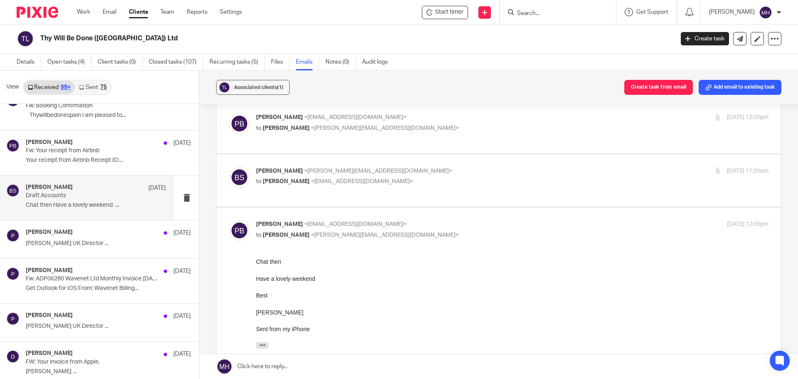
click at [487, 229] on p "Paul Blackmoore <electrasavepaul@hotmail.com>" at bounding box center [427, 224] width 342 height 9
checkbox input "false"
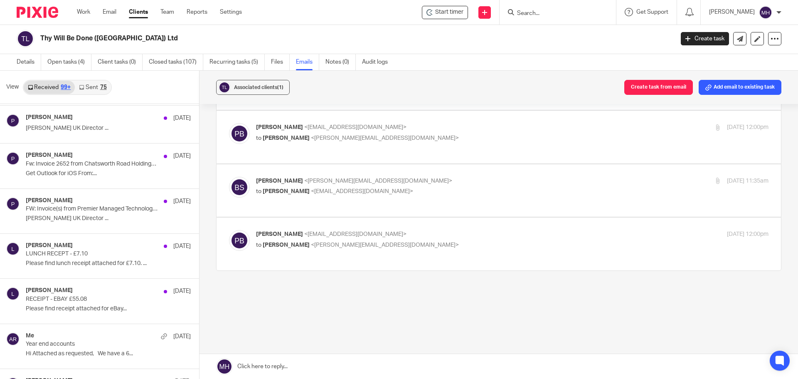
scroll to position [15230, 0]
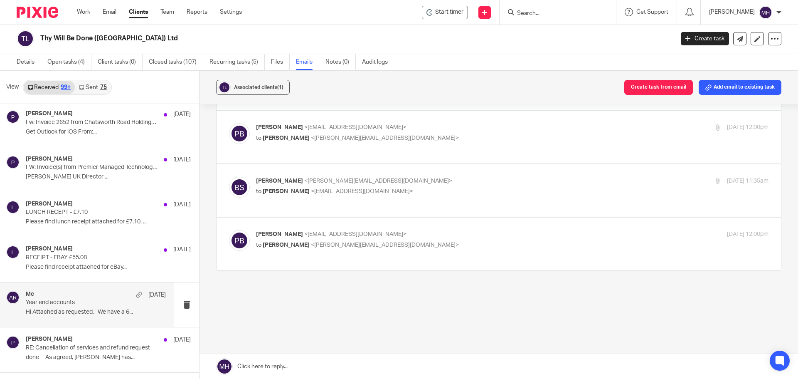
click at [96, 293] on div "Me 20 Feb" at bounding box center [96, 295] width 140 height 8
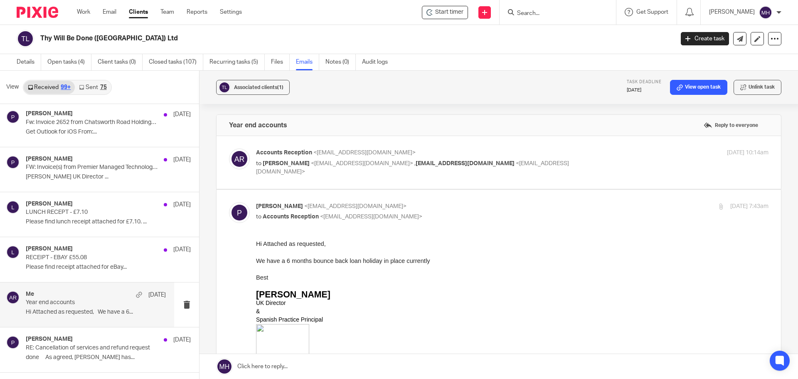
scroll to position [0, 0]
click at [530, 153] on p "Accounts Reception <accounts@boldenandlong.co.uk>" at bounding box center [427, 152] width 342 height 9
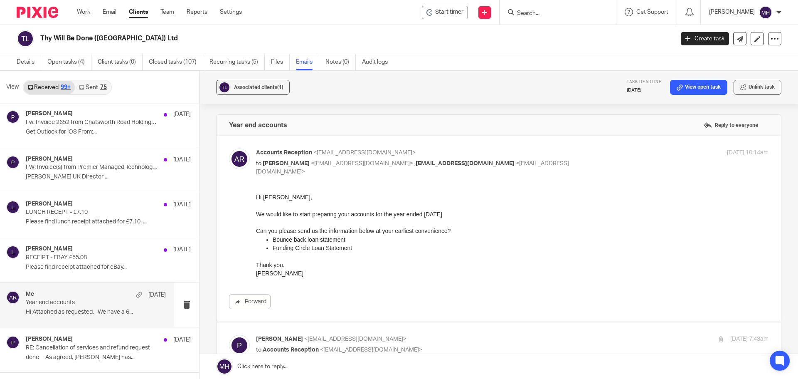
click at [530, 153] on p "Accounts Reception <accounts@boldenandlong.co.uk>" at bounding box center [427, 152] width 342 height 9
checkbox input "false"
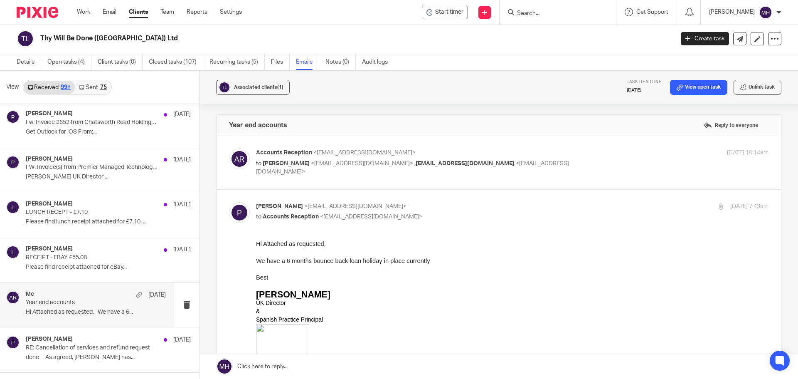
click at [495, 207] on p "Paul <pb@thywill.es>" at bounding box center [427, 206] width 342 height 9
checkbox input "false"
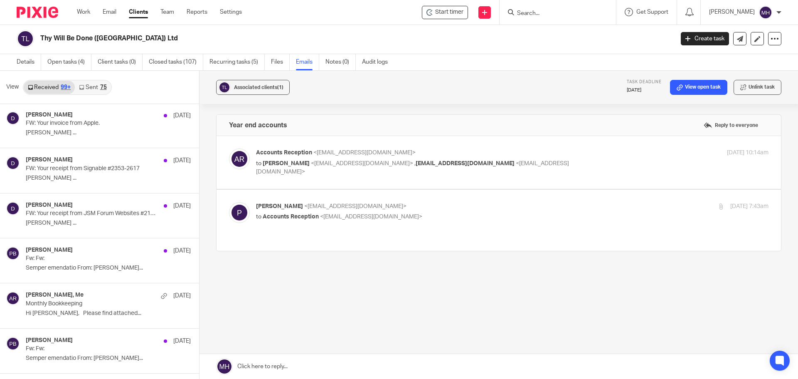
scroll to position [15688, 0]
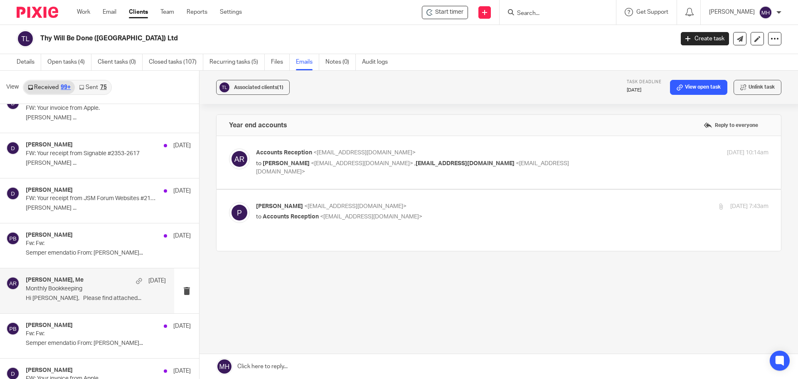
click at [101, 283] on div "Debbie, Me 12 Feb" at bounding box center [96, 280] width 140 height 8
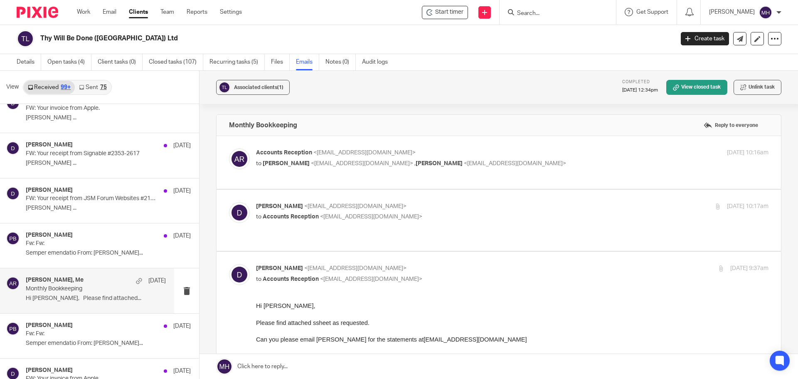
scroll to position [0, 0]
click at [561, 164] on p "to Debbie Blackmore <db@thywill.es> , Paul Blackmoore <electrasavepaul@hotmail.…" at bounding box center [427, 163] width 342 height 9
checkbox input "true"
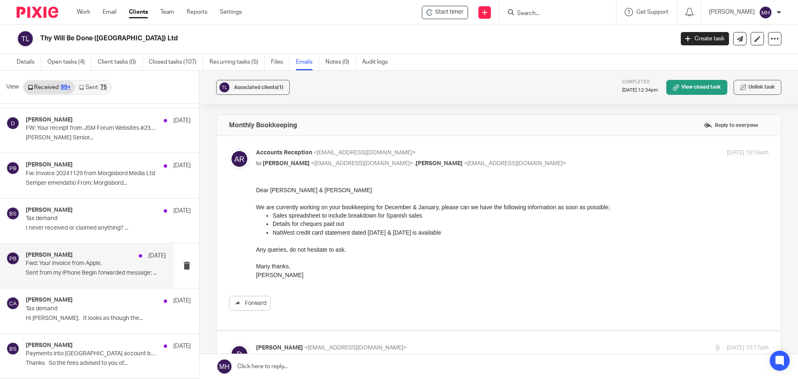
scroll to position [16311, 0]
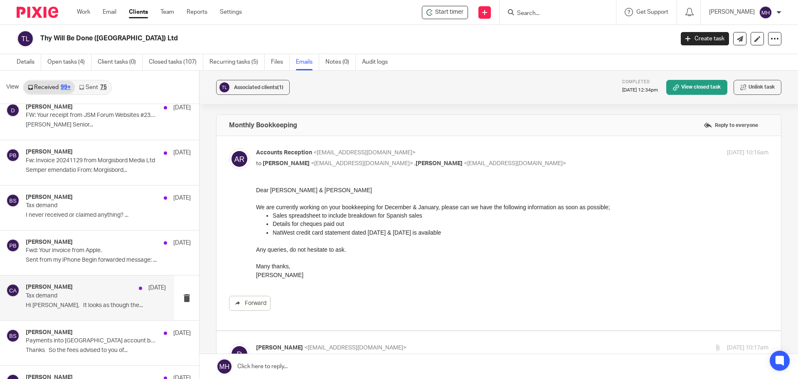
click at [86, 286] on div "Chris Adams 13 Jan" at bounding box center [96, 287] width 140 height 8
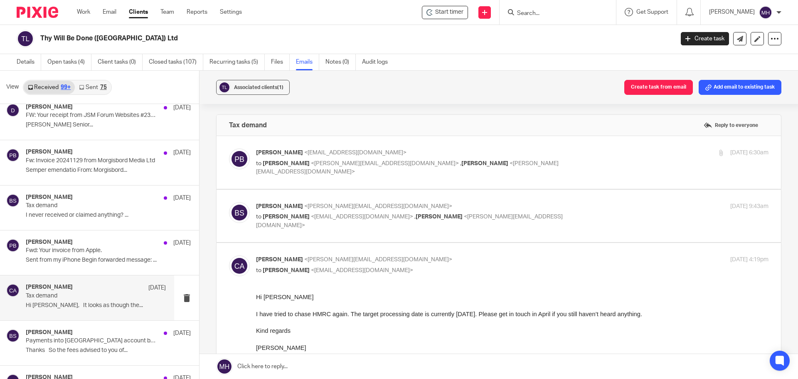
scroll to position [0, 0]
click at [550, 155] on p "Paul Blackmoore <electrasavepaul@hotmail.com>" at bounding box center [427, 152] width 342 height 9
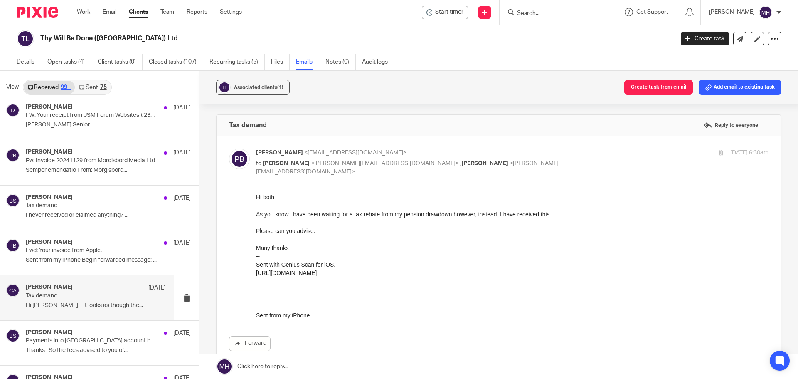
click at [550, 155] on p "Paul Blackmoore <electrasavepaul@hotmail.com>" at bounding box center [427, 152] width 342 height 9
checkbox input "false"
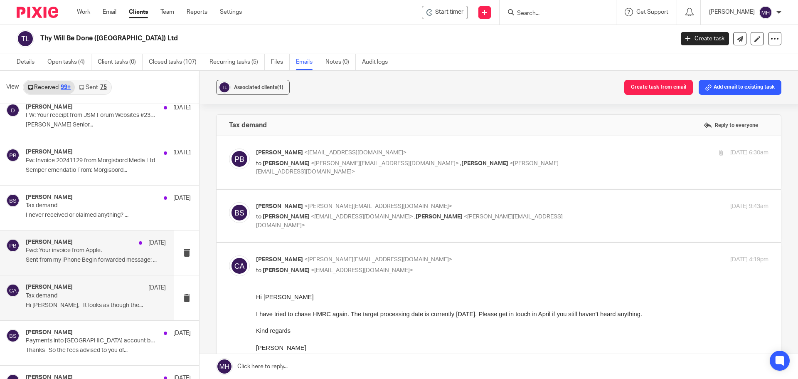
scroll to position [16353, 0]
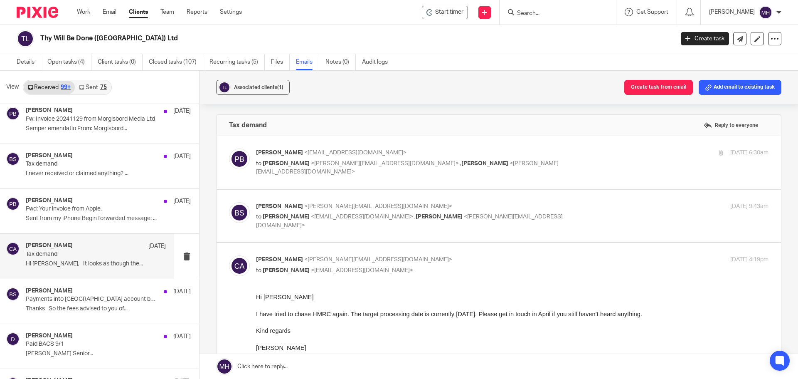
click at [470, 257] on p "Chris Adams <chris@boldenandlong.co.uk>" at bounding box center [427, 259] width 342 height 9
checkbox input "false"
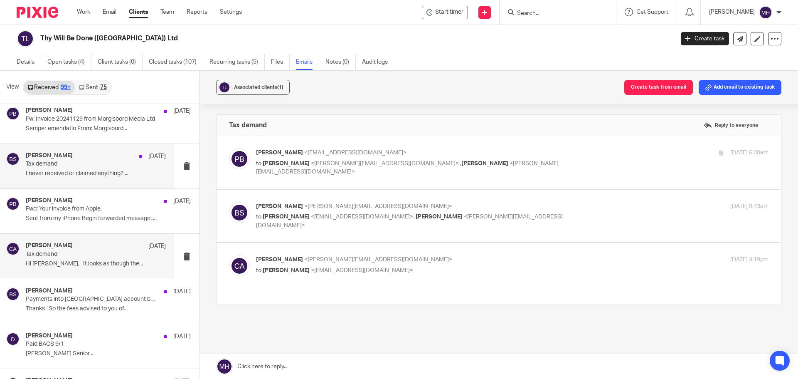
click at [103, 154] on div "Brian Surridge 13 Jan" at bounding box center [96, 156] width 140 height 8
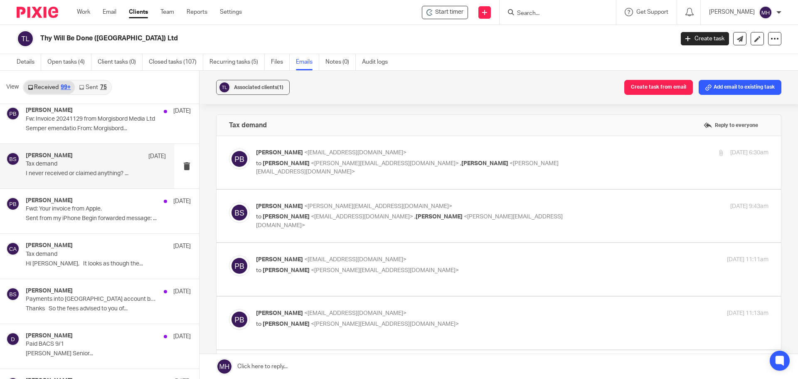
scroll to position [0, 0]
click at [588, 153] on p "Paul Blackmoore <electrasavepaul@hotmail.com>" at bounding box center [427, 152] width 342 height 9
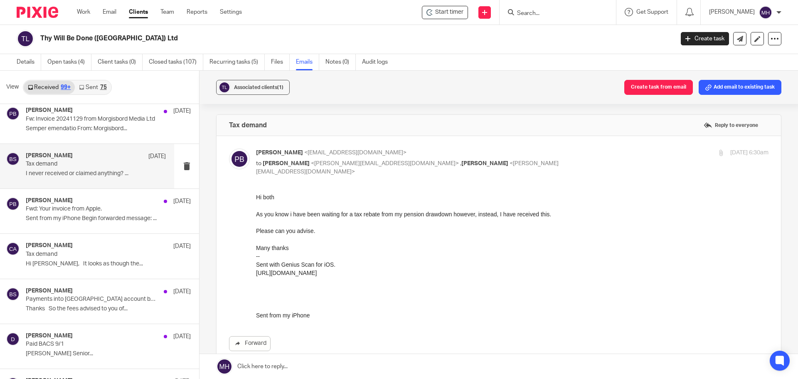
click at [573, 153] on p "Paul Blackmoore <electrasavepaul@hotmail.com>" at bounding box center [427, 152] width 342 height 9
checkbox input "false"
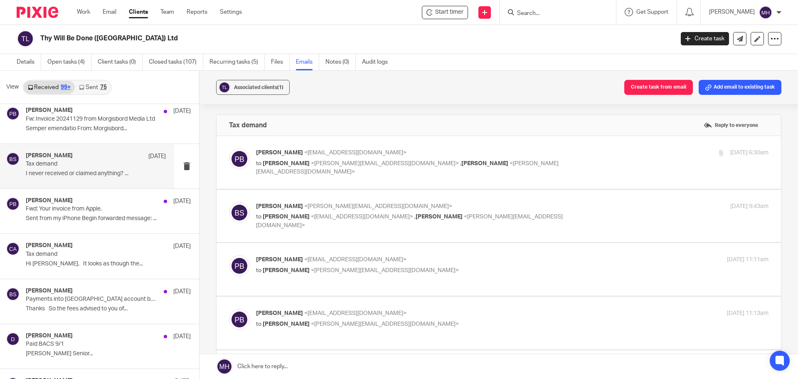
click at [569, 200] on label at bounding box center [499, 216] width 564 height 53
click at [229, 202] on input "checkbox" at bounding box center [229, 202] width 0 height 0
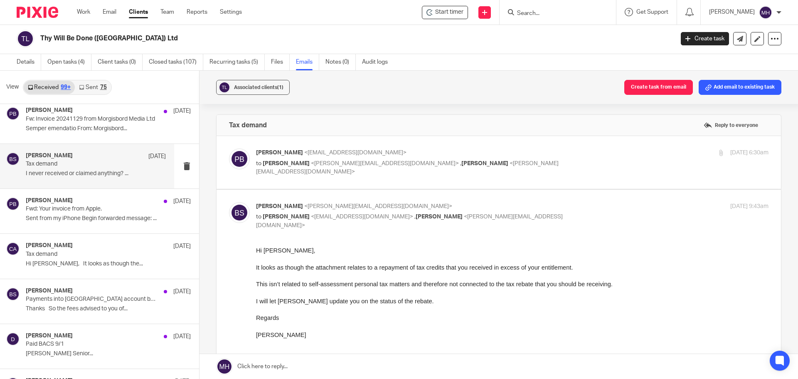
click at [572, 203] on p "Brian Surridge <brian@boldenandlong.co.uk>" at bounding box center [427, 206] width 342 height 9
checkbox input "false"
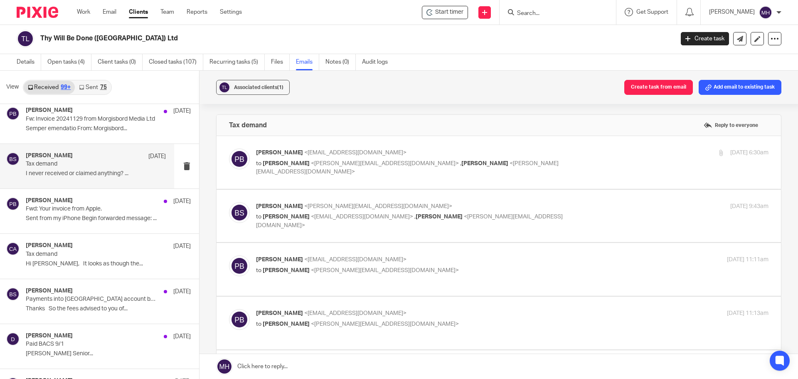
click at [542, 262] on p "Paul Blackmoore <electrasavepaul@hotmail.com>" at bounding box center [427, 259] width 342 height 9
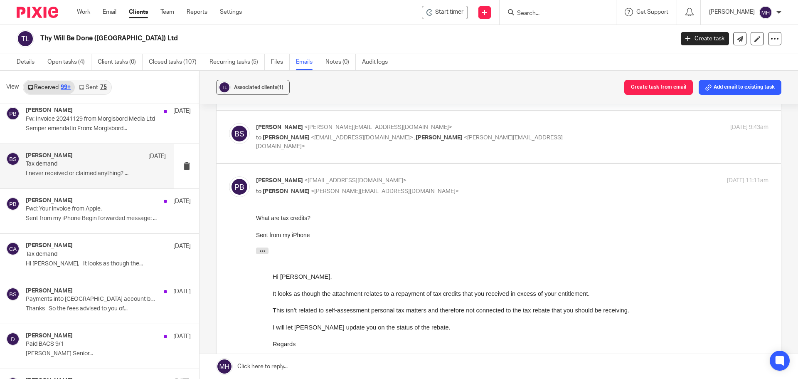
scroll to position [83, 0]
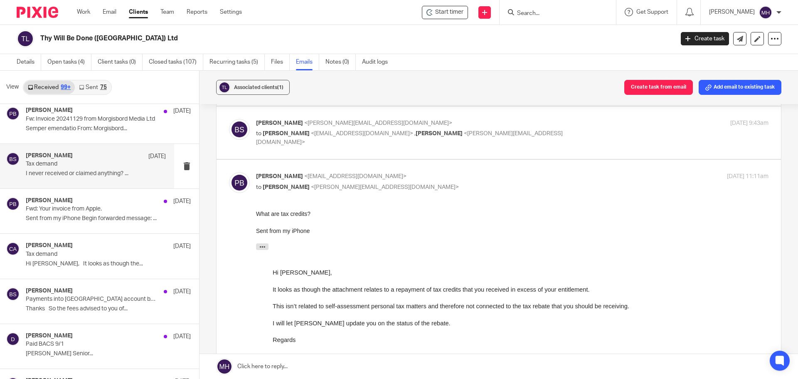
click at [477, 176] on p "Paul Blackmoore <electrasavepaul@hotmail.com>" at bounding box center [427, 176] width 342 height 9
checkbox input "false"
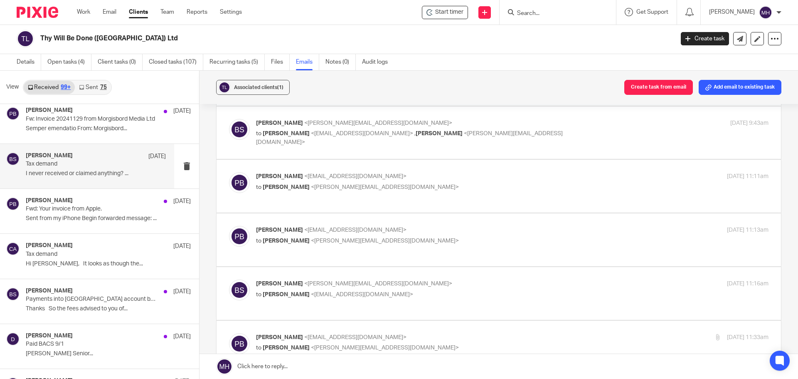
click at [513, 230] on label at bounding box center [499, 239] width 564 height 53
click at [229, 226] on input "checkbox" at bounding box center [229, 225] width 0 height 0
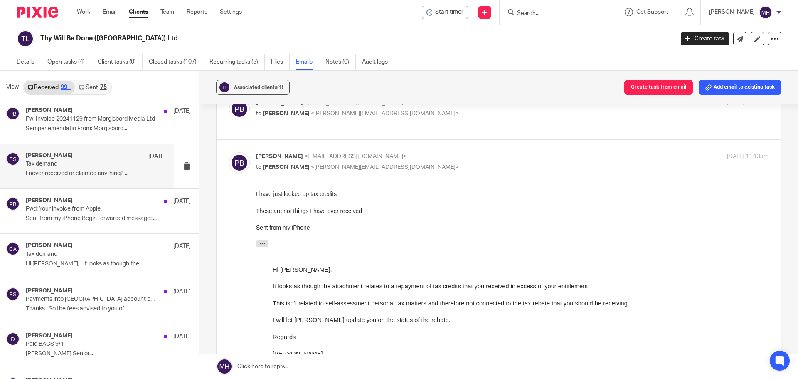
scroll to position [166, 0]
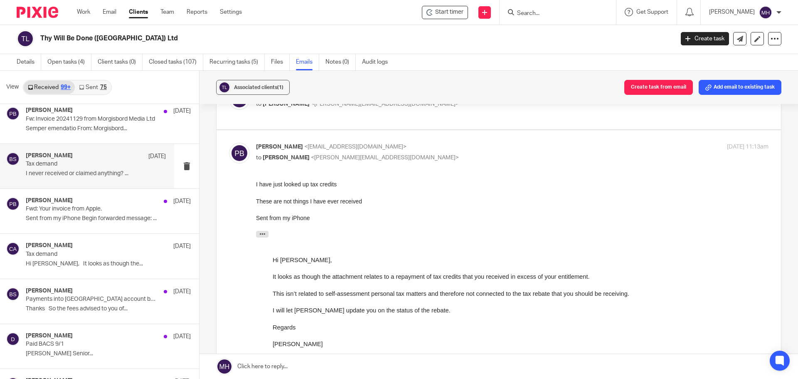
click at [450, 162] on p "to Brian Surridge <brian@boldenandlong.co.uk>" at bounding box center [427, 157] width 342 height 9
checkbox input "false"
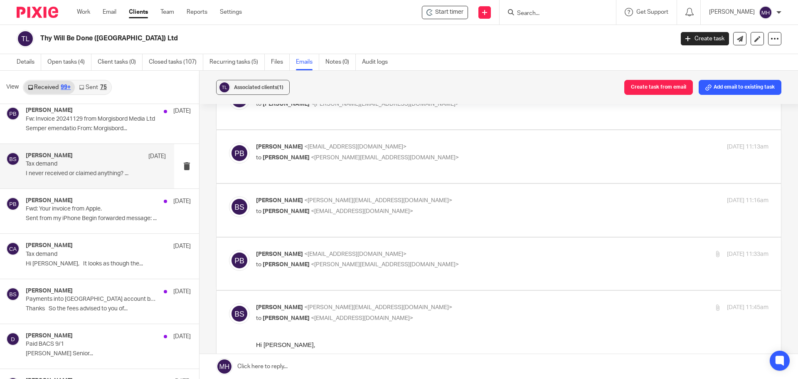
click at [485, 205] on p "Brian Surridge <brian@boldenandlong.co.uk>" at bounding box center [427, 200] width 342 height 9
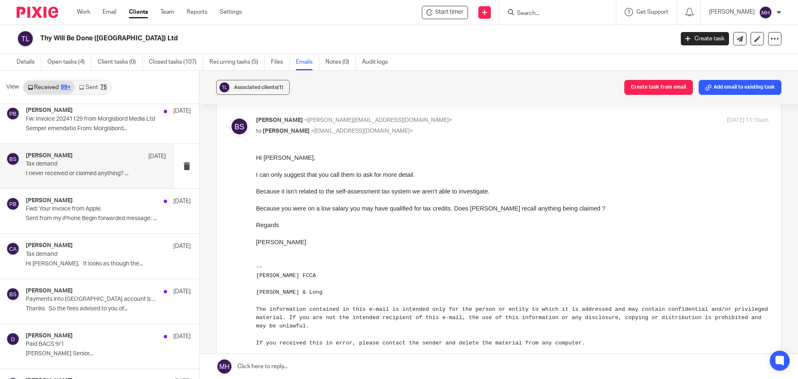
scroll to position [249, 0]
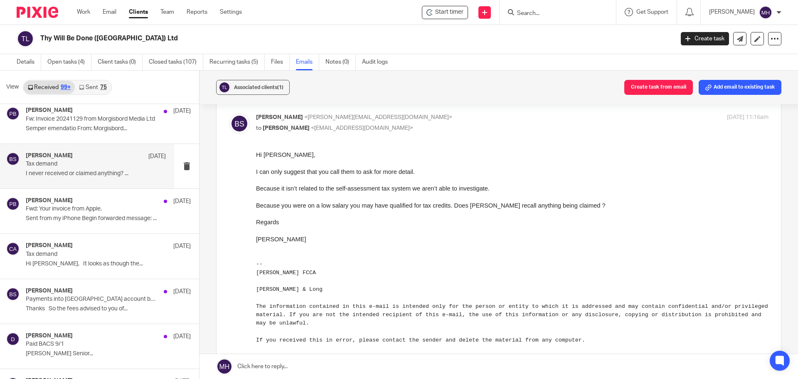
click at [475, 133] on p "to Paul Blackmoore <electrasavepaul@hotmail.com>" at bounding box center [427, 128] width 342 height 9
checkbox input "false"
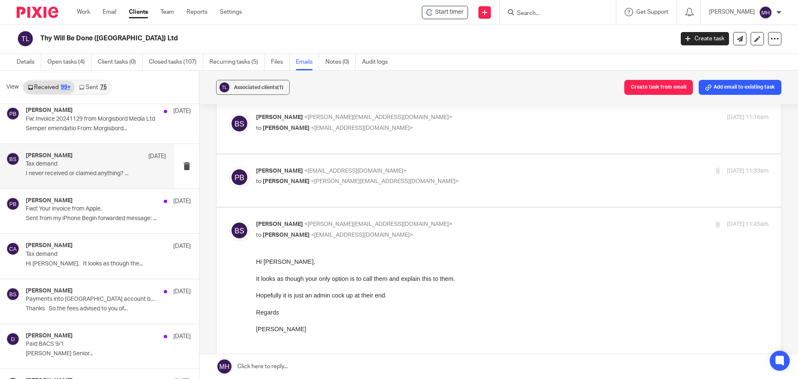
click at [488, 175] on p "Paul Blackmoore <electrasavepaul@hotmail.com>" at bounding box center [427, 171] width 342 height 9
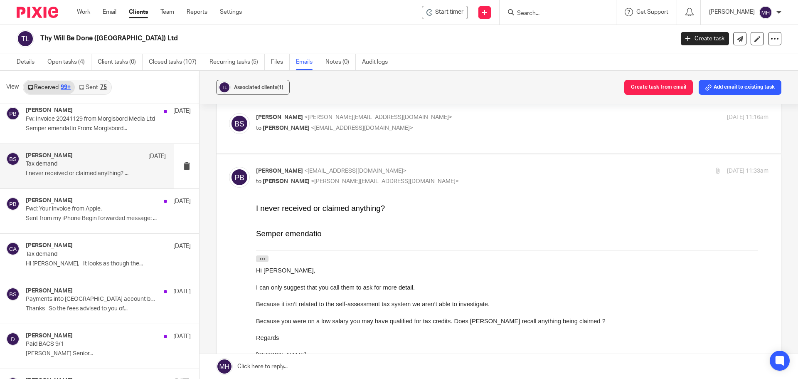
scroll to position [0, 0]
click at [488, 175] on p "Paul Blackmoore <electrasavepaul@hotmail.com>" at bounding box center [427, 171] width 342 height 9
checkbox input "false"
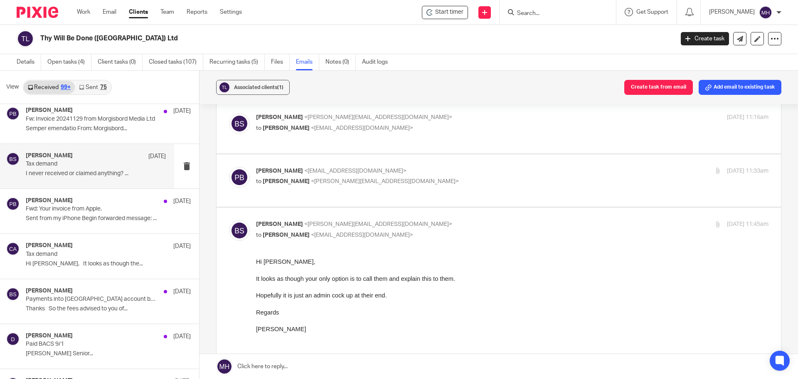
click at [475, 229] on p "Brian Surridge <brian@boldenandlong.co.uk>" at bounding box center [427, 224] width 342 height 9
checkbox input "false"
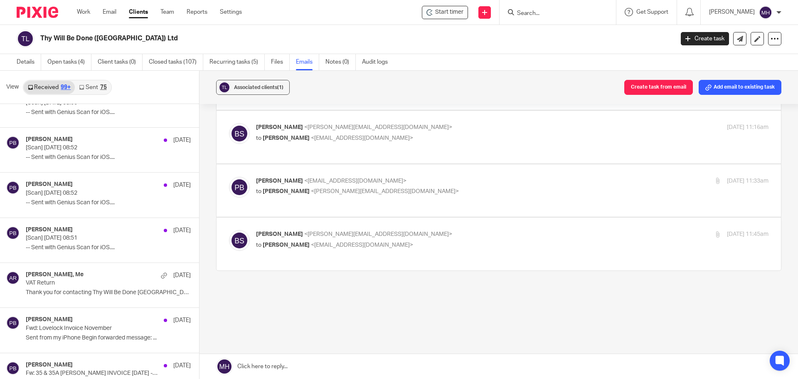
scroll to position [17766, 0]
click at [79, 278] on div "Debbie, Me 2 Dec" at bounding box center [96, 274] width 140 height 8
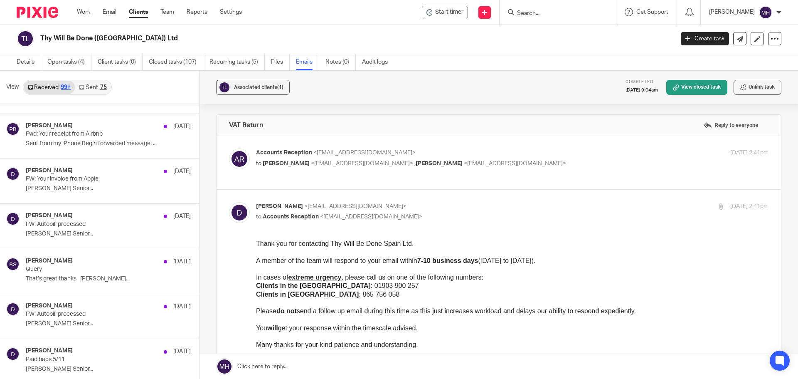
scroll to position [18514, 0]
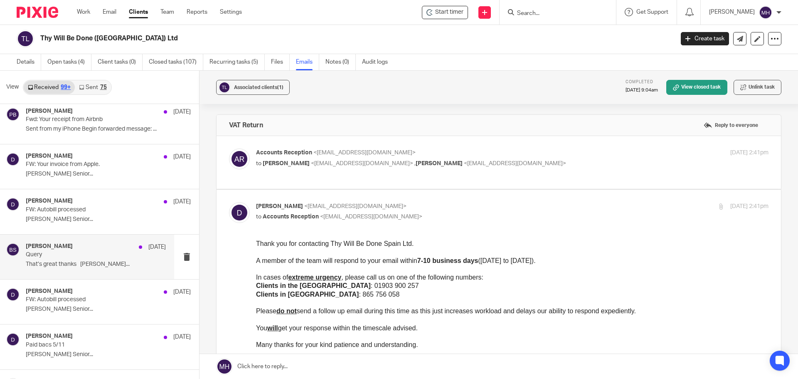
click at [87, 252] on p "Query" at bounding box center [82, 254] width 112 height 7
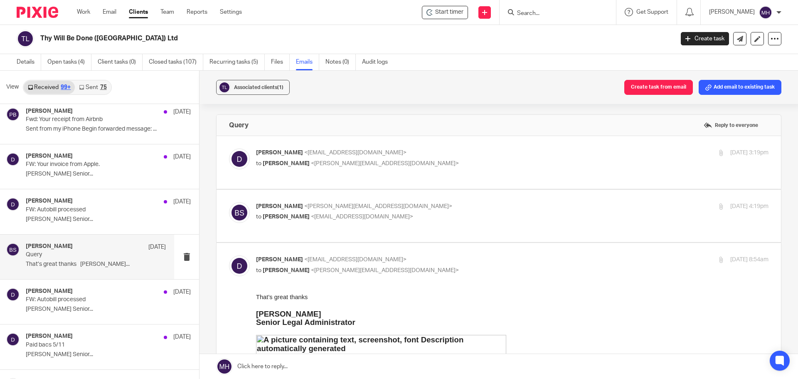
scroll to position [0, 0]
click at [443, 151] on p "Debbie <db@thywill.es>" at bounding box center [427, 152] width 342 height 9
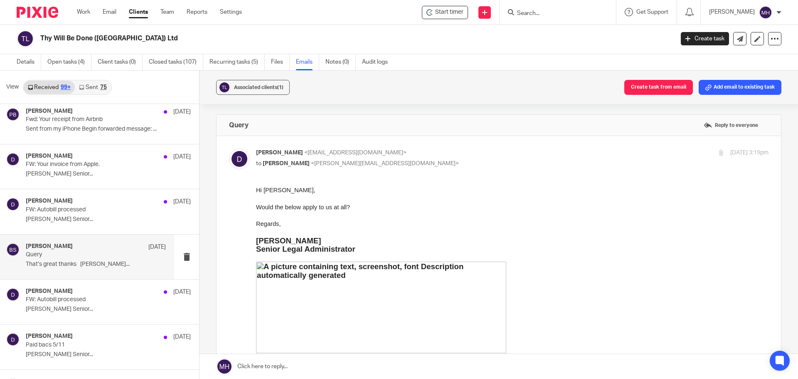
click at [450, 154] on p "Debbie <db@thywill.es>" at bounding box center [427, 152] width 342 height 9
checkbox input "false"
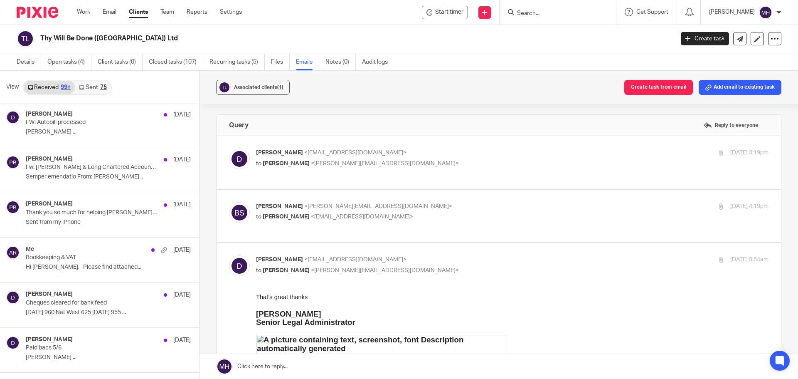
scroll to position [25196, 0]
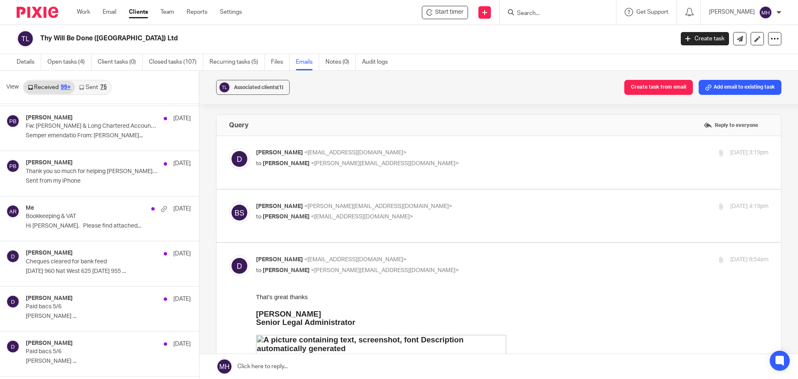
click at [93, 236] on div "Me 5 Jun 2024 Bookkeeping & VAT Hi Michaela, Please find attached..." at bounding box center [99, 218] width 199 height 44
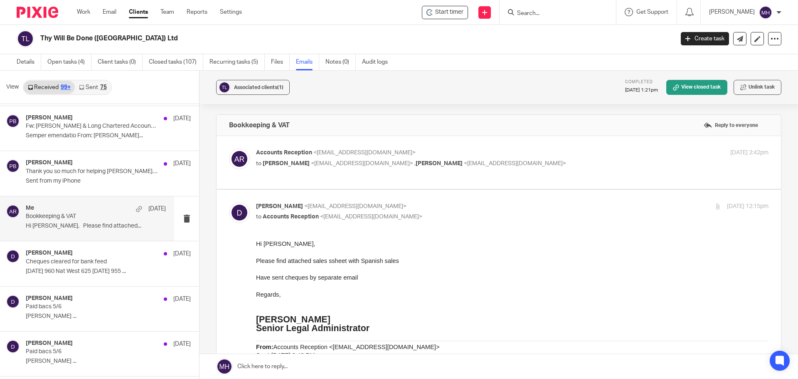
scroll to position [0, 0]
click at [530, 139] on label at bounding box center [499, 162] width 564 height 53
click at [229, 148] on input "checkbox" at bounding box center [229, 148] width 0 height 0
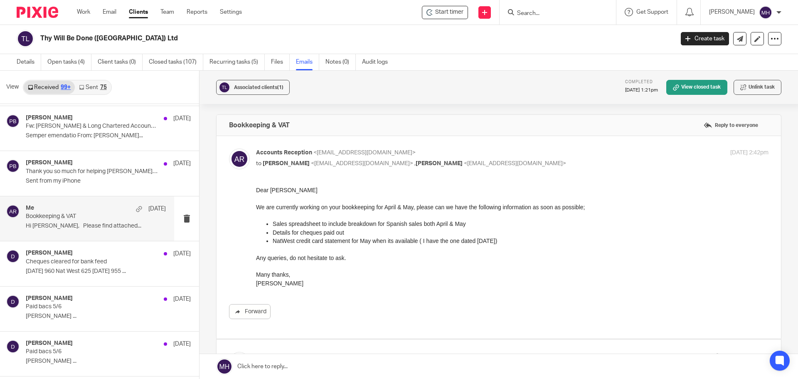
click at [573, 150] on p "Accounts Reception <accounts@boldenandlong.co.uk>" at bounding box center [427, 152] width 342 height 9
checkbox input "false"
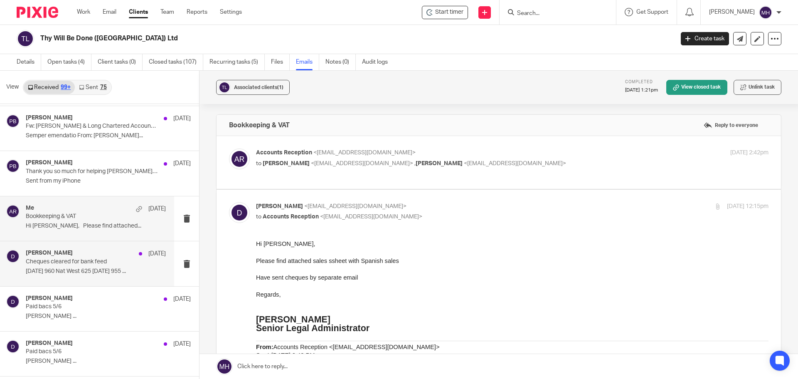
click at [66, 271] on p "4/15/2024 960 Nat West 625 4/2/2024 955 ..." at bounding box center [96, 271] width 140 height 7
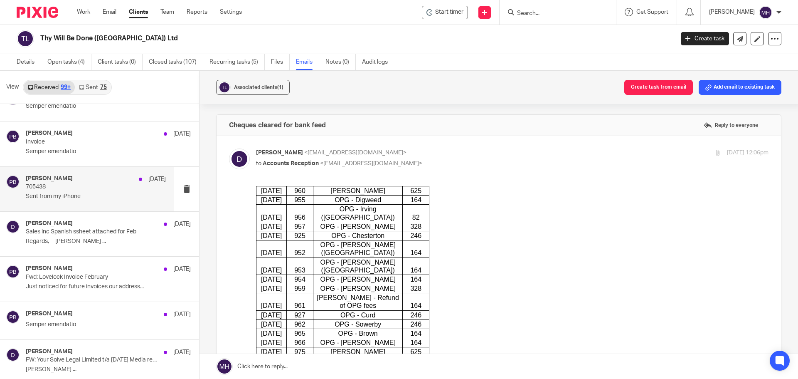
scroll to position [32516, 0]
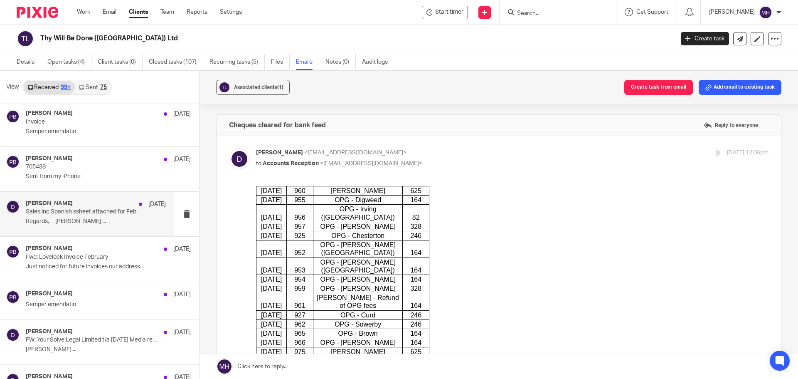
click at [121, 222] on p "Regards, Deborah Blackmoore ..." at bounding box center [96, 221] width 140 height 7
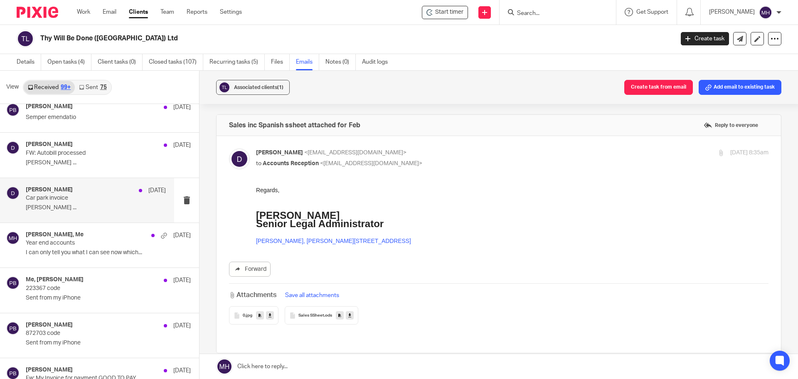
scroll to position [34208, 0]
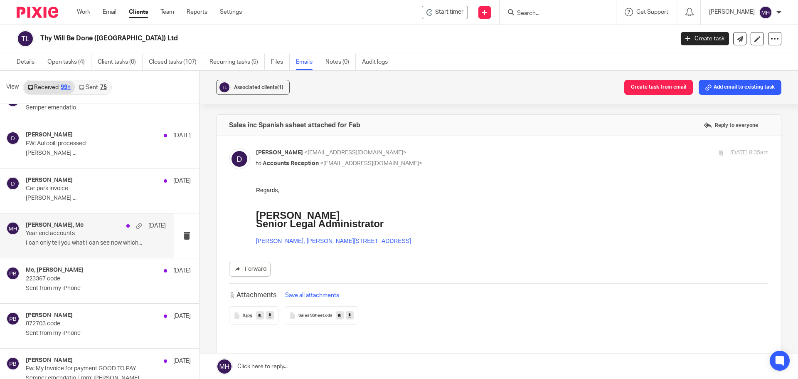
click at [89, 248] on div "Paul Blackmoore, Me 6 Feb 2024 Year end accounts I can only tell you what I can…" at bounding box center [96, 236] width 140 height 28
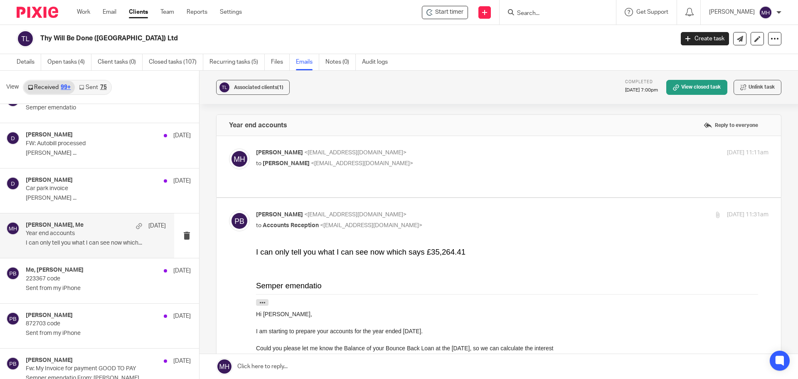
scroll to position [0, 0]
click at [455, 149] on p "Michaela Humphrey <accounts@boldenandlong.co.uk>" at bounding box center [427, 152] width 342 height 9
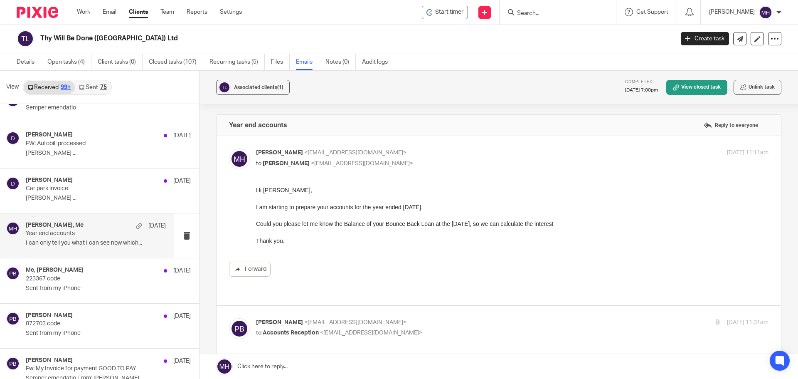
click at [481, 150] on p "Michaela Humphrey <accounts@boldenandlong.co.uk>" at bounding box center [427, 152] width 342 height 9
checkbox input "false"
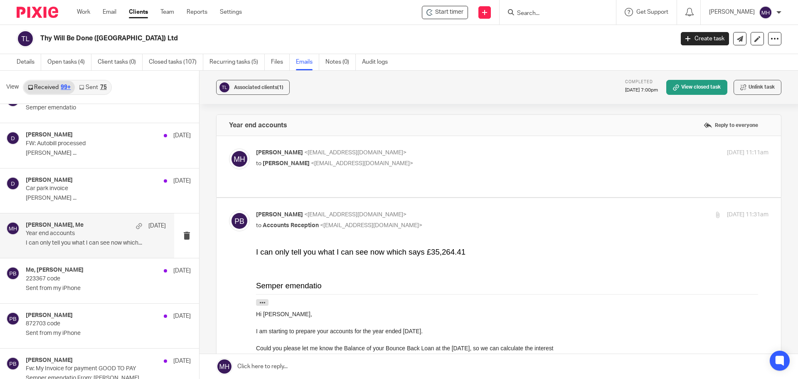
click at [533, 208] on label at bounding box center [499, 366] width 564 height 336
click at [229, 210] on input "checkbox" at bounding box center [229, 210] width 0 height 0
checkbox input "false"
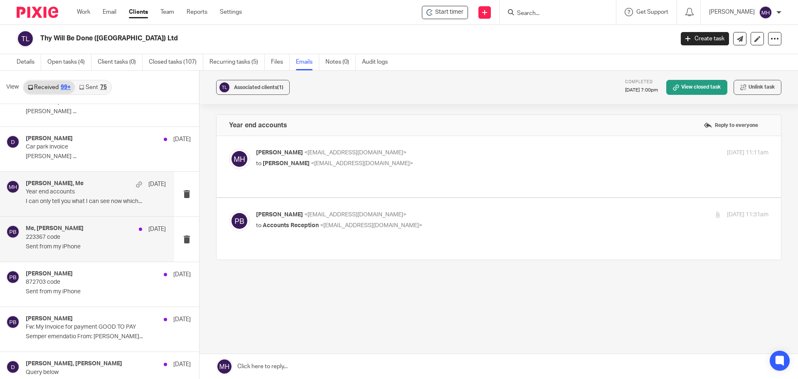
scroll to position [34292, 0]
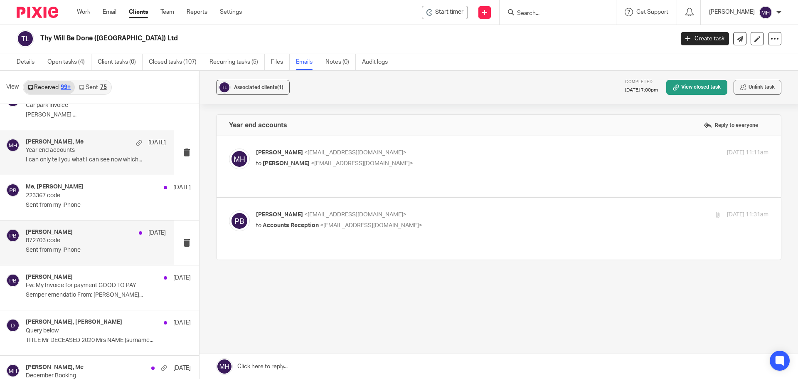
click at [82, 238] on p "872703 code" at bounding box center [82, 240] width 112 height 7
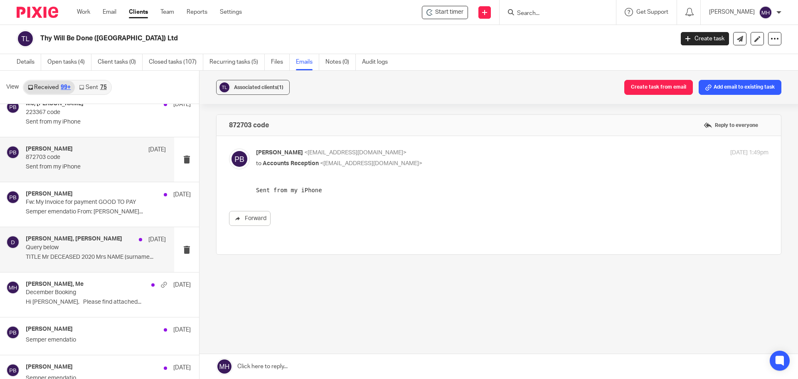
scroll to position [34416, 0]
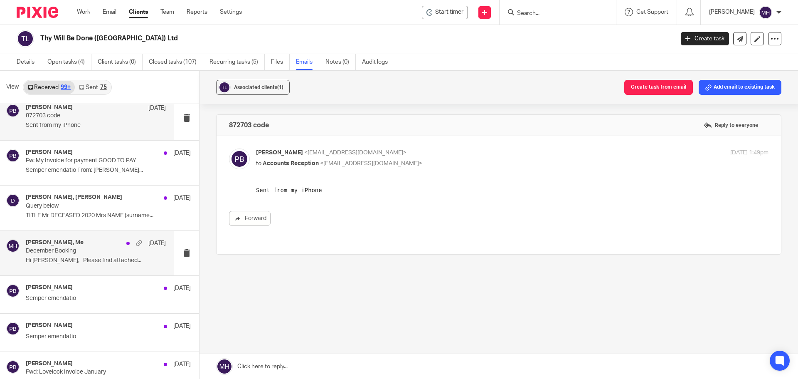
click at [92, 242] on div "Debbie, Me 2 Feb 2024" at bounding box center [96, 243] width 140 height 8
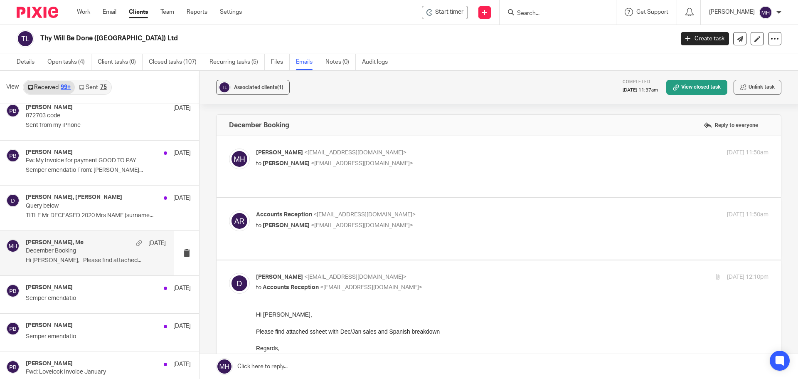
scroll to position [0, 0]
click at [464, 151] on p "Michaela Humphrey <accounts@boldenandlong.co.uk>" at bounding box center [427, 152] width 342 height 9
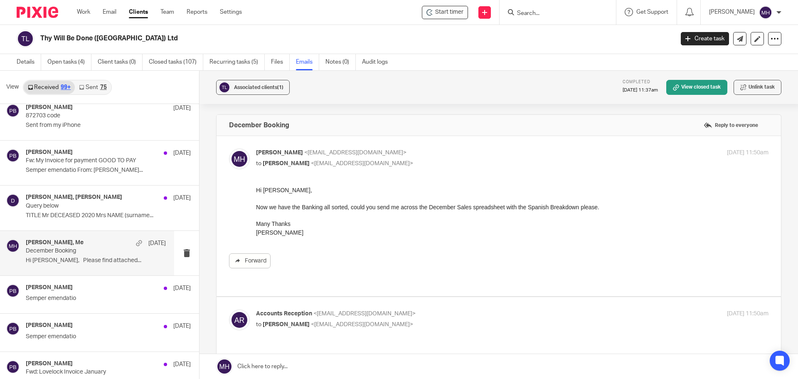
click at [455, 153] on p "Michaela Humphrey <accounts@boldenandlong.co.uk>" at bounding box center [427, 152] width 342 height 9
checkbox input "false"
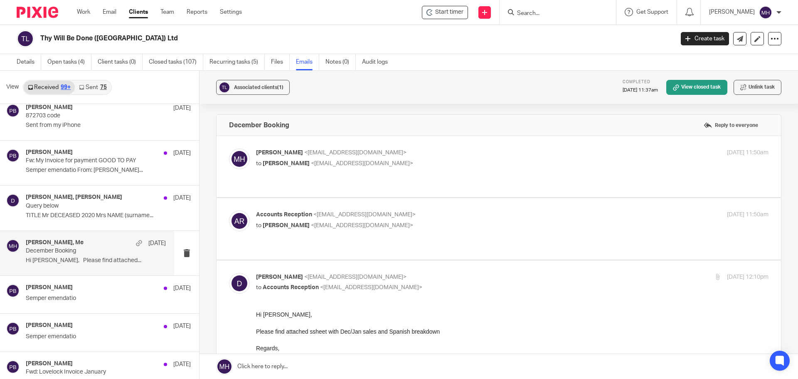
click at [468, 198] on label at bounding box center [499, 228] width 564 height 61
click at [229, 210] on input "checkbox" at bounding box center [229, 210] width 0 height 0
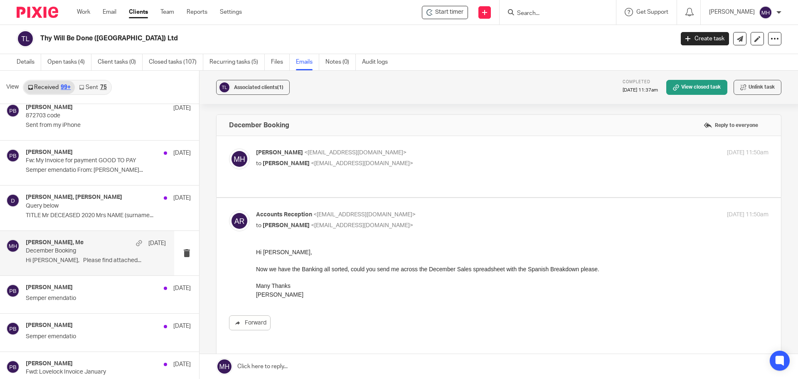
click at [470, 210] on p "Accounts Reception <accounts@boldenandlong.co.uk>" at bounding box center [427, 214] width 342 height 9
checkbox input "false"
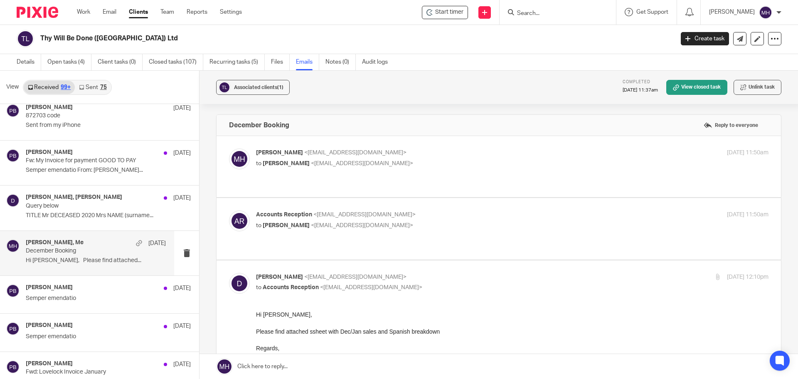
click at [474, 273] on p "Debbie <db@thywill.es>" at bounding box center [427, 277] width 342 height 9
checkbox input "false"
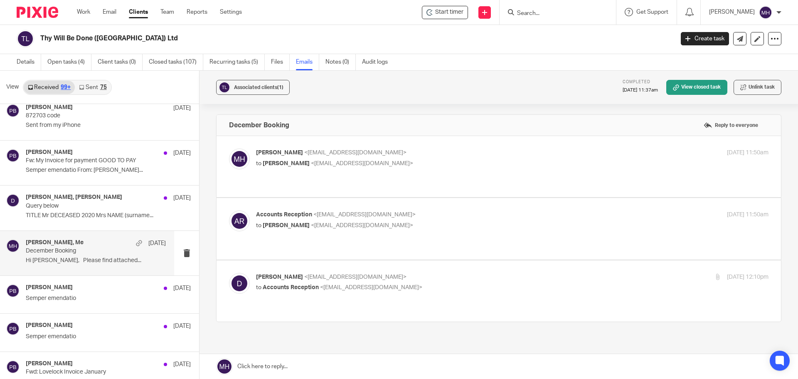
scroll to position [34458, 0]
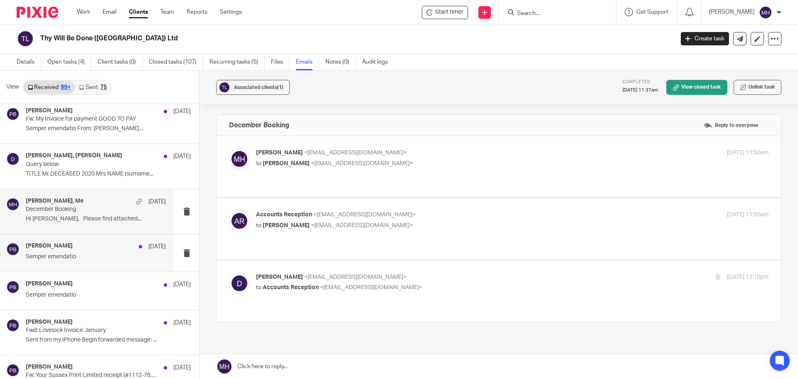
click at [96, 253] on div "Paul Blackmoore 2 Feb 2024 Semper emendatio" at bounding box center [96, 252] width 140 height 21
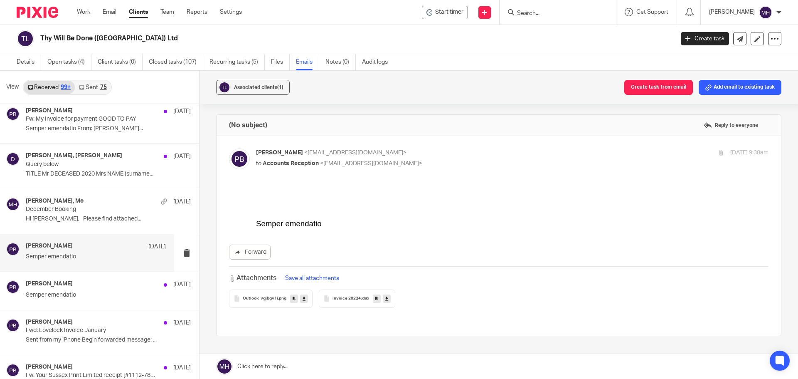
scroll to position [0, 0]
click at [94, 283] on div "Paul Blackmoore 1 Feb 2024" at bounding box center [96, 284] width 140 height 8
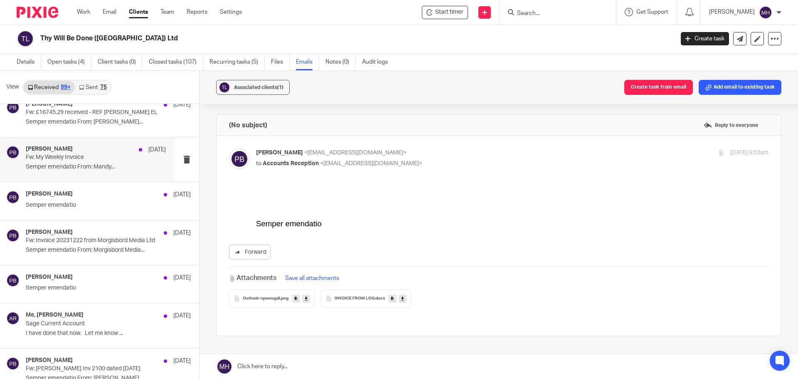
scroll to position [34915, 0]
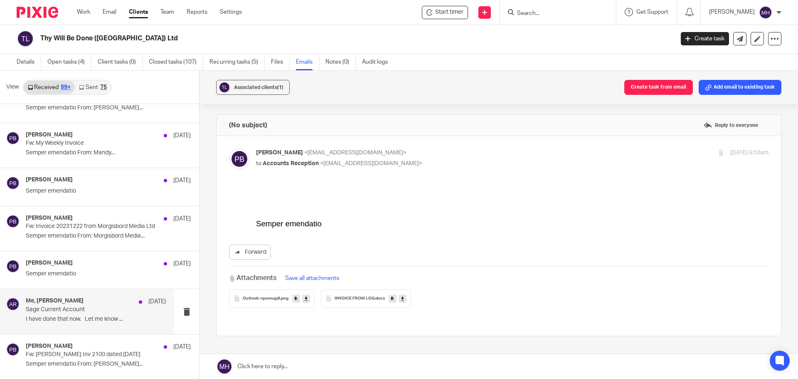
click at [96, 301] on div "Me, Debbie 25 Jan 2024" at bounding box center [96, 301] width 140 height 8
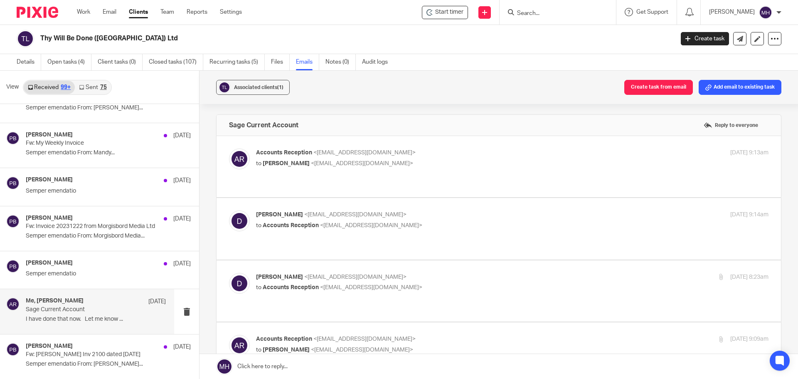
scroll to position [0, 0]
click at [465, 152] on p "Accounts Reception <accounts@boldenandlong.co.uk>" at bounding box center [427, 152] width 342 height 9
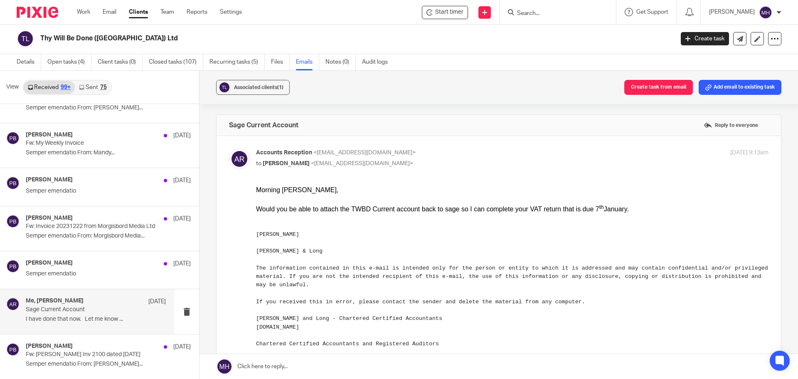
click at [470, 147] on label at bounding box center [499, 280] width 564 height 288
click at [229, 148] on input "checkbox" at bounding box center [229, 148] width 0 height 0
checkbox input "false"
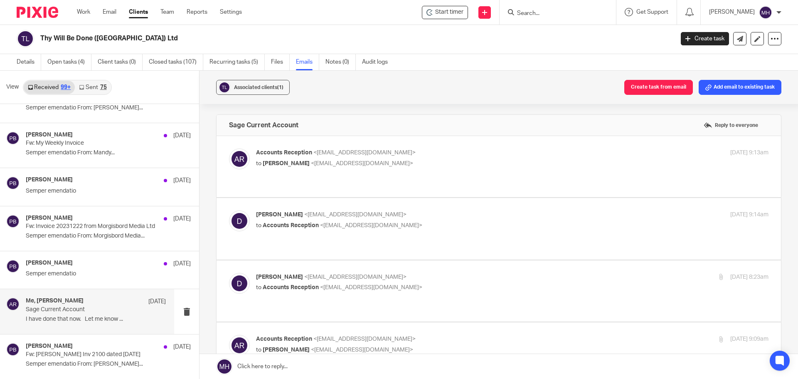
click at [475, 210] on p "Debbie <db@thywill.es>" at bounding box center [427, 214] width 342 height 9
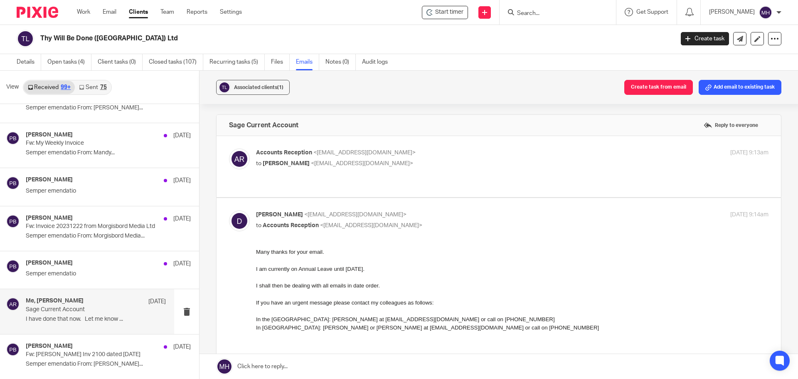
click at [478, 210] on p "Debbie <db@thywill.es>" at bounding box center [427, 214] width 342 height 9
checkbox input "false"
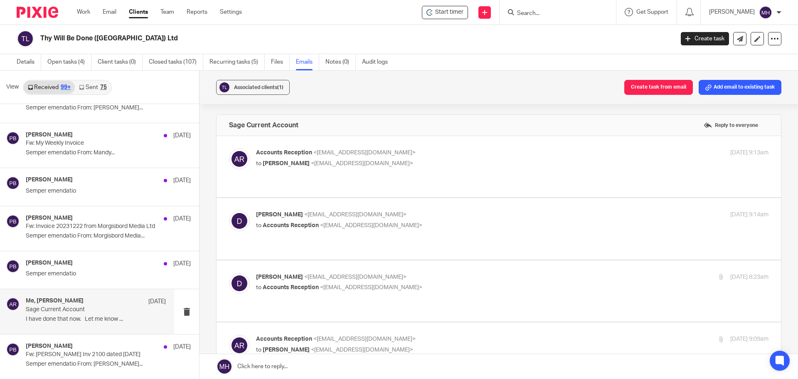
click at [481, 273] on p "Debbie <db@thywill.es>" at bounding box center [427, 277] width 342 height 9
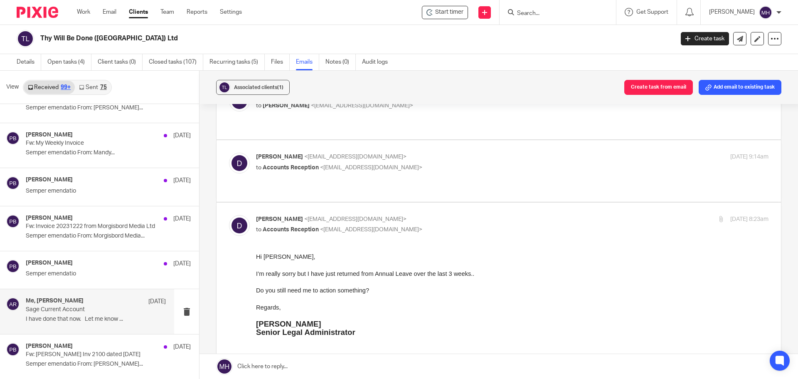
scroll to position [83, 0]
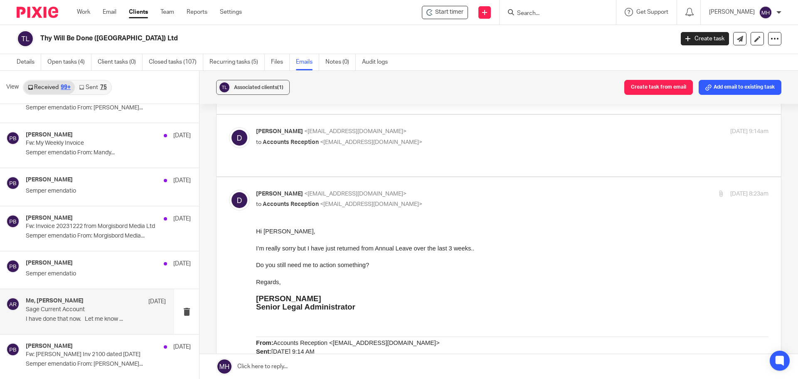
click at [473, 190] on p "Debbie <db@thywill.es>" at bounding box center [427, 194] width 342 height 9
checkbox input "false"
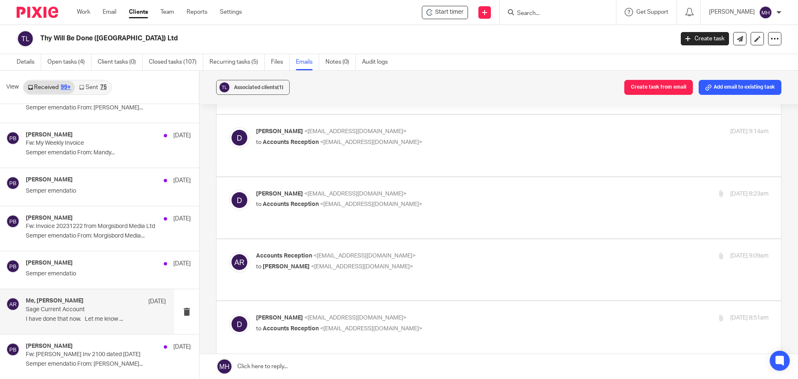
click at [473, 251] on p "Accounts Reception <accounts@boldenandlong.co.uk>" at bounding box center [427, 255] width 342 height 9
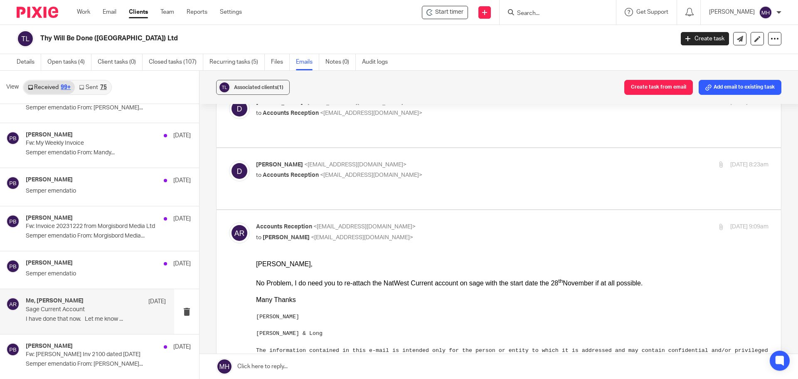
scroll to position [125, 0]
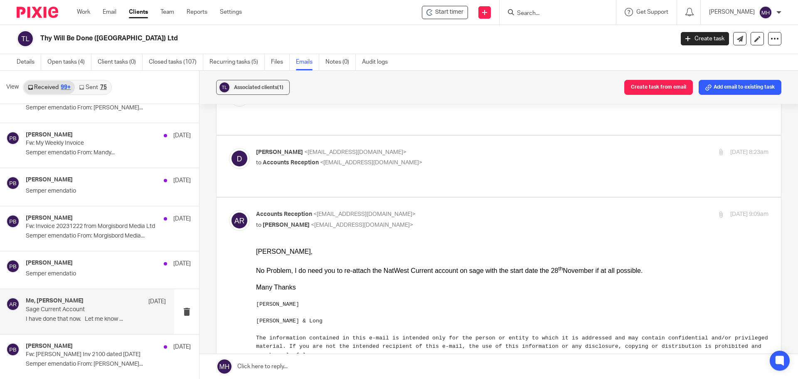
click at [478, 210] on div "Accounts Reception <accounts@boldenandlong.co.uk> to Debbie <db@thywill.es>" at bounding box center [427, 219] width 342 height 19
click at [513, 210] on p "Accounts Reception <accounts@boldenandlong.co.uk>" at bounding box center [427, 214] width 342 height 9
click at [508, 210] on p "Accounts Reception <accounts@boldenandlong.co.uk>" at bounding box center [427, 214] width 342 height 9
checkbox input "false"
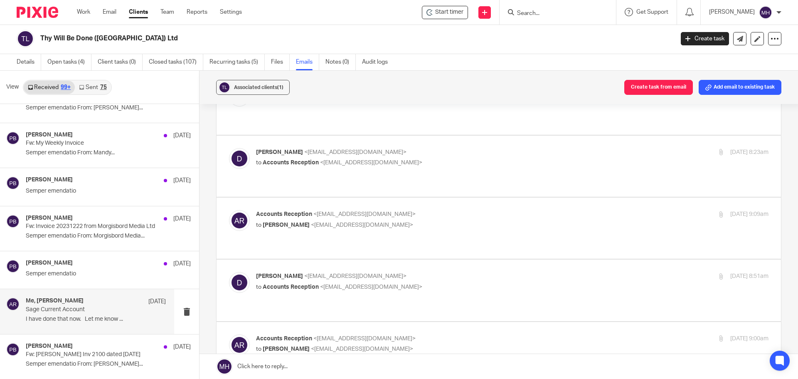
click at [485, 259] on label at bounding box center [499, 289] width 564 height 61
click at [229, 271] on input "checkbox" at bounding box center [229, 271] width 0 height 0
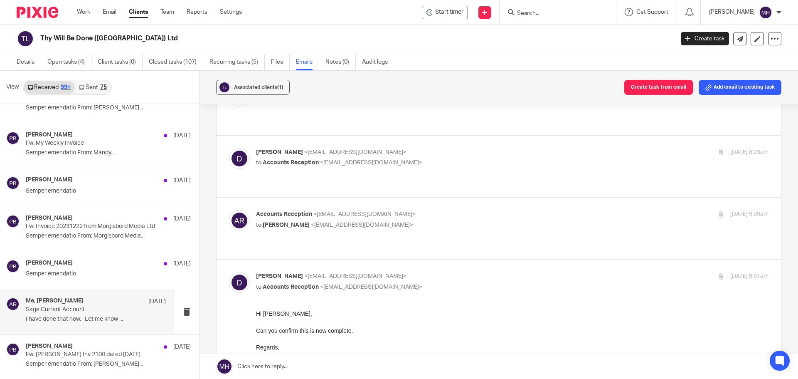
scroll to position [166, 0]
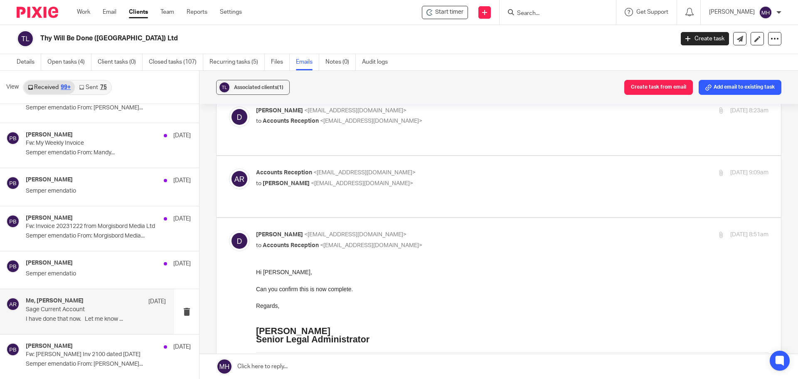
click at [485, 230] on p "Debbie <db@thywill.es>" at bounding box center [427, 234] width 342 height 9
checkbox input "false"
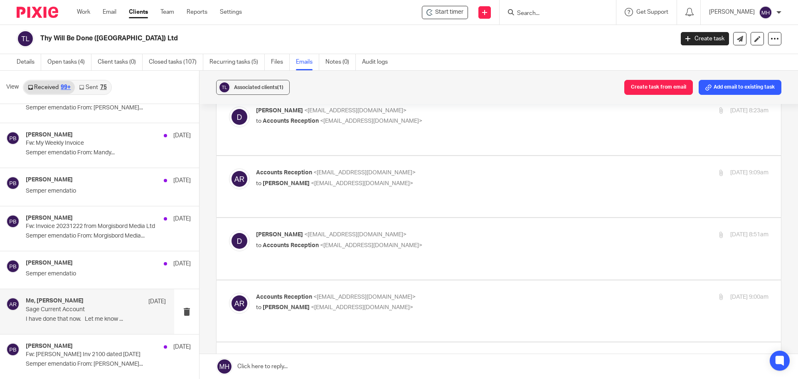
click at [482, 280] on label at bounding box center [499, 310] width 564 height 61
click at [229, 292] on input "checkbox" at bounding box center [229, 292] width 0 height 0
checkbox input "true"
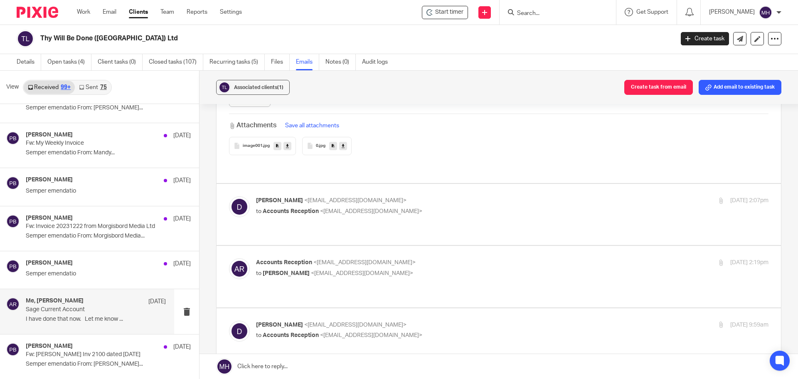
scroll to position [1538, 0]
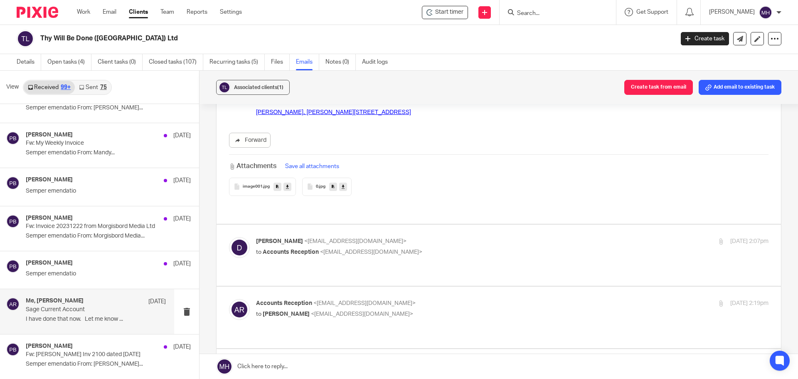
click at [451, 224] on label at bounding box center [499, 254] width 564 height 61
click at [229, 236] on input "checkbox" at bounding box center [229, 236] width 0 height 0
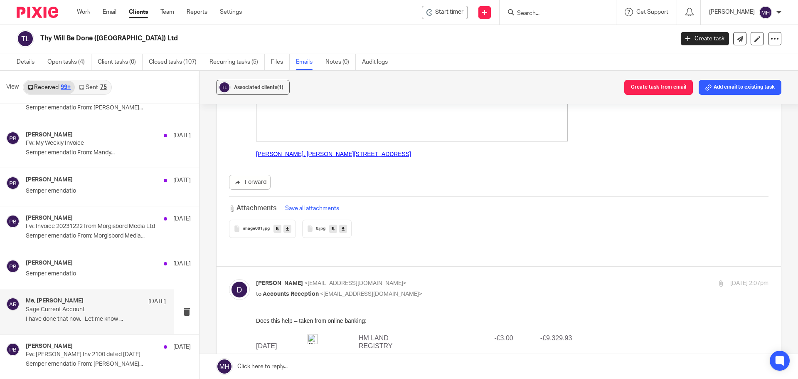
scroll to position [1496, 0]
click at [446, 278] on p "Debbie <db@thywill.es>" at bounding box center [427, 282] width 342 height 9
checkbox input "false"
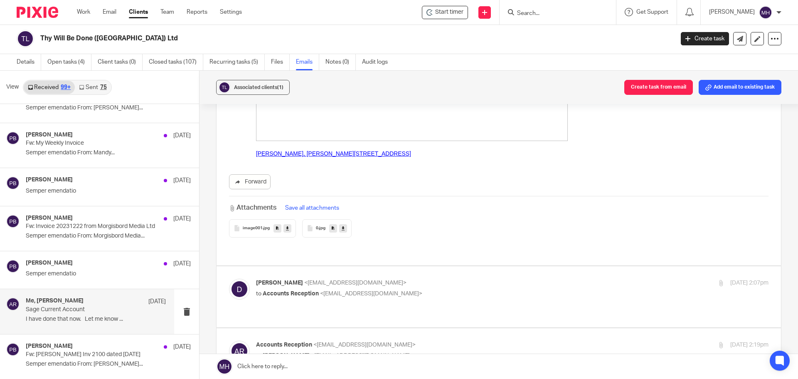
click at [455, 340] on p "Accounts Reception <accounts@boldenandlong.co.uk>" at bounding box center [427, 344] width 342 height 9
click at [453, 340] on p "Accounts Reception <accounts@boldenandlong.co.uk>" at bounding box center [427, 344] width 342 height 9
checkbox input "false"
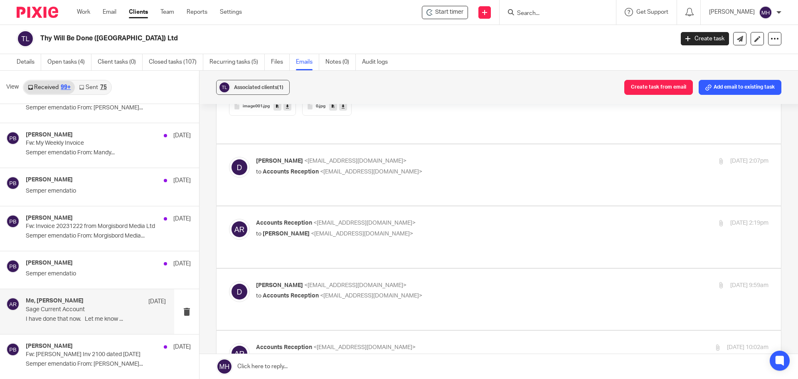
scroll to position [1662, 0]
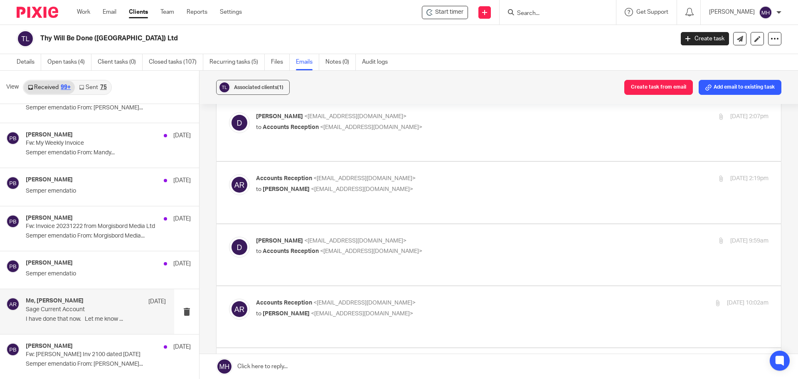
click at [467, 236] on p "Debbie <db@thywill.es>" at bounding box center [427, 240] width 342 height 9
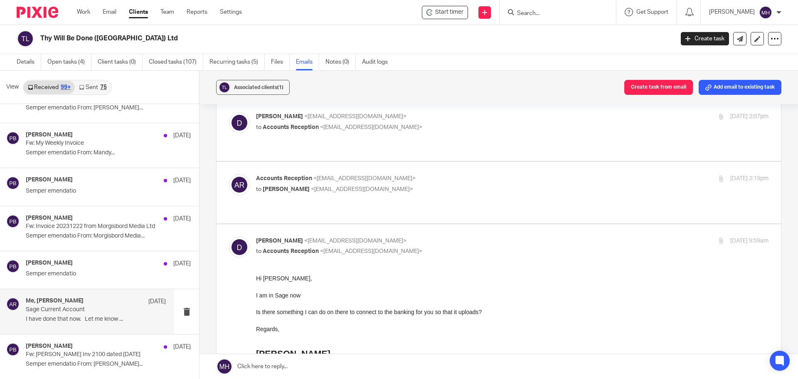
scroll to position [0, 0]
click at [229, 236] on input "checkbox" at bounding box center [229, 236] width 0 height 0
checkbox input "false"
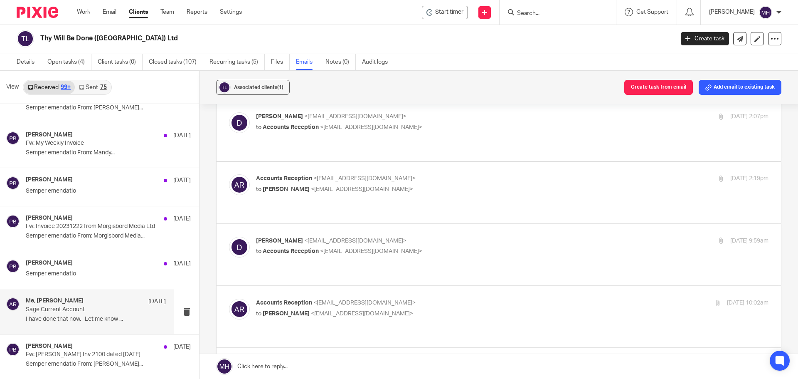
click at [484, 286] on label at bounding box center [499, 316] width 564 height 61
click at [229, 298] on input "checkbox" at bounding box center [229, 298] width 0 height 0
checkbox input "false"
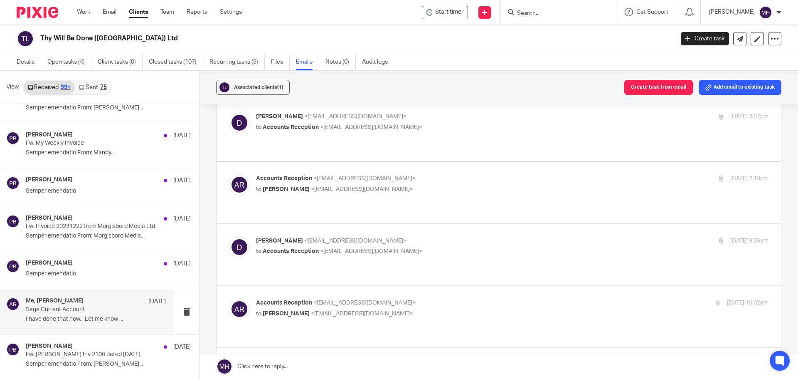
click at [499, 348] on label at bounding box center [499, 378] width 564 height 61
click at [229, 360] on input "checkbox" at bounding box center [229, 360] width 0 height 0
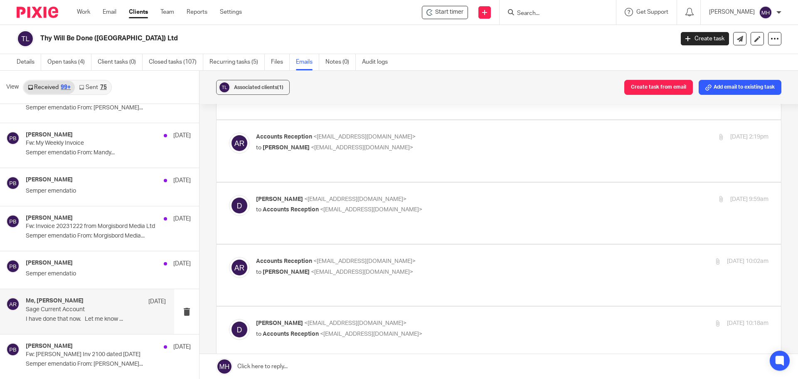
click at [494, 319] on p "Debbie <db@thywill.es>" at bounding box center [427, 323] width 342 height 9
checkbox input "false"
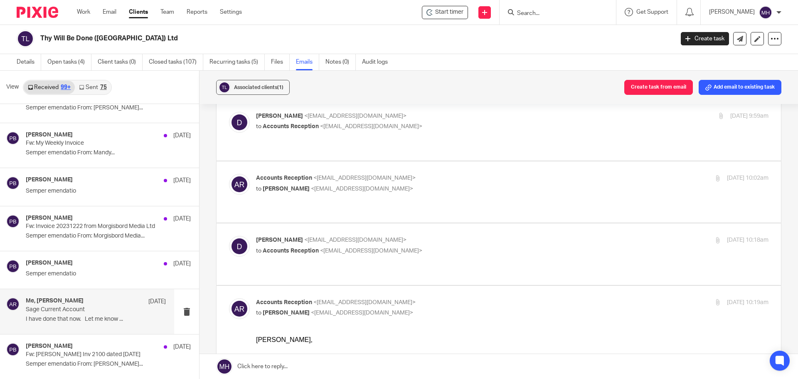
click at [497, 298] on div "Accounts Reception <accounts@boldenandlong.co.uk> to Debbie <db@thywill.es>" at bounding box center [427, 307] width 342 height 19
checkbox input "false"
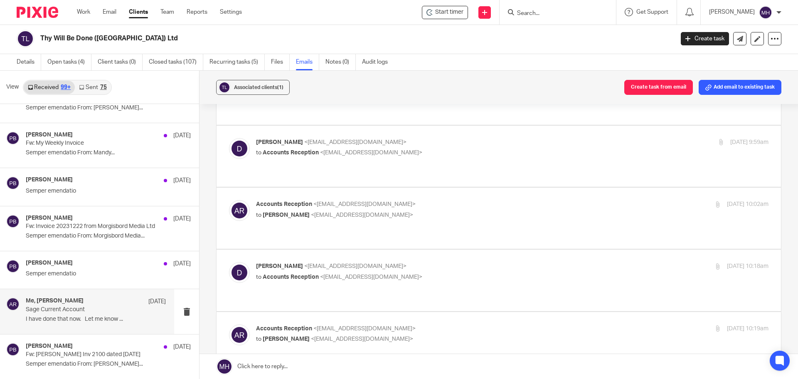
click at [490, 200] on p "Accounts Reception <accounts@boldenandlong.co.uk>" at bounding box center [427, 204] width 342 height 9
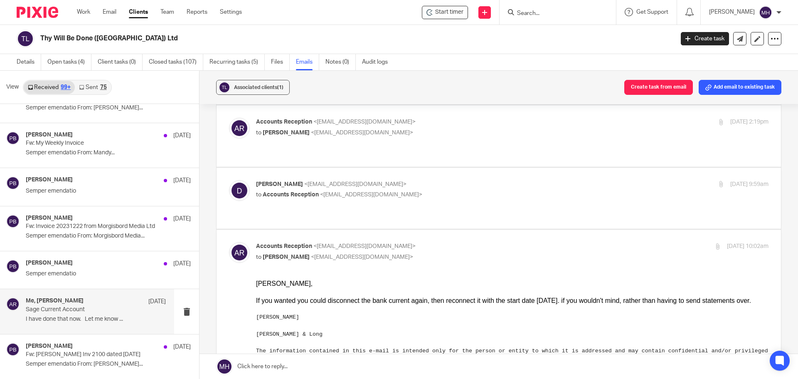
scroll to position [1704, 0]
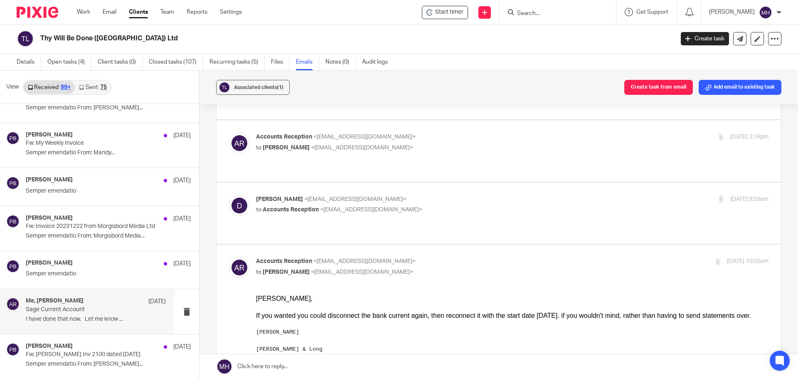
click at [477, 257] on p "Accounts Reception <accounts@boldenandlong.co.uk>" at bounding box center [427, 261] width 342 height 9
checkbox input "false"
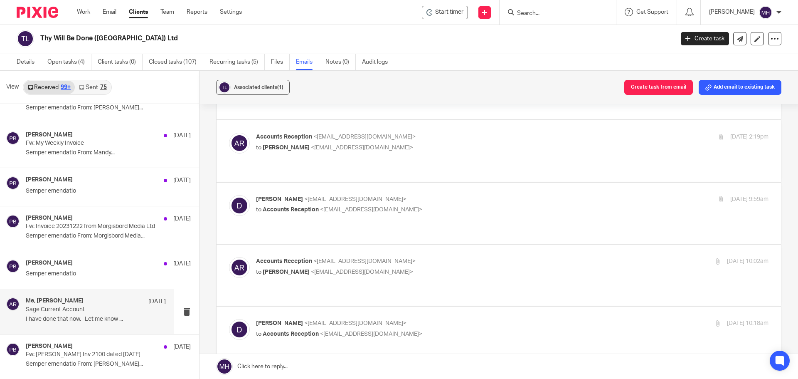
click at [478, 182] on label at bounding box center [499, 212] width 564 height 61
click at [229, 195] on input "checkbox" at bounding box center [229, 195] width 0 height 0
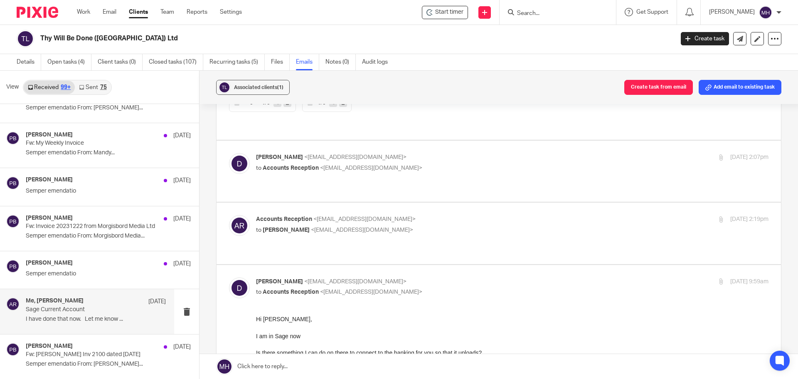
scroll to position [1621, 0]
click at [229, 278] on input "checkbox" at bounding box center [229, 278] width 0 height 0
checkbox input "false"
click at [482, 203] on label at bounding box center [499, 233] width 564 height 61
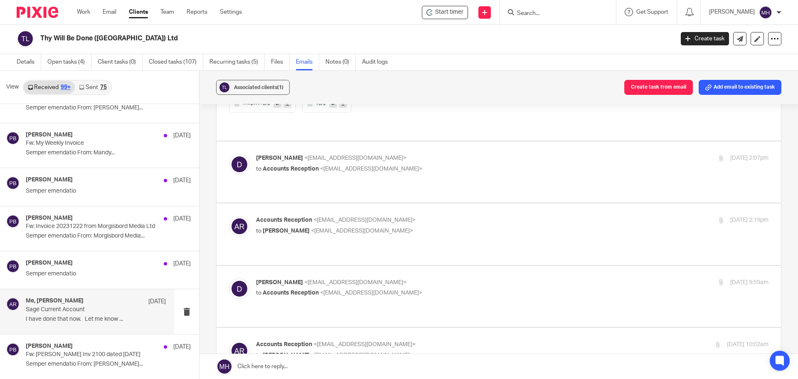
click at [229, 215] on input "checkbox" at bounding box center [229, 215] width 0 height 0
checkbox input "true"
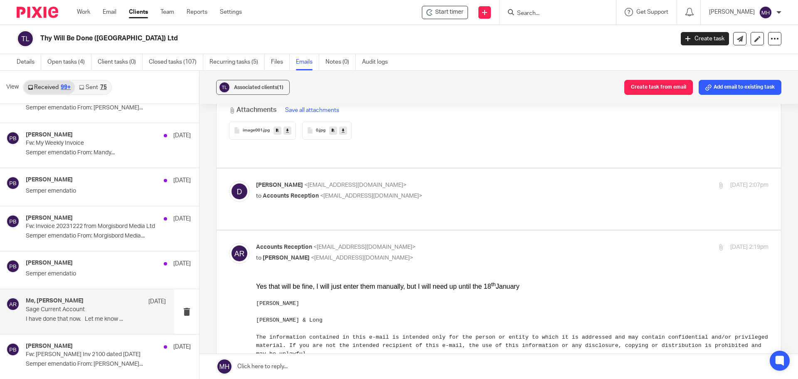
scroll to position [1579, 0]
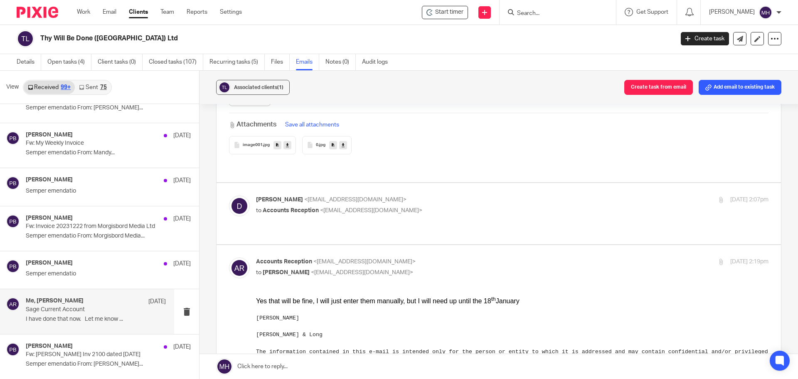
click at [476, 183] on label at bounding box center [499, 213] width 564 height 61
click at [229, 195] on input "checkbox" at bounding box center [229, 195] width 0 height 0
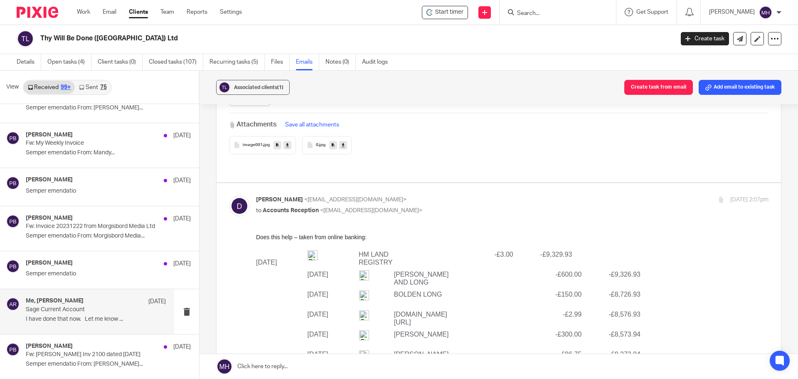
click at [480, 195] on p "Debbie <db@thywill.es>" at bounding box center [427, 199] width 342 height 9
checkbox input "false"
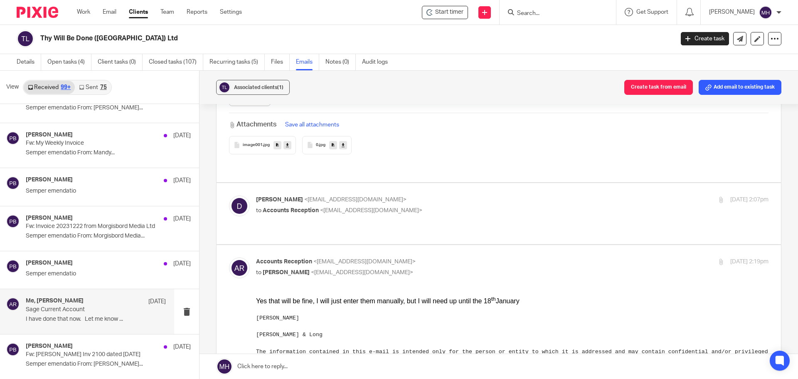
click at [511, 257] on p "Accounts Reception <accounts@boldenandlong.co.uk>" at bounding box center [427, 261] width 342 height 9
checkbox input "false"
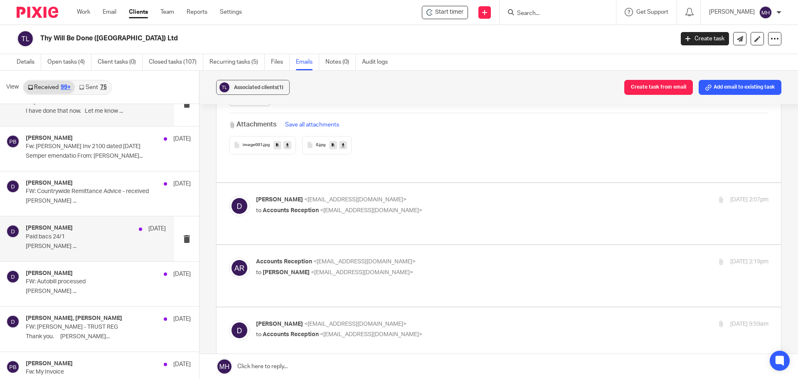
scroll to position [35206, 0]
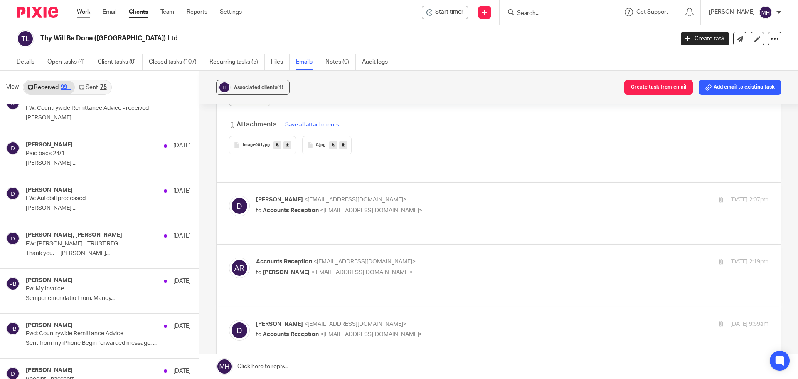
click at [83, 10] on link "Work" at bounding box center [83, 12] width 13 height 8
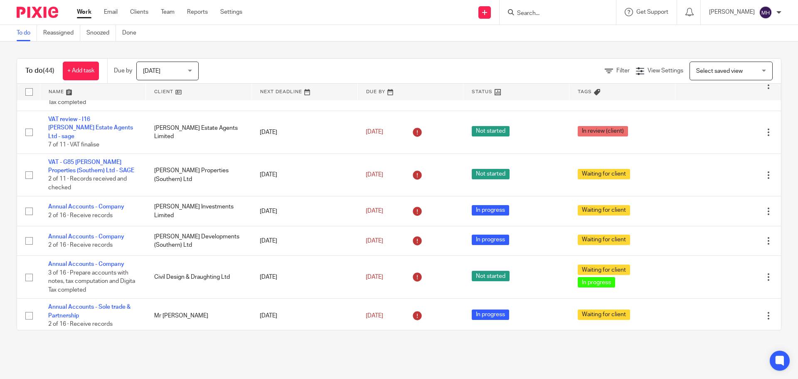
scroll to position [291, 0]
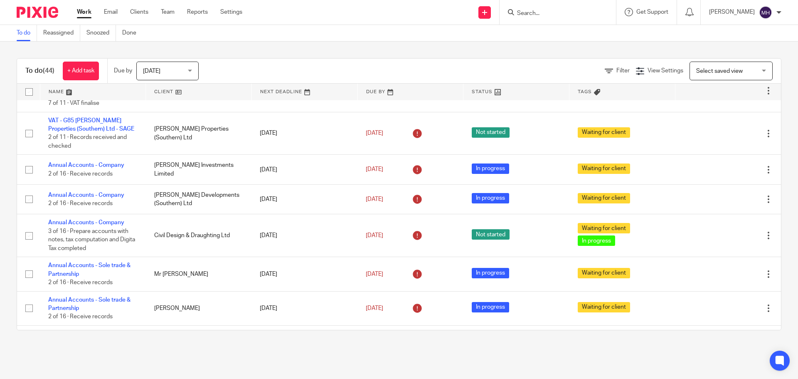
click at [167, 74] on span "[DATE]" at bounding box center [165, 70] width 44 height 17
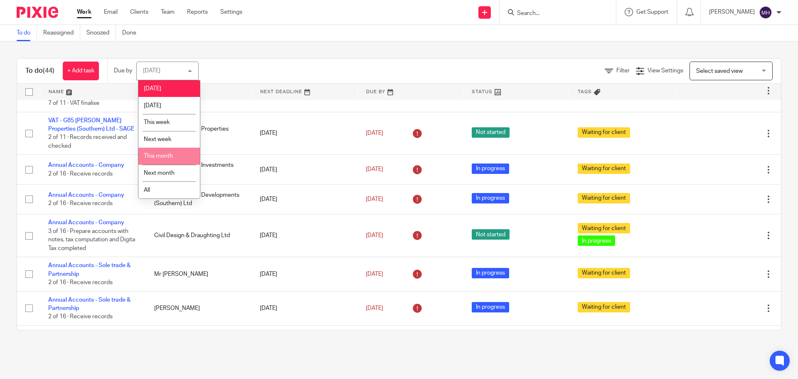
click at [179, 155] on li "This month" at bounding box center [169, 156] width 62 height 17
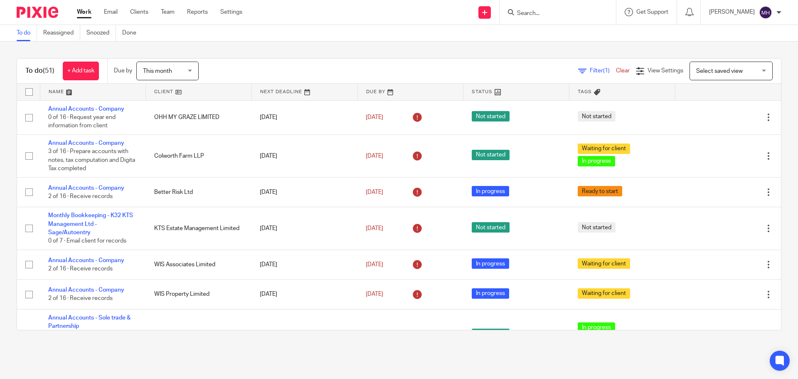
click at [185, 68] on span "This month" at bounding box center [165, 70] width 44 height 17
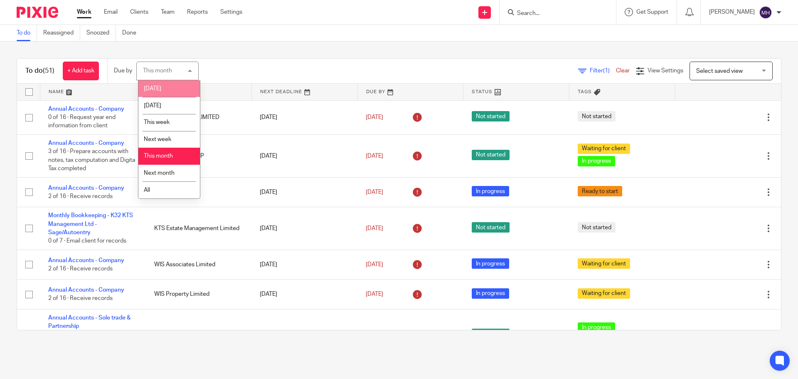
click at [182, 84] on li "Today" at bounding box center [169, 88] width 62 height 17
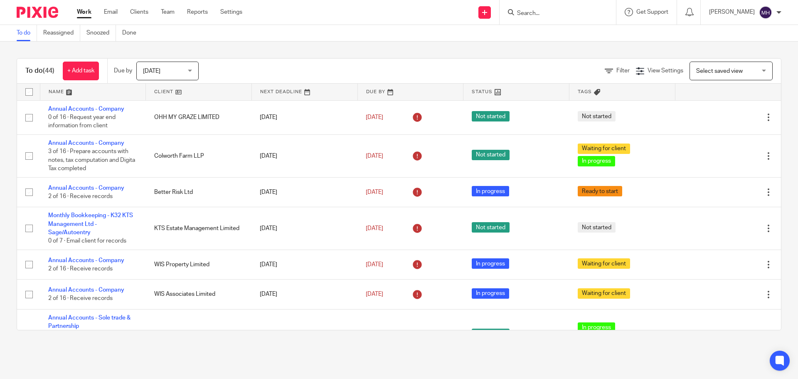
click at [399, 49] on div "To do (44) + Add task Due by [DATE] [DATE] [DATE] [DATE] This week Next week Th…" at bounding box center [399, 194] width 798 height 305
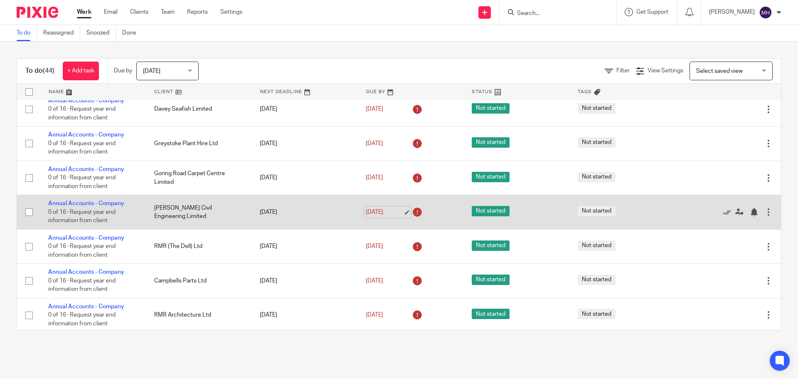
scroll to position [1300, 0]
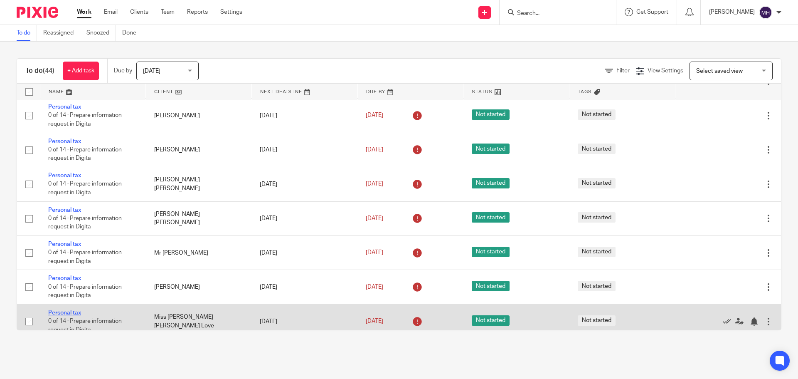
click at [69, 310] on link "Personal tax" at bounding box center [64, 313] width 33 height 6
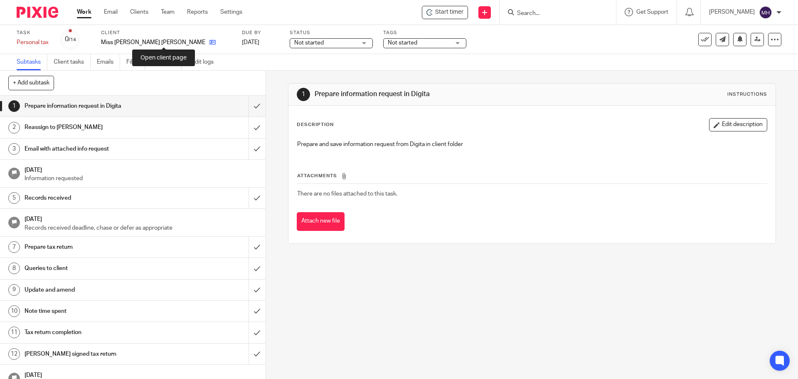
click at [209, 40] on icon at bounding box center [212, 42] width 6 height 6
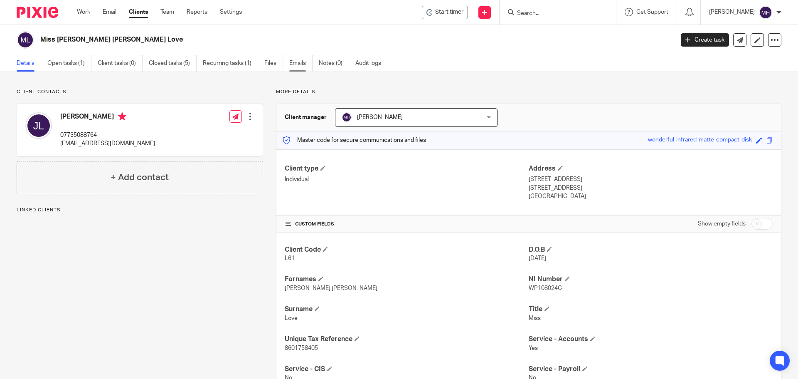
click at [290, 65] on link "Emails" at bounding box center [300, 63] width 23 height 16
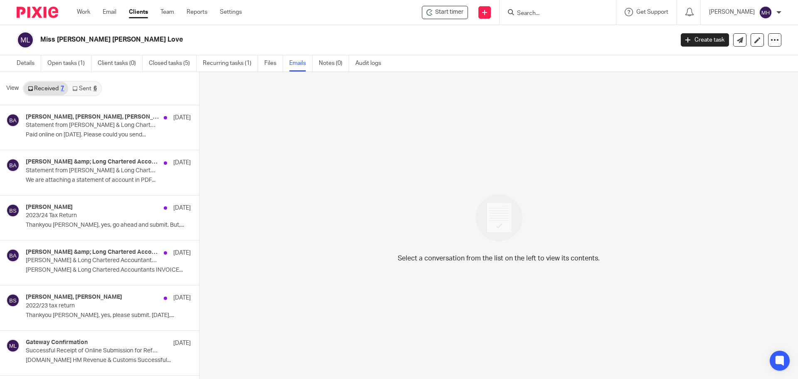
click at [85, 86] on link "Sent 6" at bounding box center [84, 88] width 32 height 13
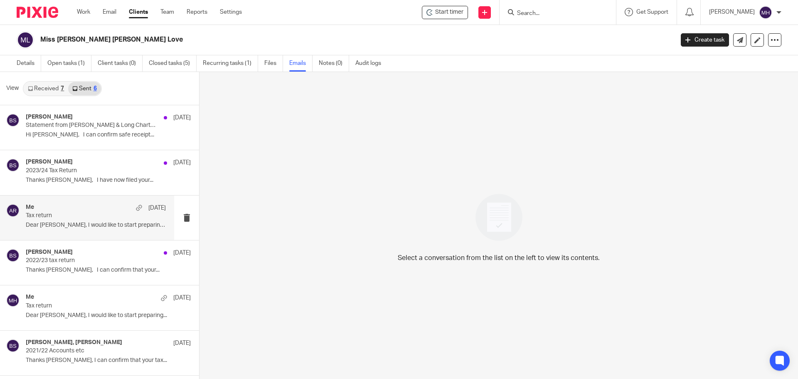
click at [92, 211] on div "Me 2 Jan" at bounding box center [96, 208] width 140 height 8
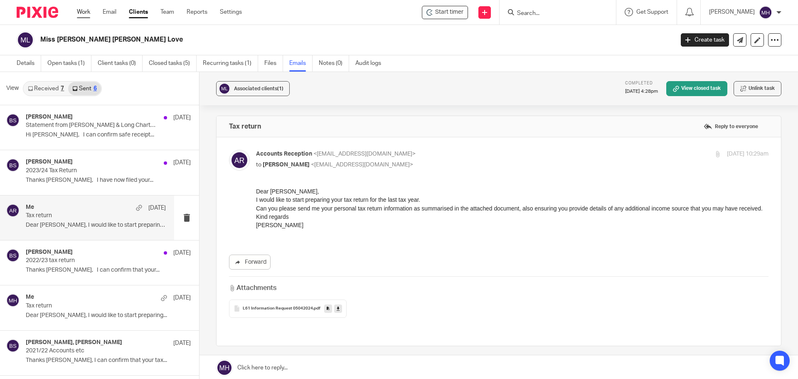
click at [84, 12] on link "Work" at bounding box center [83, 12] width 13 height 8
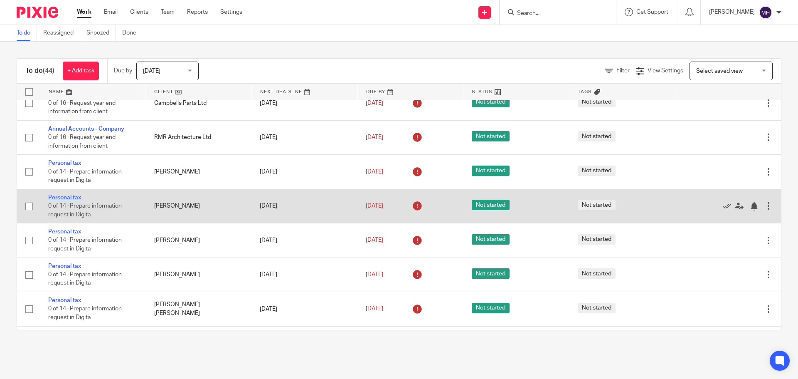
scroll to position [1216, 0]
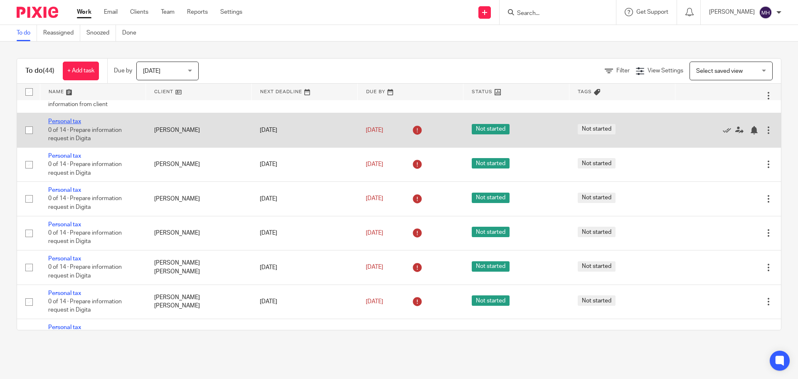
click at [74, 118] on link "Personal tax" at bounding box center [64, 121] width 33 height 6
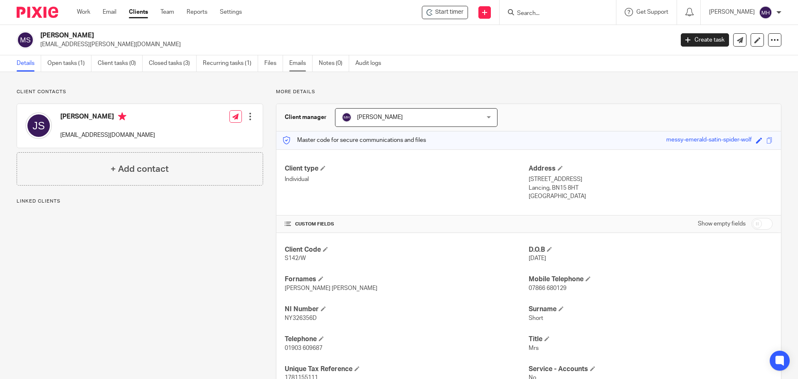
click at [295, 62] on link "Emails" at bounding box center [300, 63] width 23 height 16
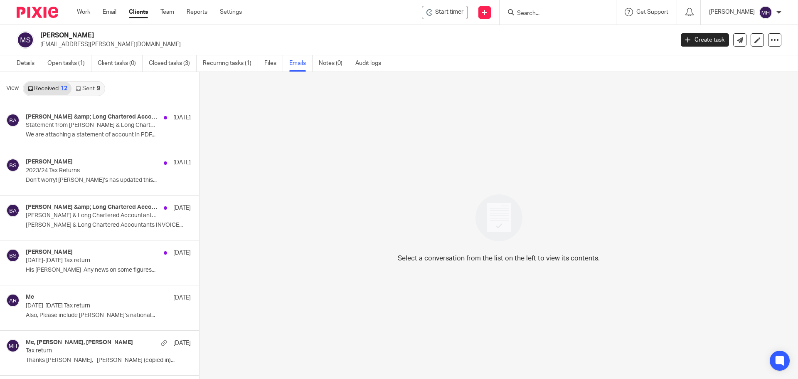
click at [94, 87] on link "Sent 9" at bounding box center [87, 88] width 32 height 13
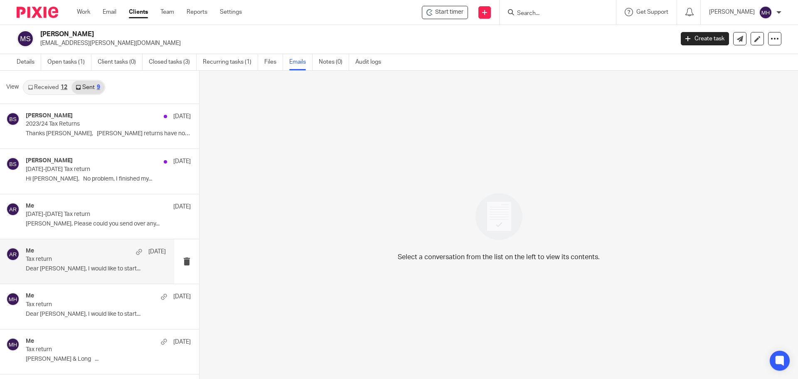
click at [86, 254] on div "Me [DATE]" at bounding box center [96, 251] width 140 height 8
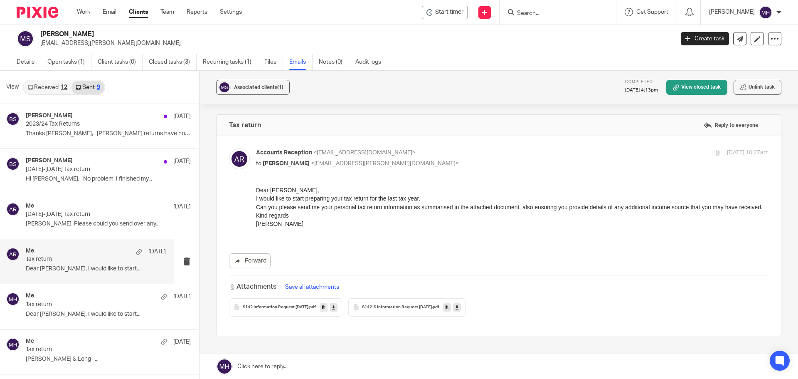
scroll to position [0, 0]
click at [93, 298] on div "Me 2 Jan" at bounding box center [96, 296] width 140 height 8
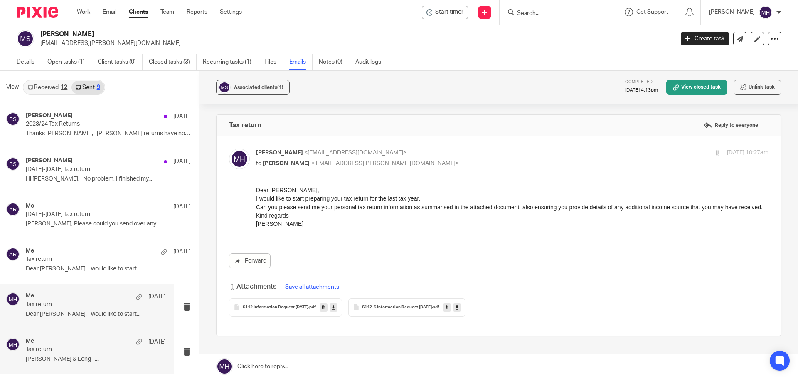
click at [89, 340] on div "Me 18 Jan 2024" at bounding box center [96, 341] width 140 height 8
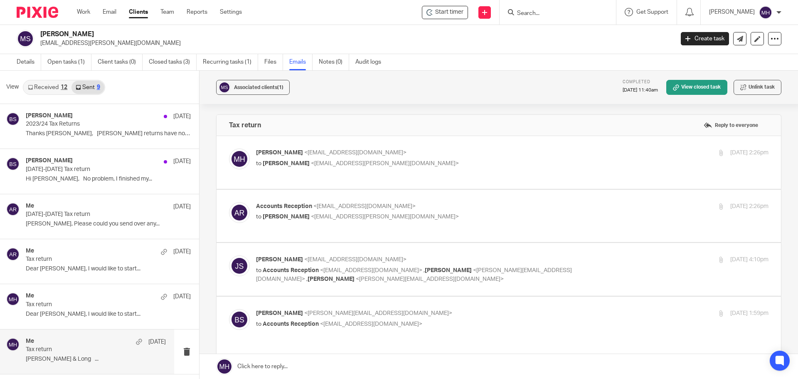
click at [500, 152] on p "Michaela Humphrey <accounts@boldenandlong.co.uk>" at bounding box center [427, 152] width 342 height 9
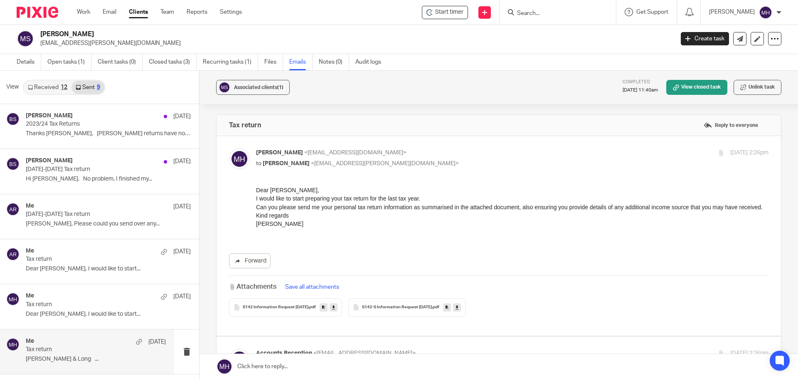
click at [496, 157] on p "Michaela Humphrey <accounts@boldenandlong.co.uk>" at bounding box center [427, 152] width 342 height 9
checkbox input "false"
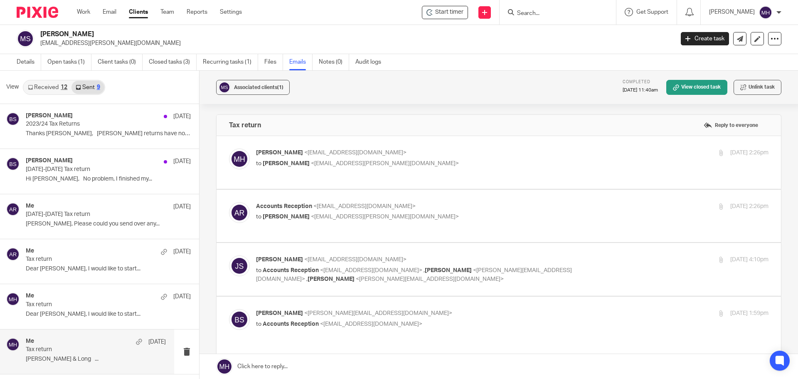
click at [491, 201] on label at bounding box center [499, 216] width 564 height 53
click at [229, 202] on input "checkbox" at bounding box center [229, 202] width 0 height 0
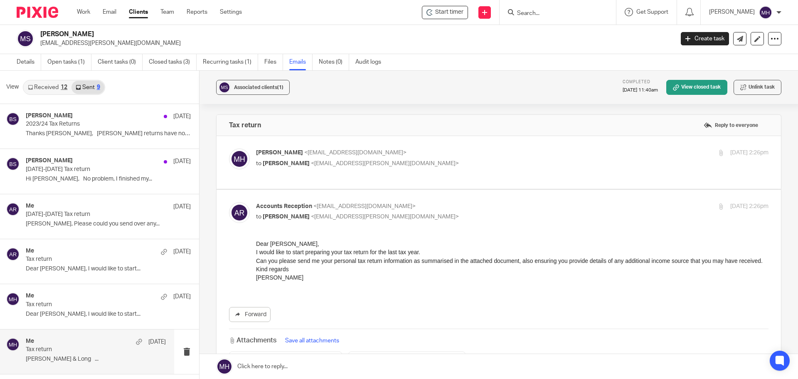
click at [491, 201] on label at bounding box center [499, 289] width 564 height 199
click at [229, 202] on input "checkbox" at bounding box center [229, 202] width 0 height 0
checkbox input "false"
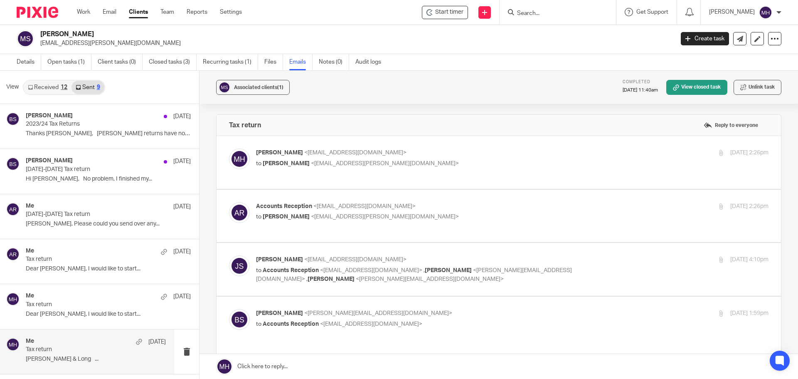
click at [602, 256] on div "5 Jan 2024 4:10pm" at bounding box center [683, 259] width 171 height 9
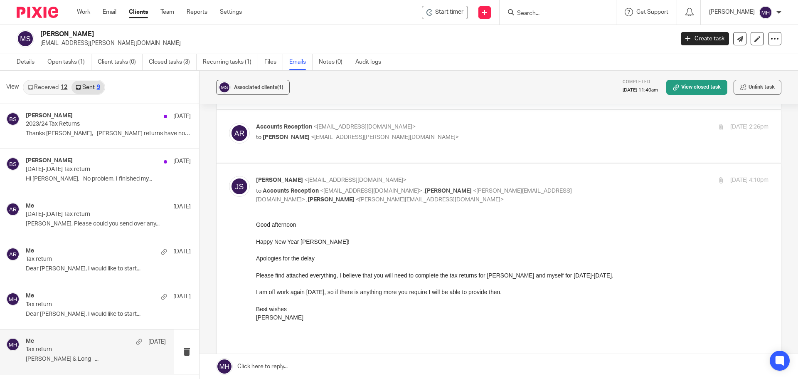
scroll to position [83, 0]
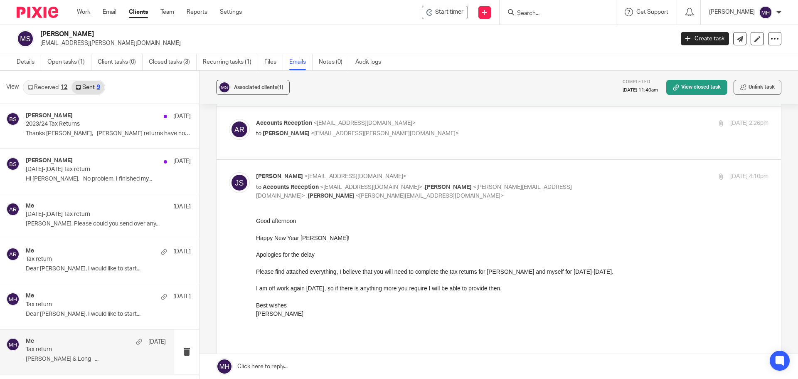
click at [605, 175] on div "5 Jan 2024 4:10pm" at bounding box center [683, 176] width 171 height 9
checkbox input "false"
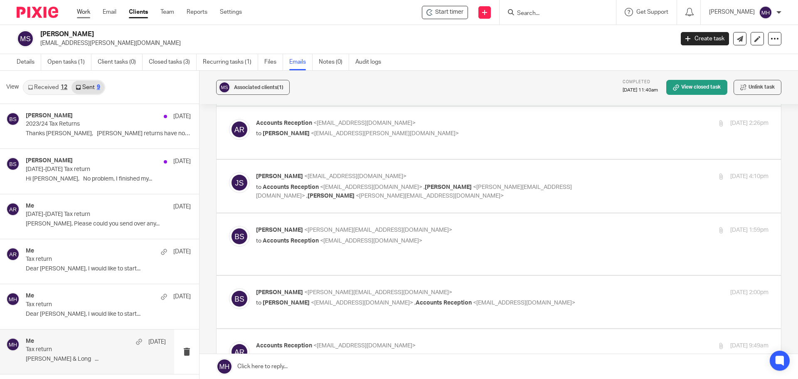
click at [80, 13] on link "Work" at bounding box center [83, 12] width 13 height 8
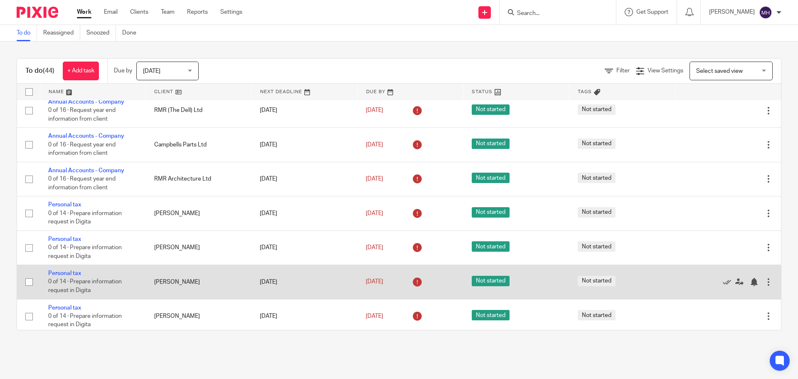
scroll to position [1300, 0]
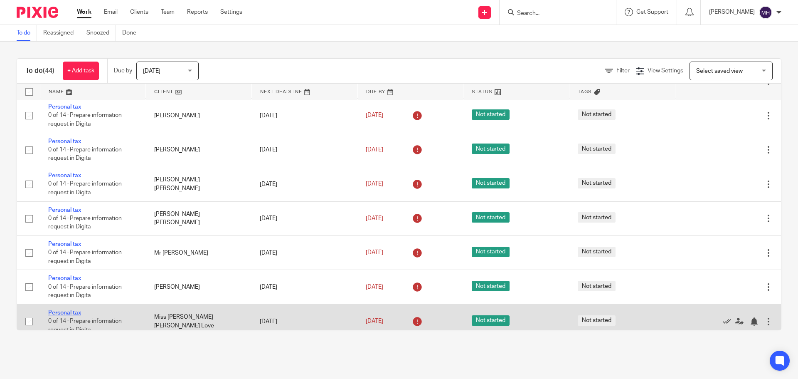
click at [68, 310] on link "Personal tax" at bounding box center [64, 313] width 33 height 6
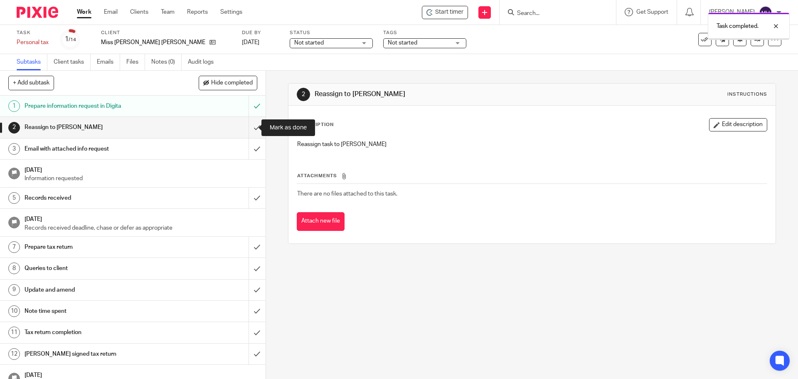
click at [248, 127] on input "submit" at bounding box center [133, 127] width 266 height 21
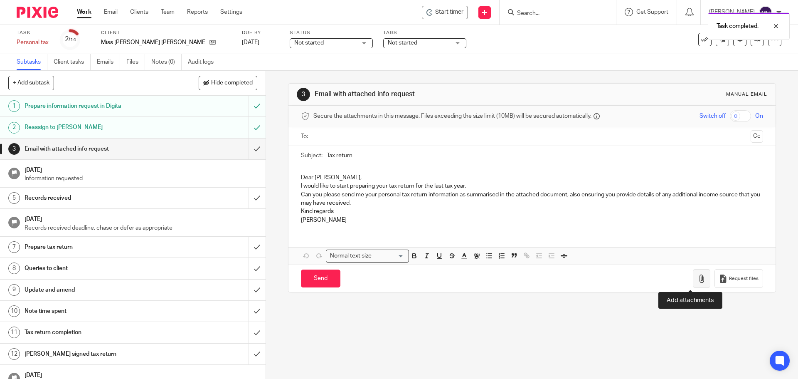
click at [697, 280] on icon "button" at bounding box center [701, 278] width 8 height 8
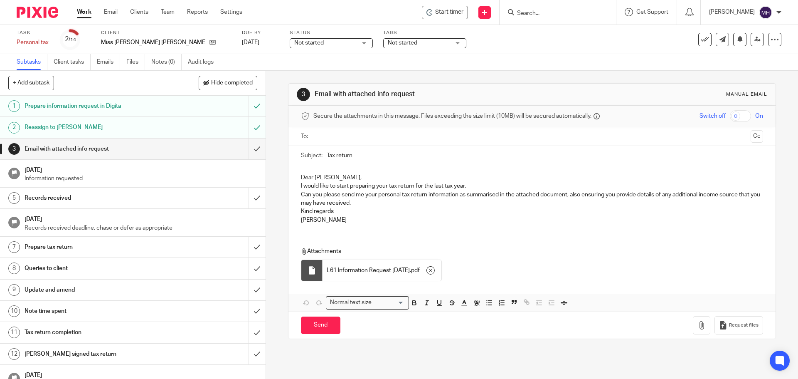
click at [345, 177] on p "Dear [PERSON_NAME]," at bounding box center [532, 177] width 462 height 8
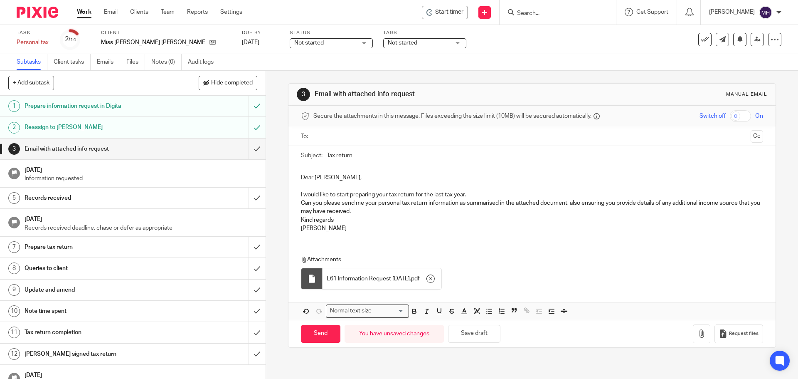
click at [340, 137] on input "text" at bounding box center [531, 137] width 431 height 10
click at [319, 335] on input "Send" at bounding box center [320, 335] width 39 height 18
type input "Sent"
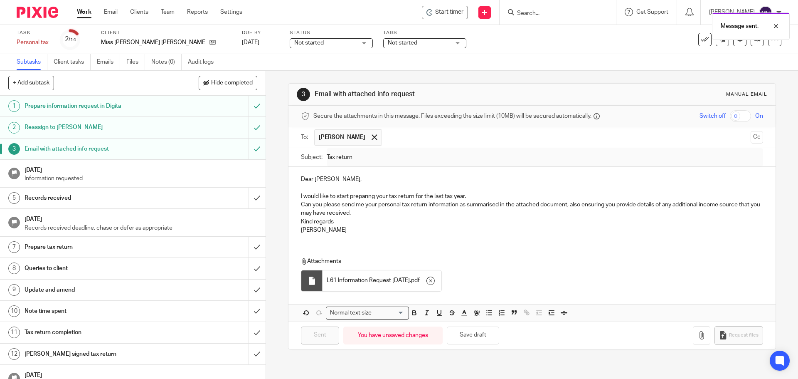
click at [388, 42] on span "Not started" at bounding box center [419, 43] width 62 height 9
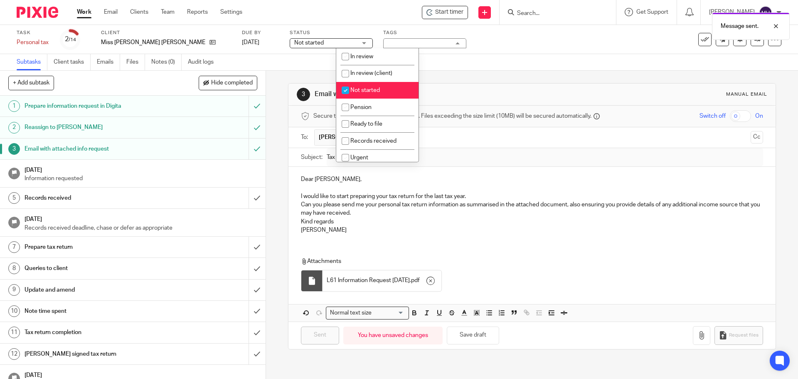
click at [377, 94] on li "Not started" at bounding box center [377, 90] width 82 height 17
checkbox input "false"
click at [395, 92] on li "Waiting for client" at bounding box center [377, 91] width 82 height 17
checkbox input "true"
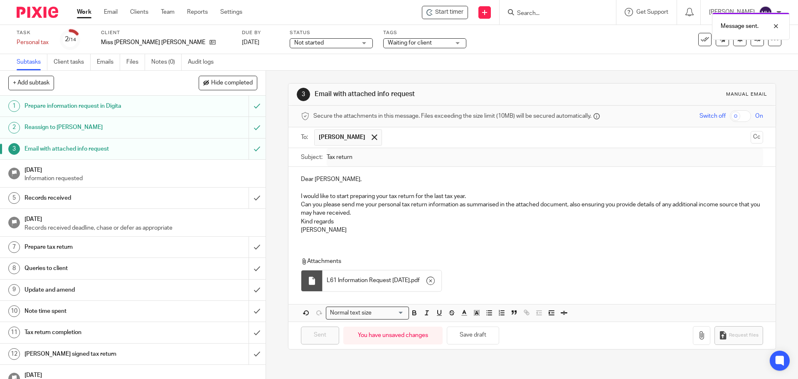
click at [544, 12] on div "Message sent." at bounding box center [594, 24] width 391 height 32
click at [537, 12] on div "Message sent." at bounding box center [594, 24] width 391 height 32
click at [532, 14] on input "Search" at bounding box center [553, 13] width 75 height 7
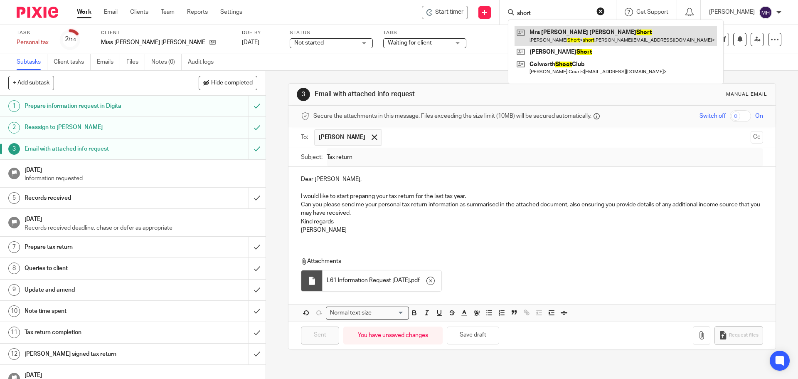
type input "short"
click at [541, 31] on link at bounding box center [616, 35] width 202 height 19
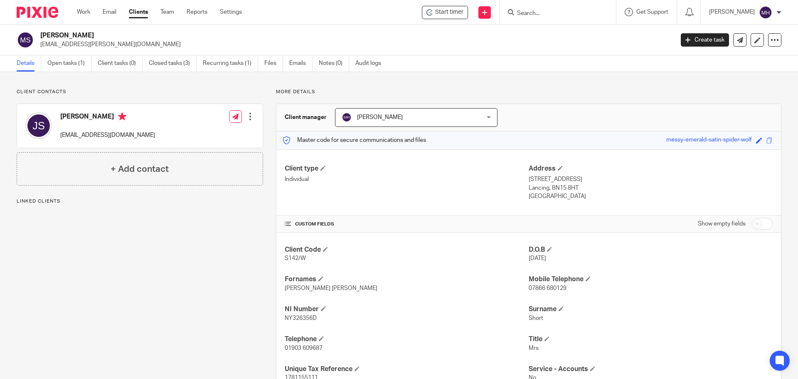
click at [297, 62] on link "Emails" at bounding box center [300, 63] width 23 height 16
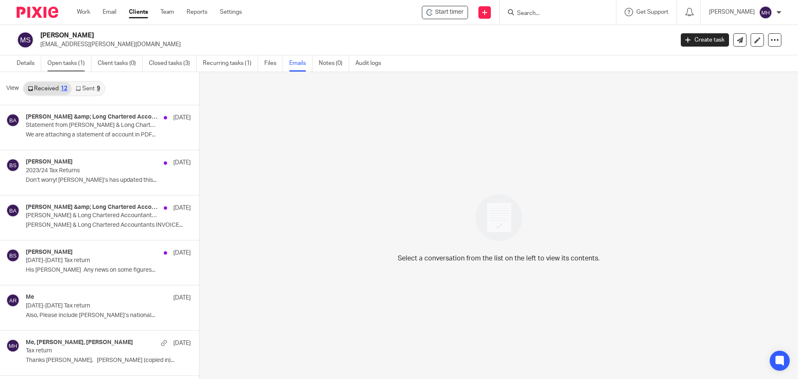
click at [58, 63] on link "Open tasks (1)" at bounding box center [69, 63] width 44 height 16
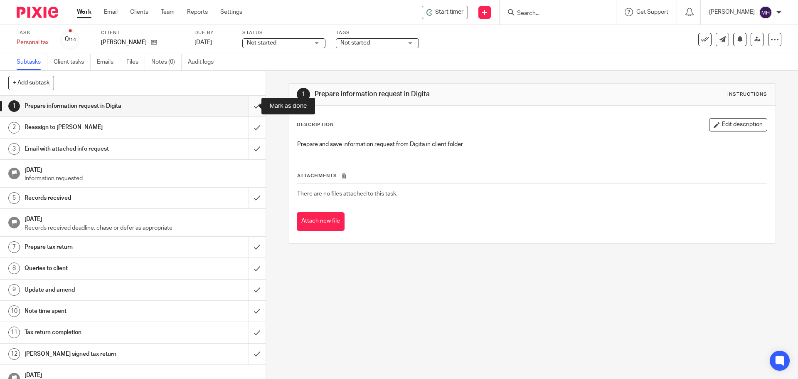
click at [247, 103] on input "submit" at bounding box center [133, 106] width 266 height 21
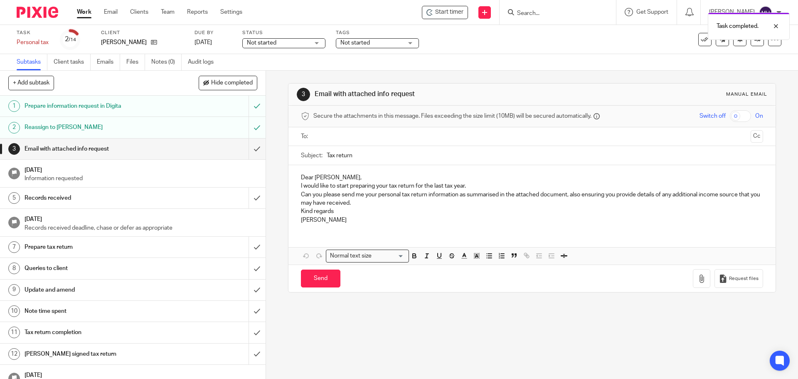
click at [362, 176] on p "Dear [PERSON_NAME]," at bounding box center [532, 177] width 462 height 8
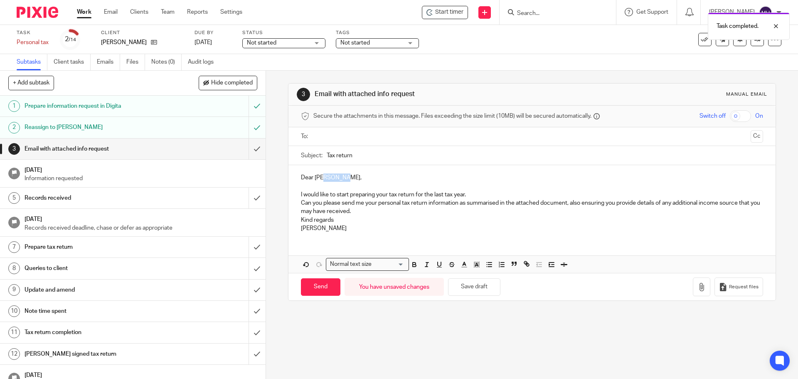
drag, startPoint x: 323, startPoint y: 176, endPoint x: 340, endPoint y: 179, distance: 17.6
click at [340, 179] on p "Dear Jacqueline," at bounding box center [532, 177] width 462 height 8
click at [363, 131] on ul at bounding box center [532, 137] width 436 height 14
click at [362, 138] on input "text" at bounding box center [531, 137] width 431 height 10
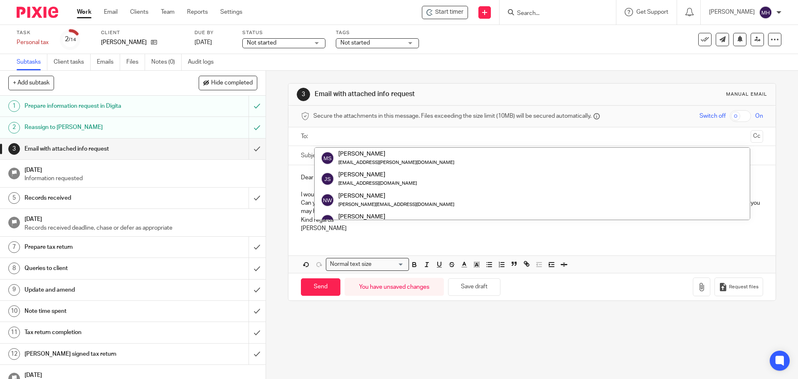
click at [363, 137] on input "text" at bounding box center [531, 137] width 431 height 10
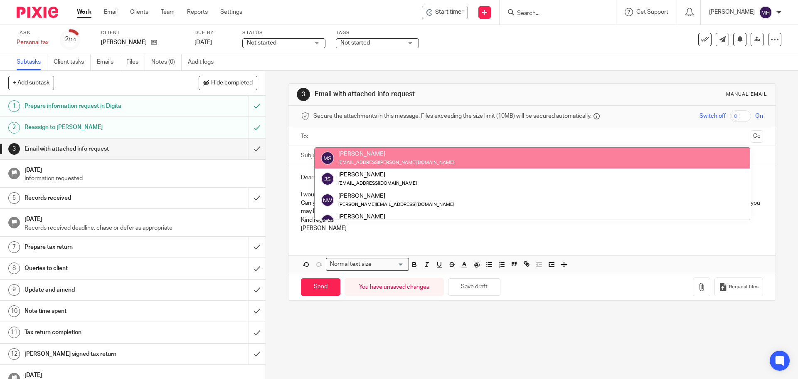
click at [409, 135] on input "text" at bounding box center [531, 137] width 431 height 10
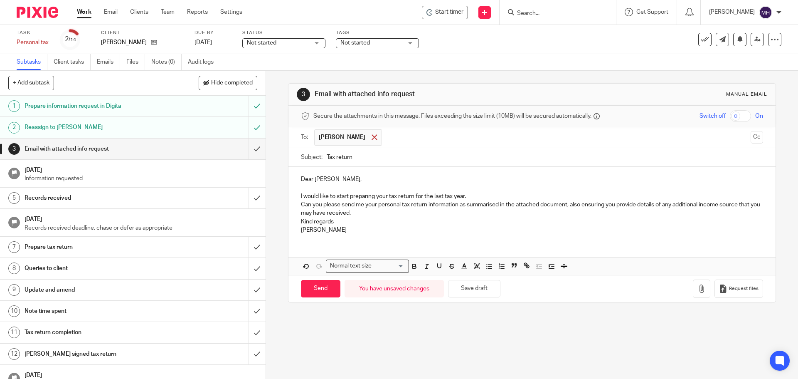
click at [377, 137] on span at bounding box center [374, 136] width 5 height 5
click at [377, 135] on input "text" at bounding box center [531, 137] width 431 height 10
click at [340, 180] on p "Dear Jacqueline," at bounding box center [532, 179] width 462 height 8
drag, startPoint x: 386, startPoint y: 196, endPoint x: 396, endPoint y: 196, distance: 10.4
click at [387, 196] on p "I would like to start preparing your tax return for the last tax year." at bounding box center [532, 196] width 462 height 8
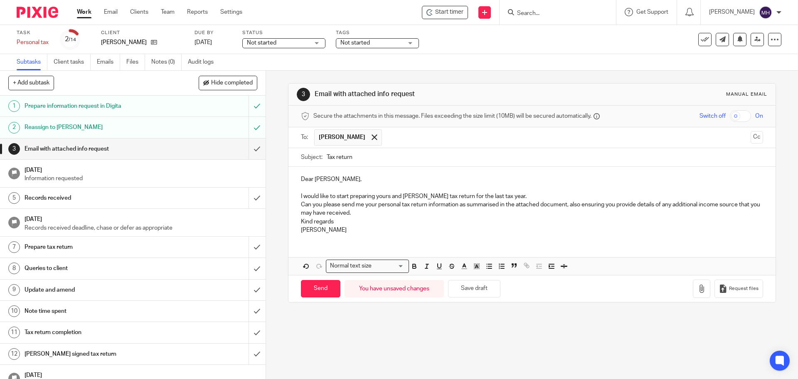
click at [318, 199] on p "I would like to start preparing yours and Patricks tax return for the last tax …" at bounding box center [532, 196] width 462 height 8
click at [410, 193] on p "I would like to start preparing yours and Patricks tax return for the last tax …" at bounding box center [532, 196] width 462 height 8
click at [697, 291] on icon "button" at bounding box center [701, 288] width 8 height 8
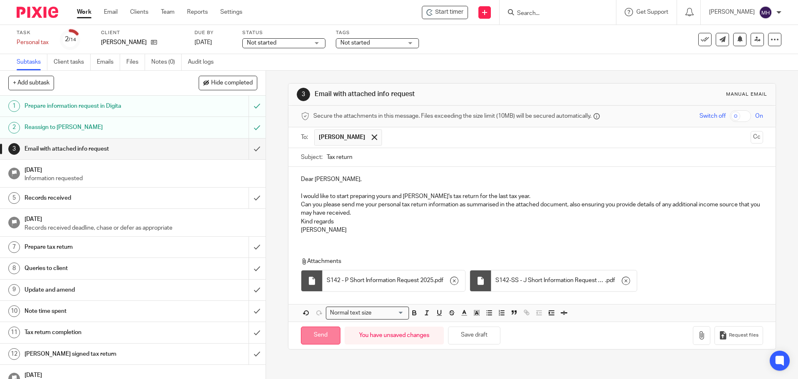
click at [318, 334] on input "Send" at bounding box center [320, 335] width 39 height 18
type input "Sent"
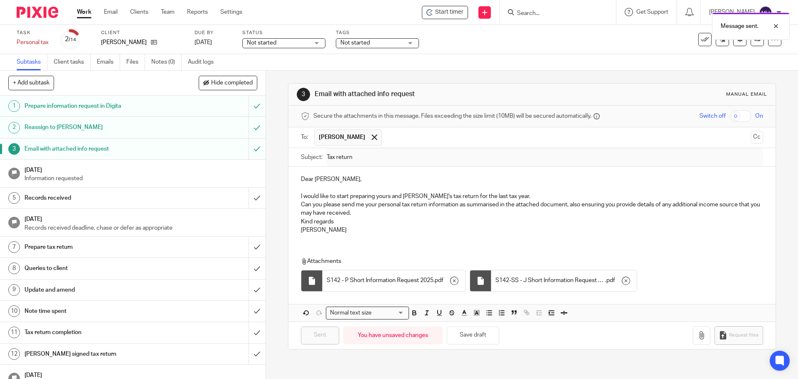
click at [381, 43] on span "Not started" at bounding box center [371, 43] width 62 height 9
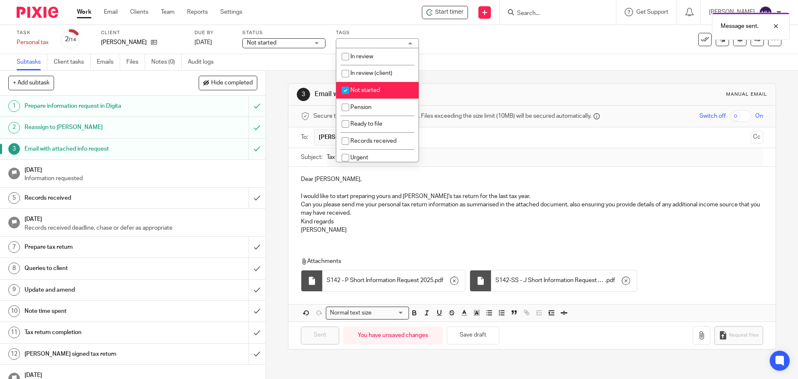
click at [381, 93] on li "Not started" at bounding box center [377, 90] width 82 height 17
checkbox input "false"
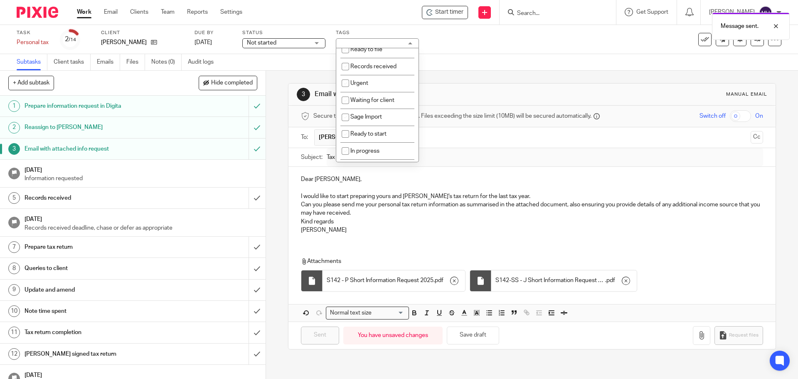
scroll to position [83, 0]
click at [397, 94] on li "Waiting for client" at bounding box center [377, 91] width 82 height 17
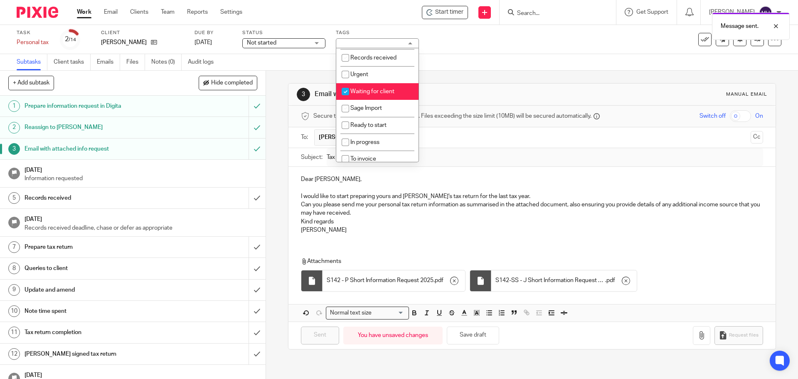
checkbox input "true"
click at [602, 170] on div "Dear Jackie, I would like to start preparing yours and Patrick's tax return for…" at bounding box center [531, 204] width 487 height 74
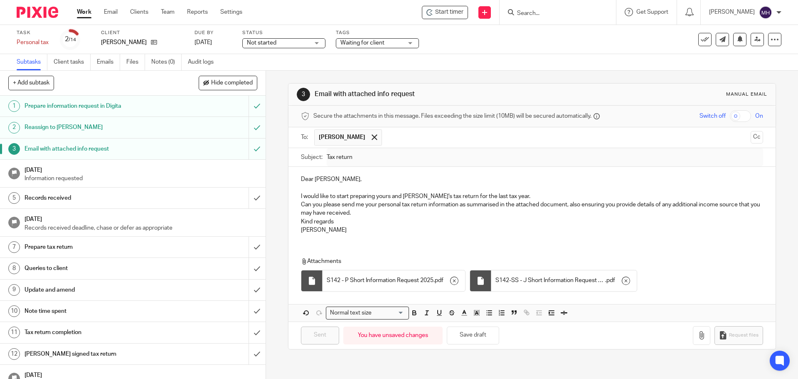
click at [529, 13] on div "Message sent." at bounding box center [594, 24] width 391 height 32
click at [541, 12] on input "Search" at bounding box center [553, 13] width 75 height 7
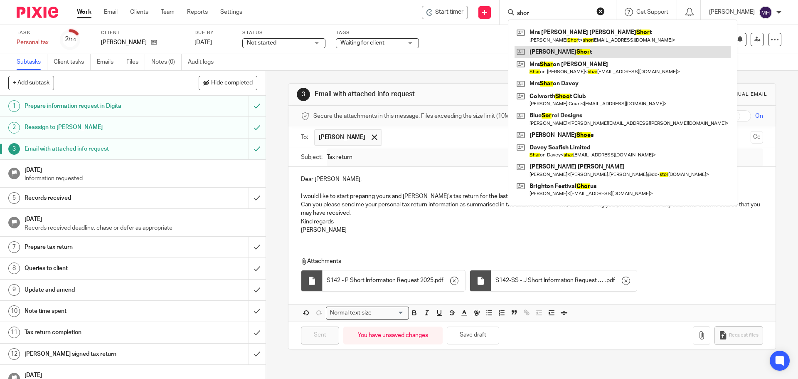
type input "shor"
click at [566, 54] on link at bounding box center [623, 52] width 216 height 12
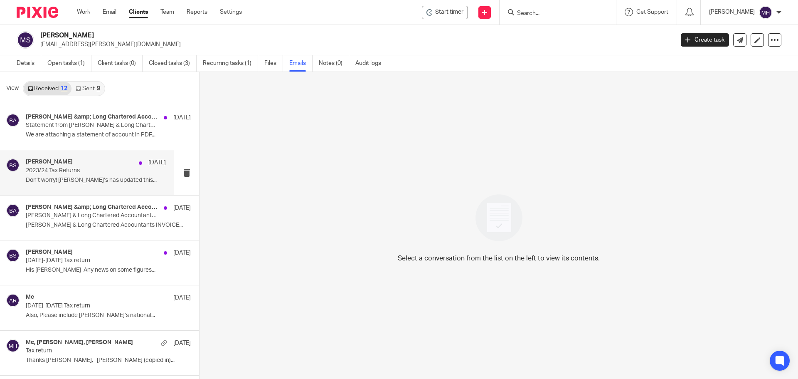
click at [94, 162] on div "[PERSON_NAME] [DATE]" at bounding box center [96, 162] width 140 height 8
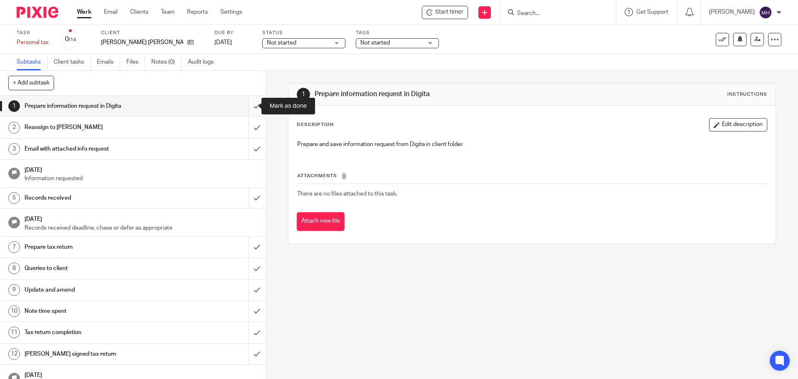
drag, startPoint x: 0, startPoint y: 0, endPoint x: 249, endPoint y: 107, distance: 270.7
click at [249, 108] on input "submit" at bounding box center [133, 106] width 266 height 21
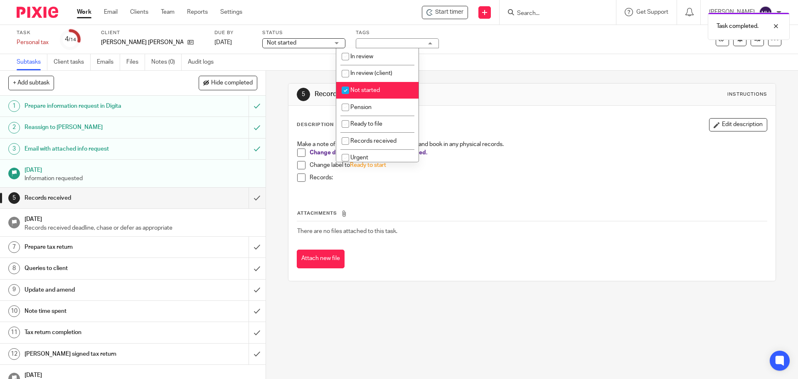
click at [377, 87] on span "Not started" at bounding box center [365, 90] width 30 height 6
checkbox input "false"
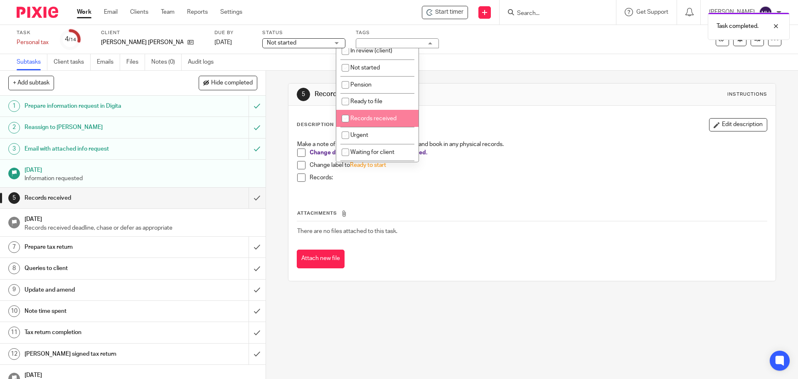
scroll to position [83, 0]
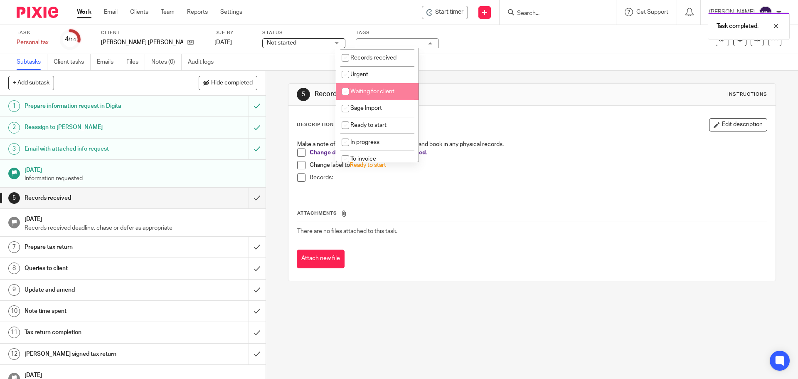
click at [393, 91] on span "Waiting for client" at bounding box center [372, 92] width 44 height 6
checkbox input "true"
click at [518, 85] on div "5 Records received Instructions" at bounding box center [531, 95] width 487 height 22
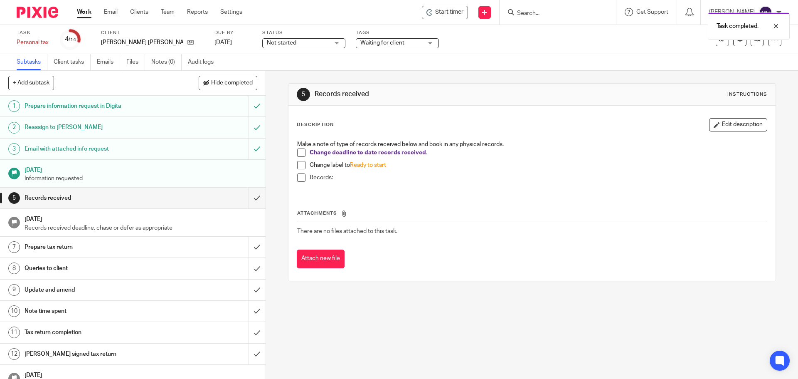
click at [79, 9] on link "Work" at bounding box center [84, 12] width 15 height 8
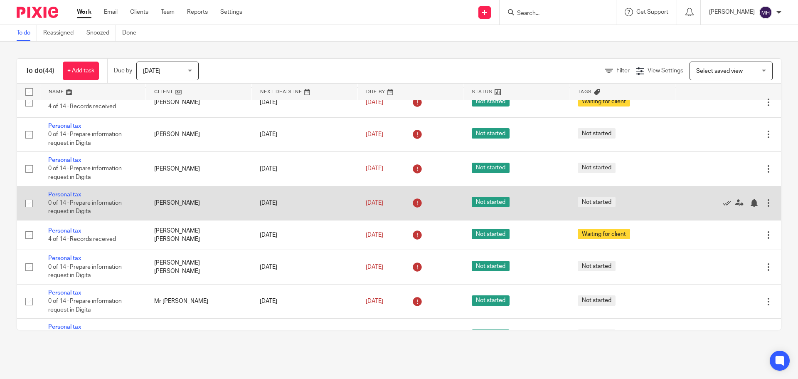
scroll to position [1203, 0]
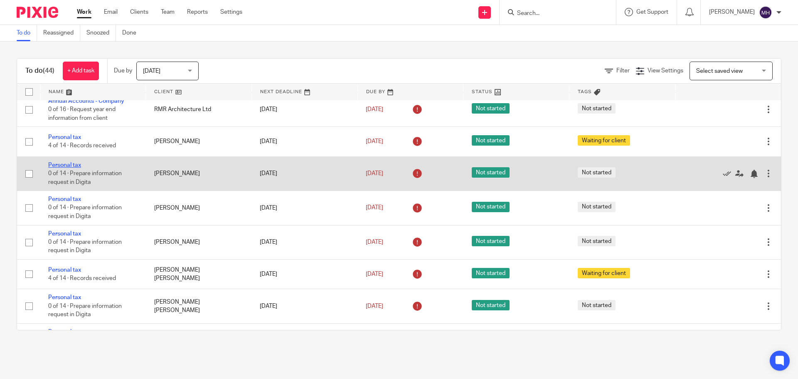
click at [65, 162] on link "Personal tax" at bounding box center [64, 165] width 33 height 6
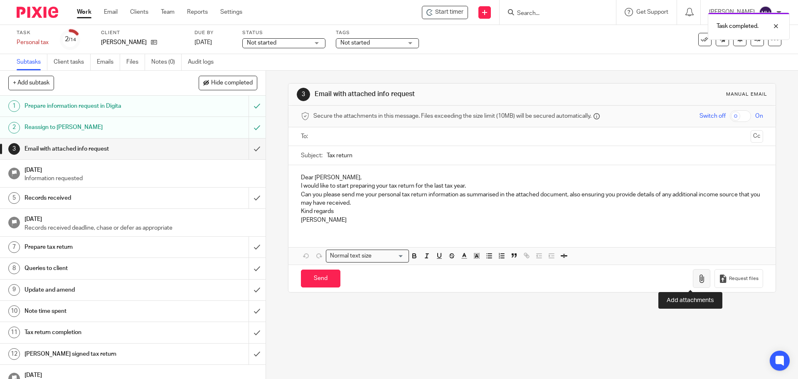
click at [697, 280] on icon "button" at bounding box center [701, 278] width 8 height 8
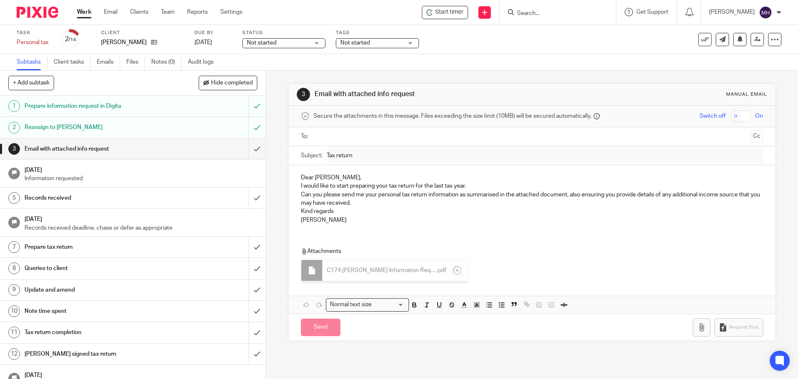
click at [359, 133] on input "text" at bounding box center [531, 137] width 431 height 10
click at [329, 329] on input "Send" at bounding box center [320, 327] width 39 height 18
type input "Sent"
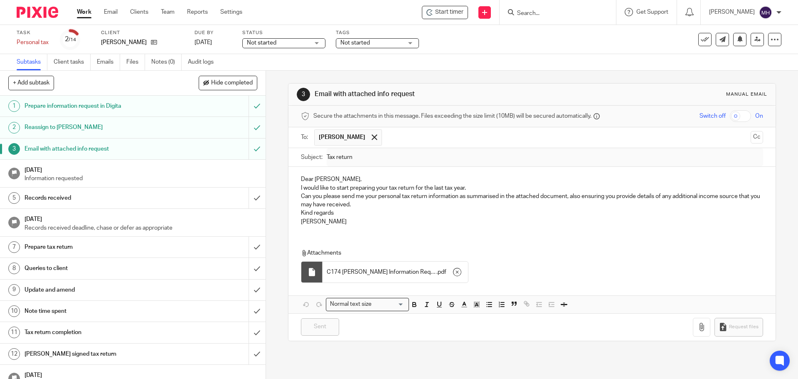
click at [363, 43] on span "Not started" at bounding box center [355, 43] width 30 height 6
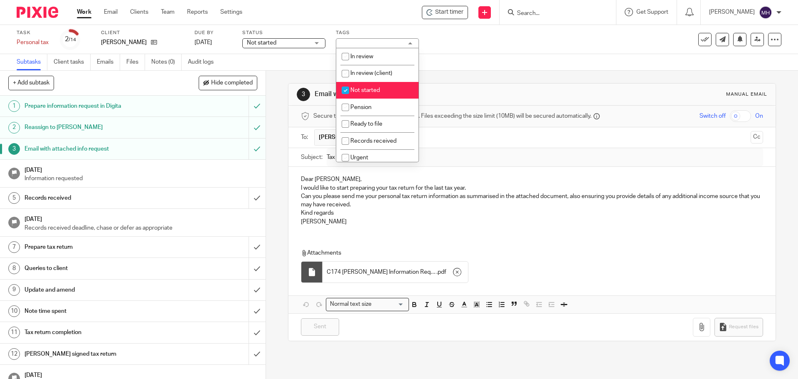
click at [373, 88] on span "Not started" at bounding box center [365, 90] width 30 height 6
checkbox input "false"
click at [389, 88] on li "Waiting for client" at bounding box center [377, 91] width 82 height 17
checkbox input "true"
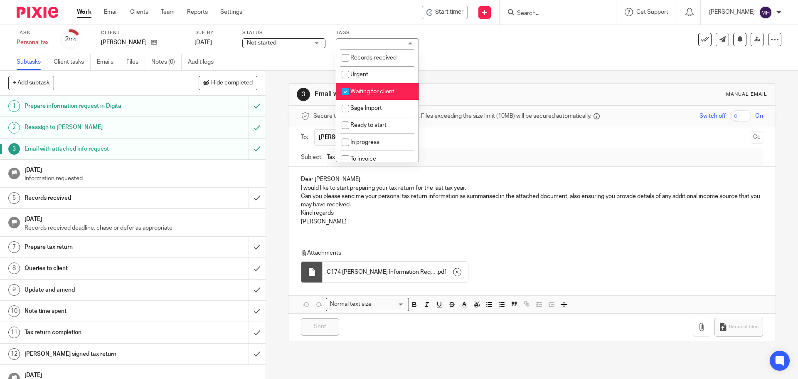
click at [502, 79] on div "3 Email with attached info request Manual email Secure the attachments in this …" at bounding box center [531, 212] width 487 height 283
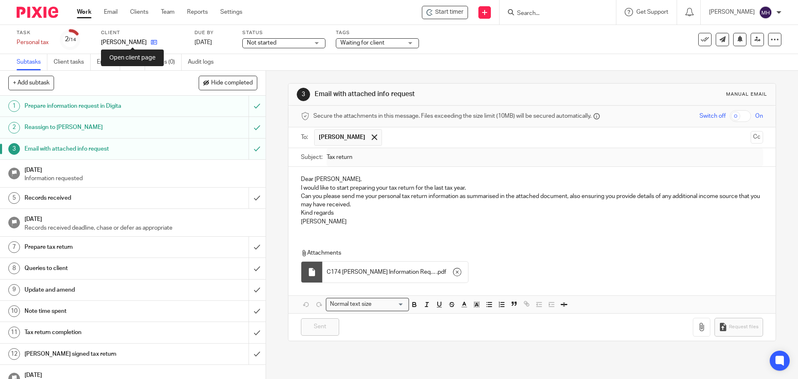
click at [151, 44] on icon at bounding box center [154, 42] width 6 height 6
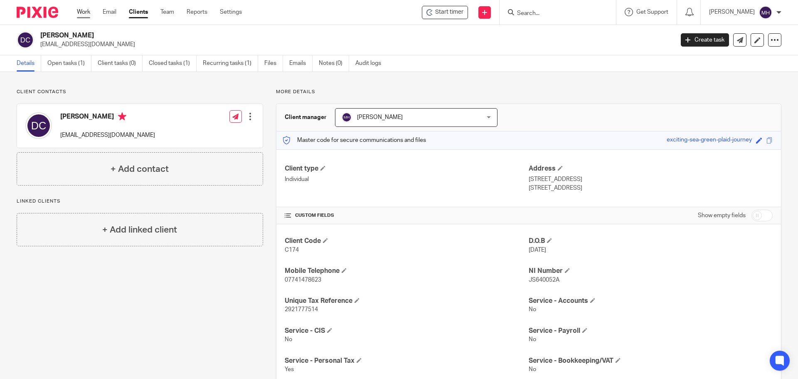
click at [84, 10] on link "Work" at bounding box center [83, 12] width 13 height 8
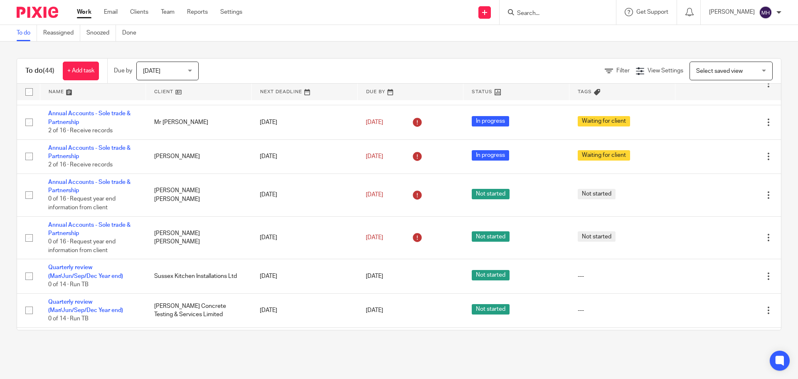
scroll to position [457, 0]
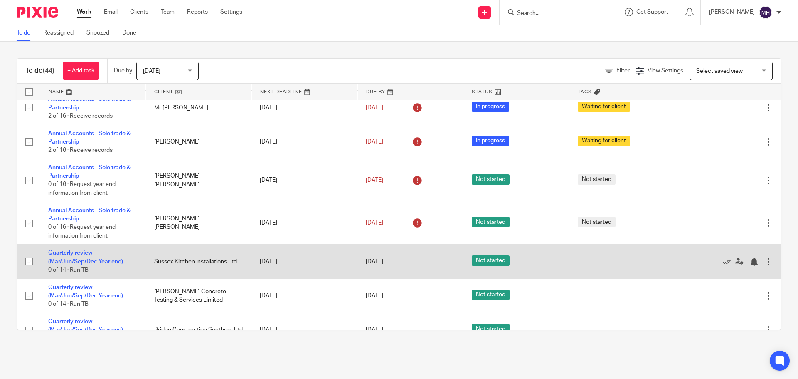
click at [764, 257] on div at bounding box center [768, 261] width 8 height 8
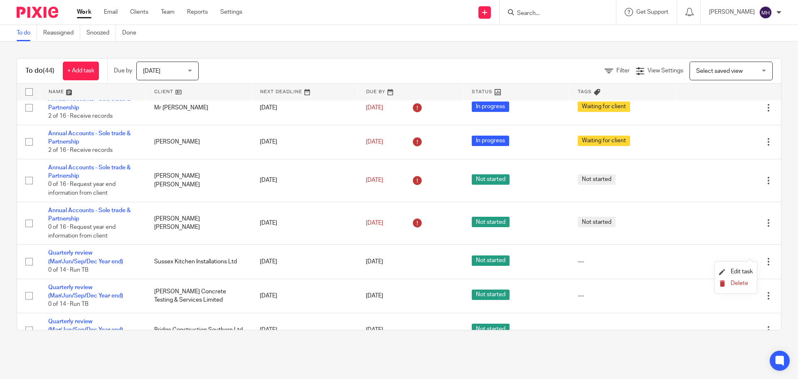
click at [742, 285] on span "Delete" at bounding box center [739, 283] width 17 height 6
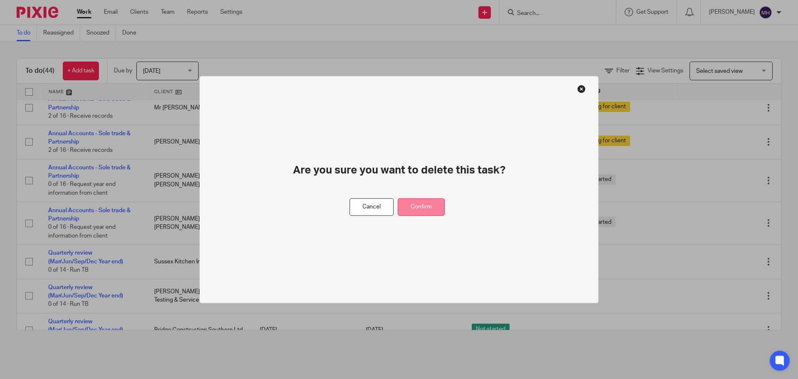
click at [431, 204] on button "Confirm" at bounding box center [421, 207] width 47 height 18
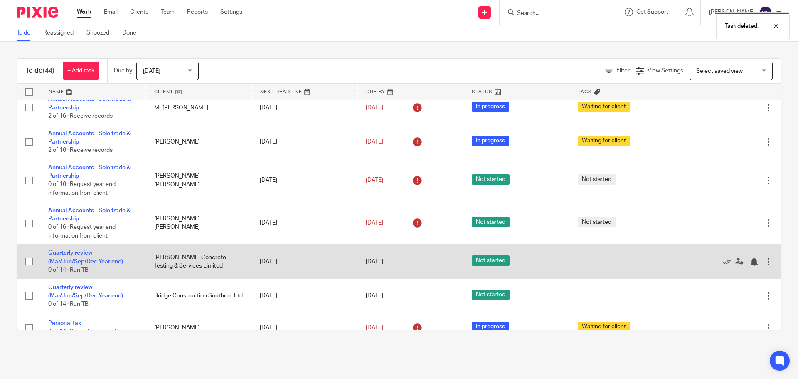
click at [764, 257] on div at bounding box center [768, 261] width 8 height 8
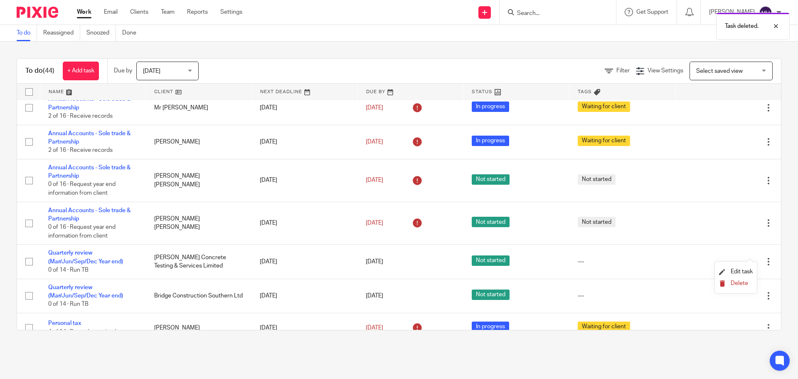
click at [739, 283] on span "Delete" at bounding box center [739, 283] width 17 height 6
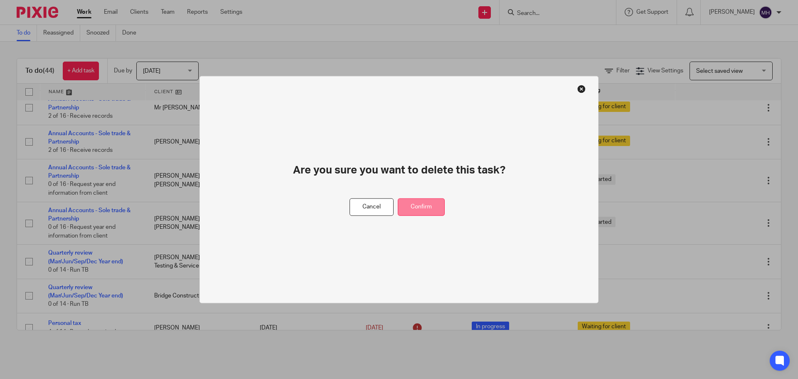
click at [421, 207] on button "Confirm" at bounding box center [421, 207] width 47 height 18
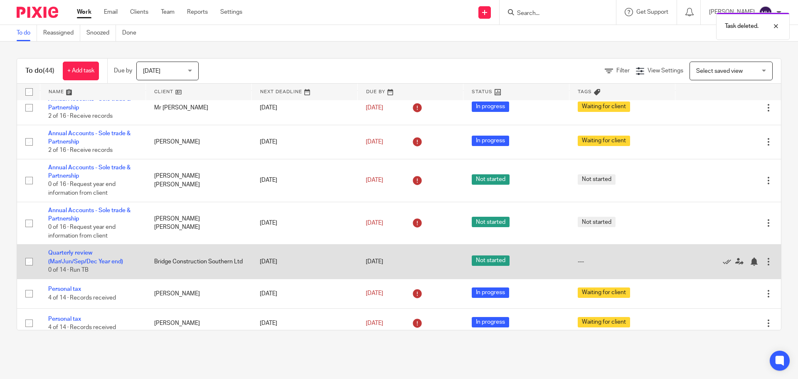
click at [764, 257] on div at bounding box center [768, 261] width 8 height 8
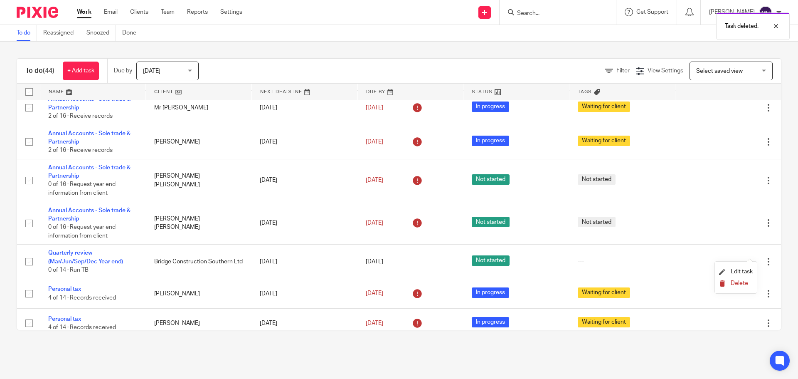
click at [739, 284] on span "Delete" at bounding box center [739, 283] width 17 height 6
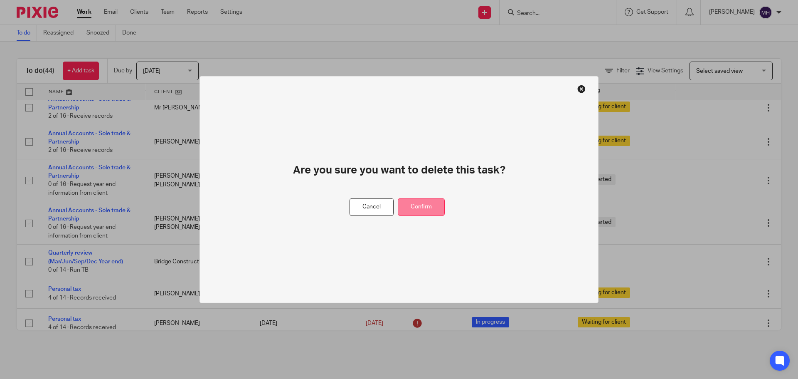
click at [418, 211] on button "Confirm" at bounding box center [421, 207] width 47 height 18
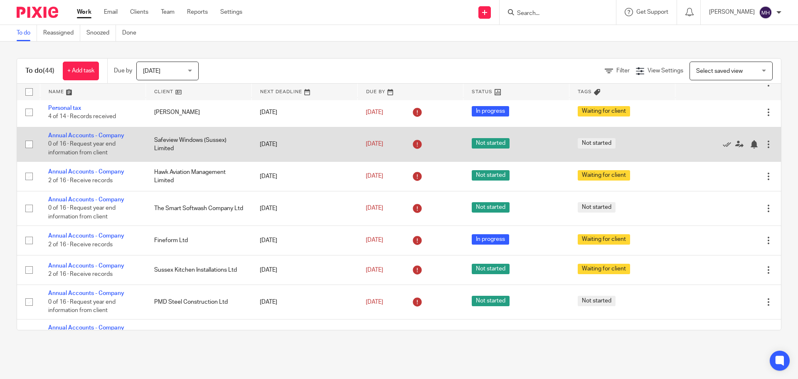
scroll to position [597, 0]
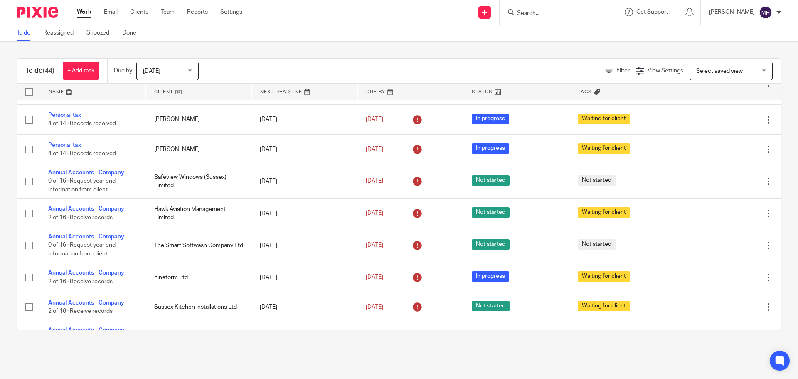
click at [170, 68] on span "[DATE]" at bounding box center [165, 70] width 44 height 17
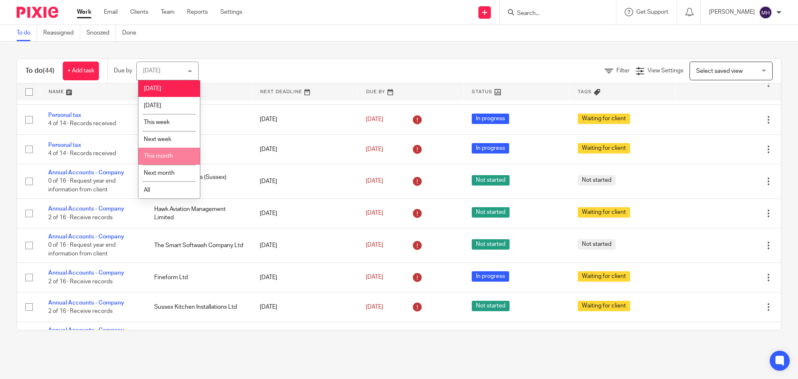
click at [181, 155] on li "This month" at bounding box center [169, 156] width 62 height 17
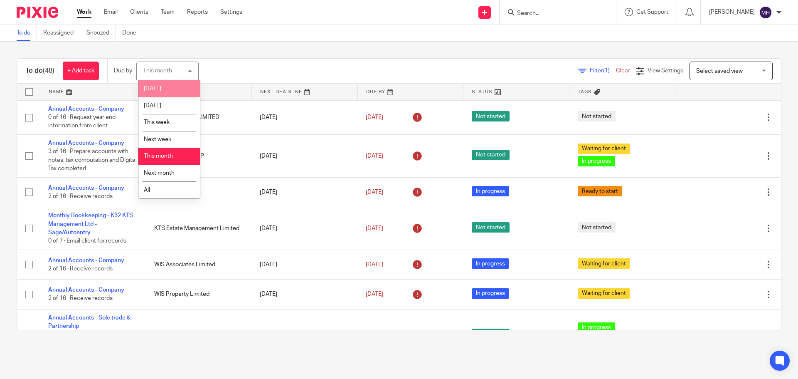
click at [165, 88] on li "[DATE]" at bounding box center [169, 88] width 62 height 17
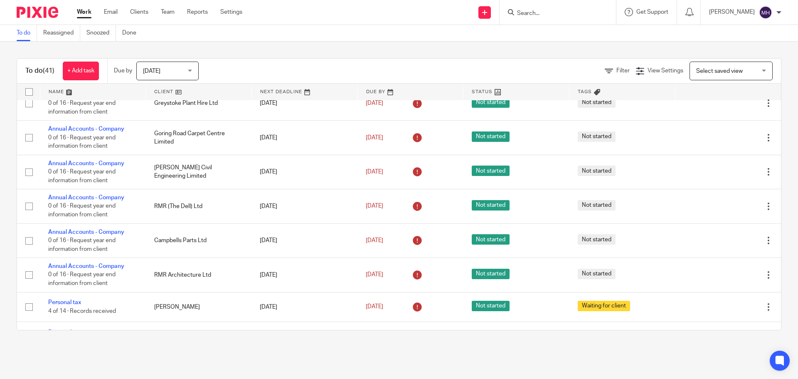
scroll to position [873, 0]
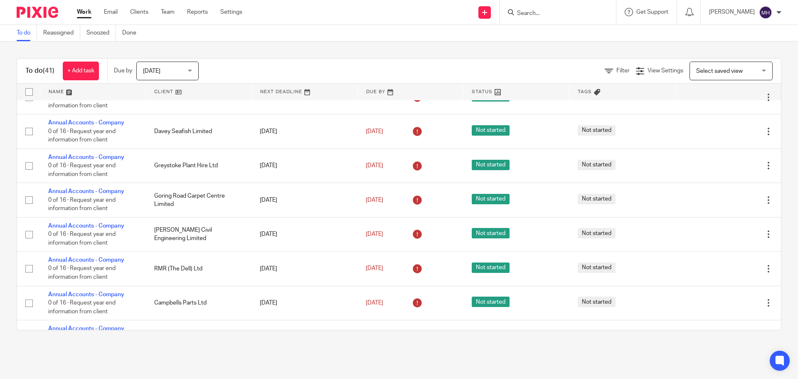
click at [86, 10] on link "Work" at bounding box center [84, 12] width 15 height 8
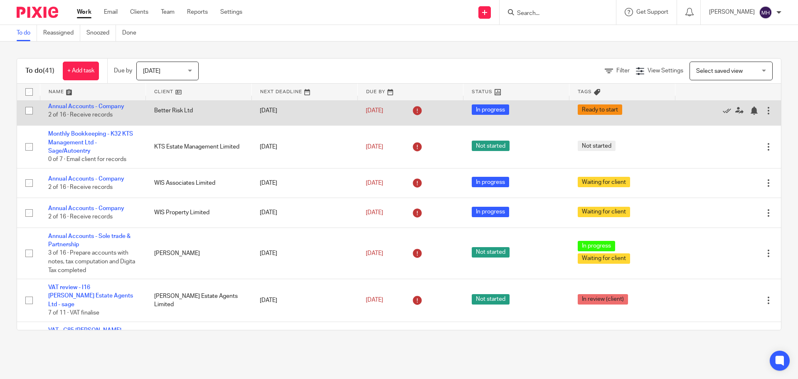
scroll to position [83, 0]
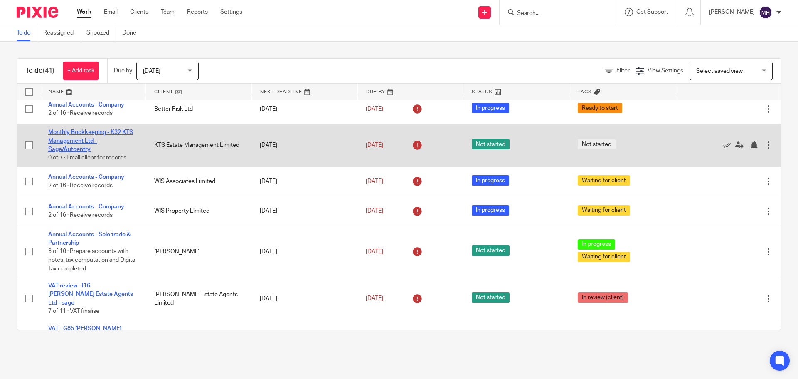
click at [93, 134] on link "Monthly Bookkeeping - K32 KTS Management Ltd - Sage/Autoentry" at bounding box center [90, 140] width 85 height 23
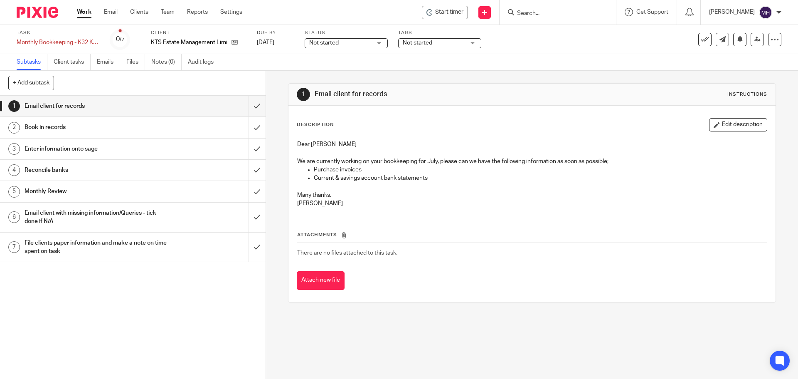
click at [426, 40] on span "Not started" at bounding box center [418, 43] width 30 height 6
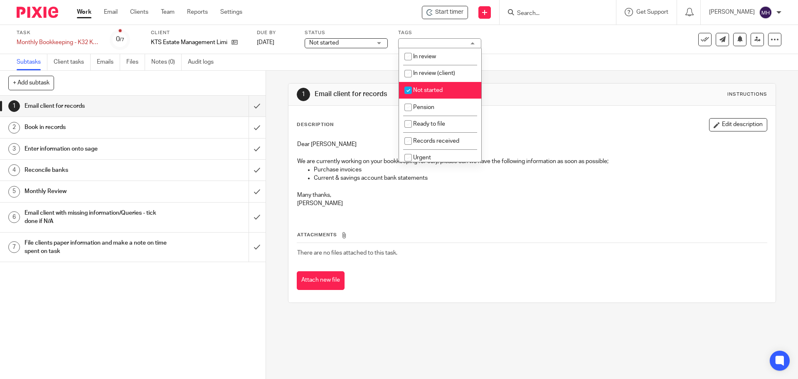
click at [446, 93] on li "Not started" at bounding box center [440, 90] width 82 height 17
checkbox input "false"
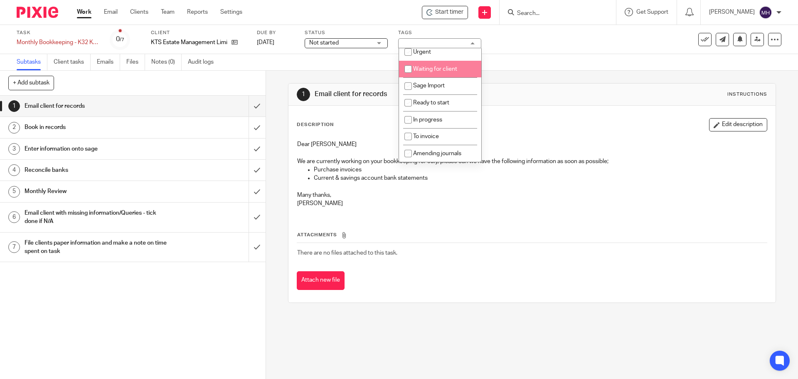
click at [454, 69] on span "Waiting for client" at bounding box center [435, 69] width 44 height 6
checkbox input "true"
click at [249, 105] on input "submit" at bounding box center [133, 106] width 266 height 21
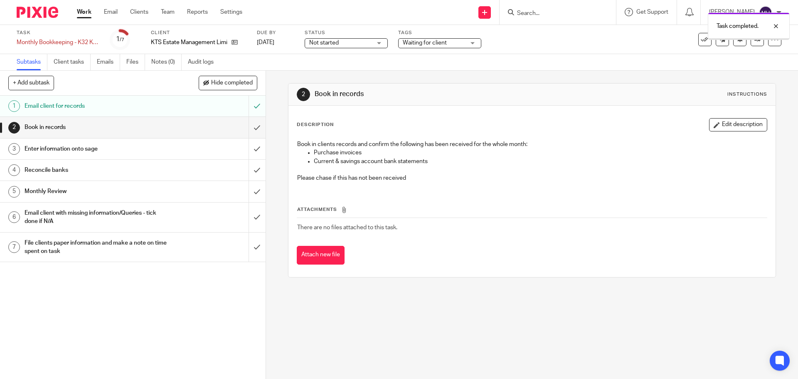
click at [82, 13] on link "Work" at bounding box center [84, 12] width 15 height 8
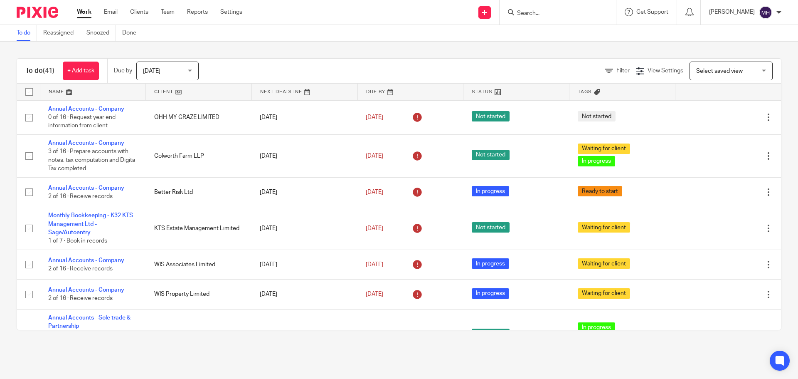
click at [81, 13] on link "Work" at bounding box center [84, 12] width 15 height 8
